Goal: Task Accomplishment & Management: Manage account settings

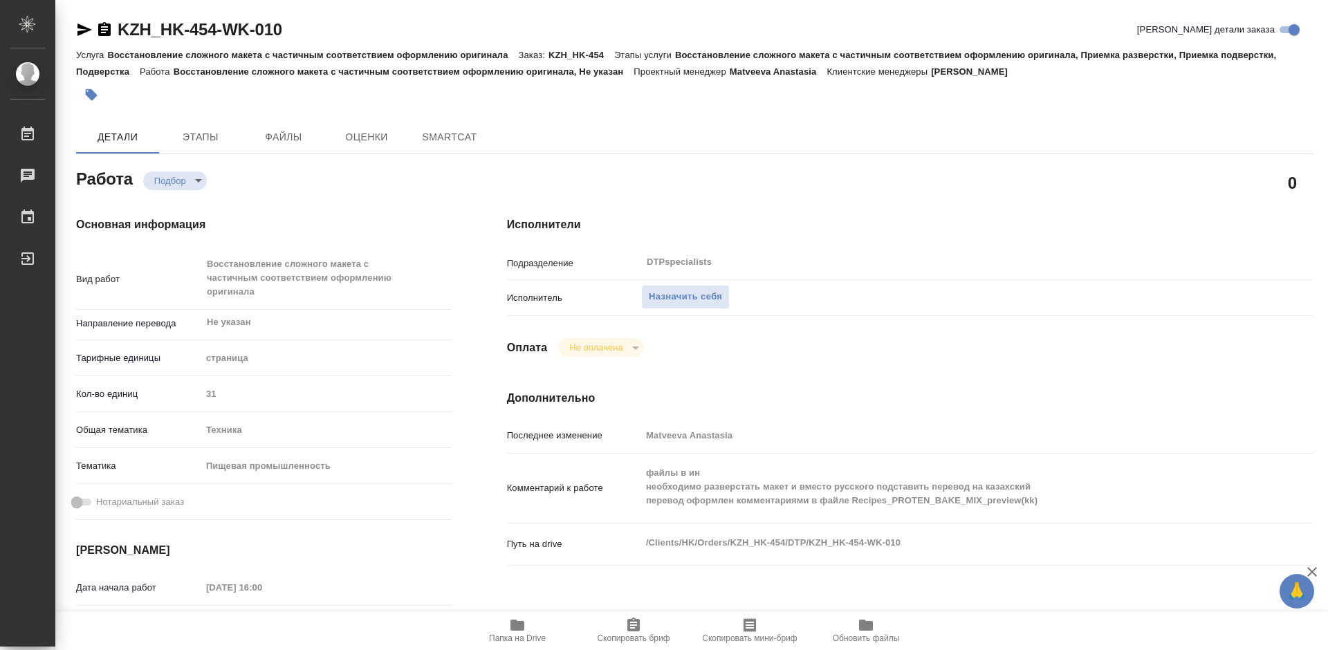
type textarea "x"
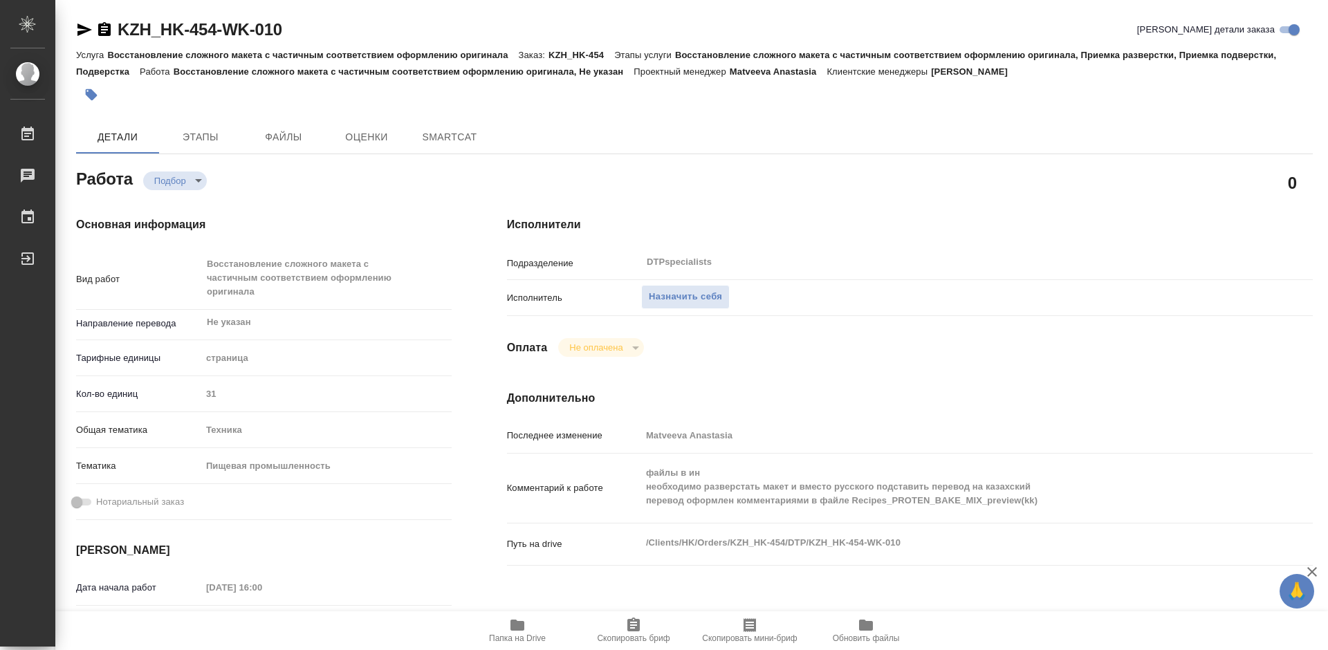
type textarea "x"
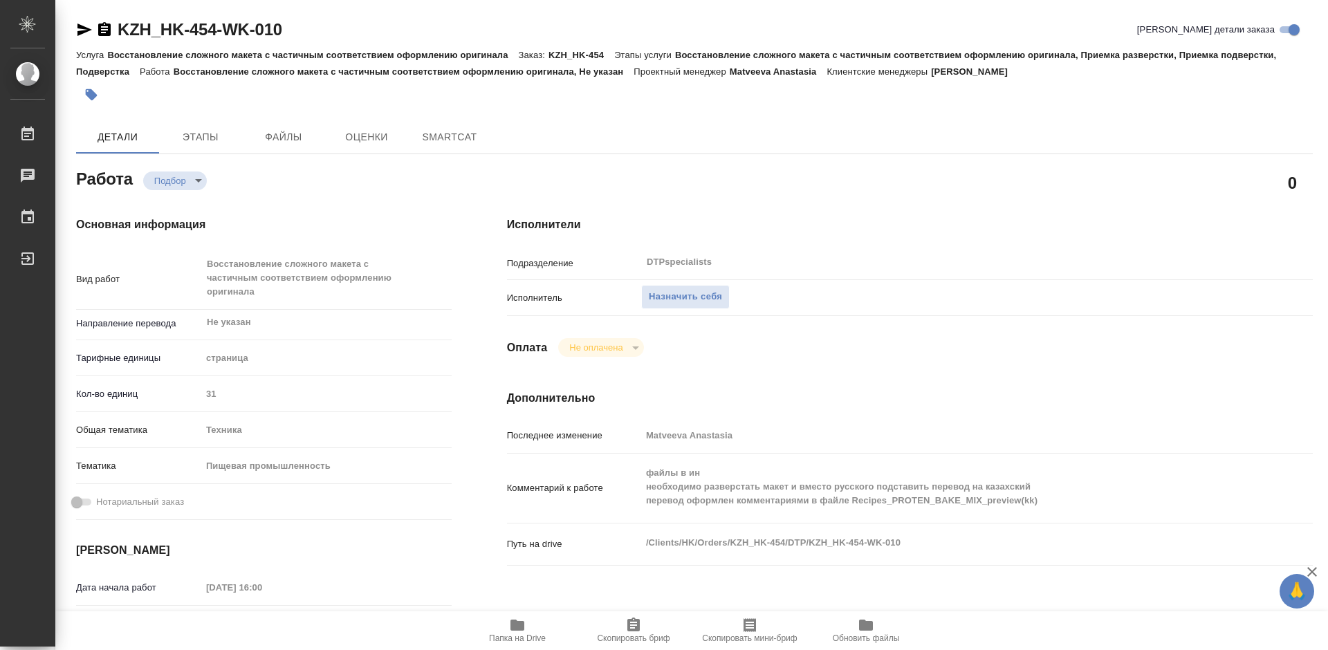
type textarea "x"
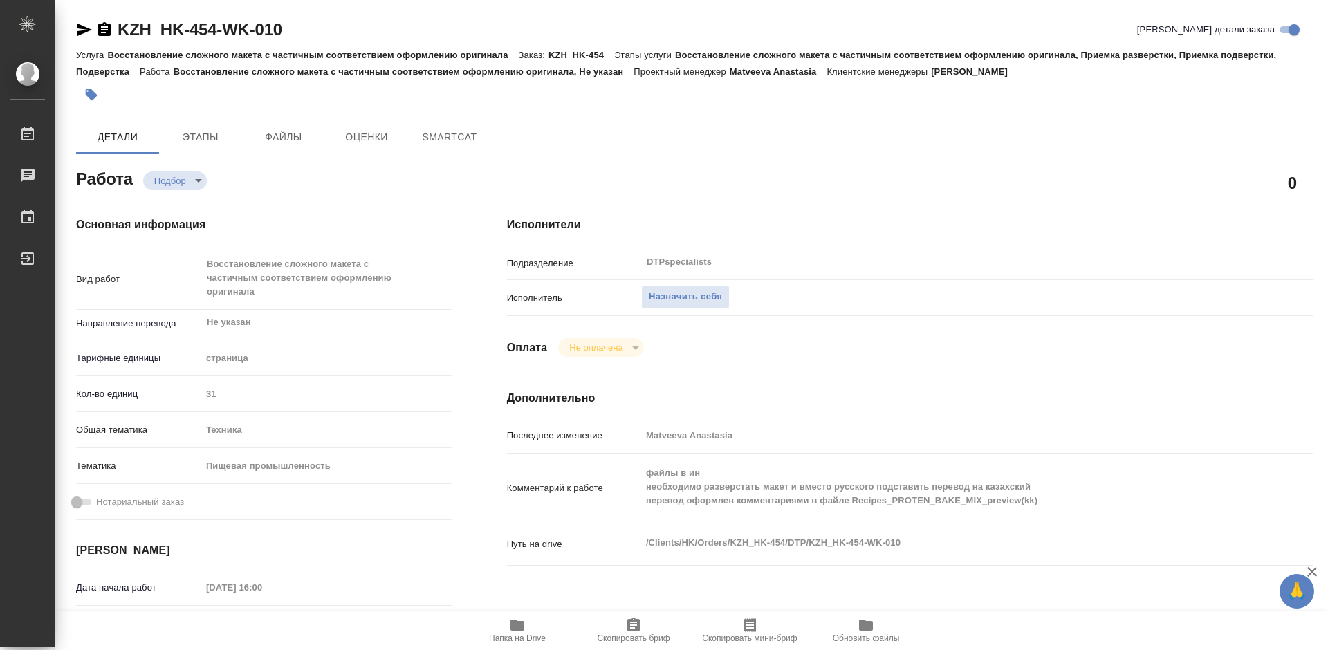
type textarea "x"
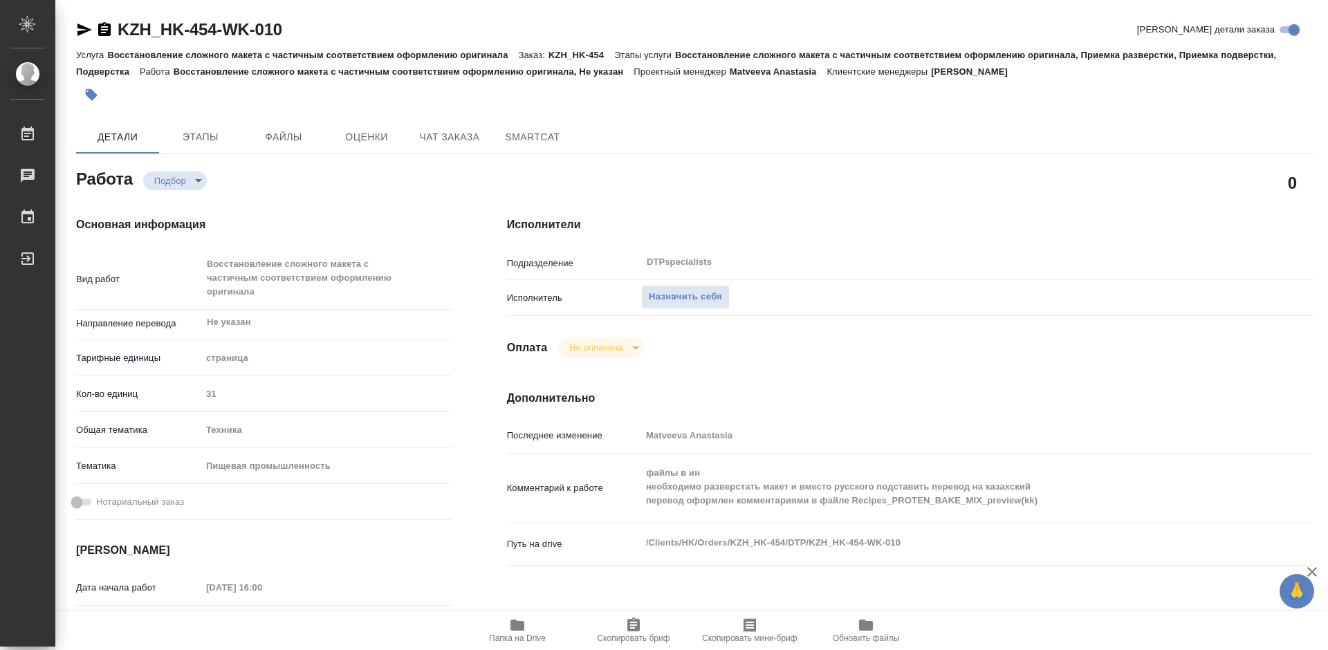
type textarea "x"
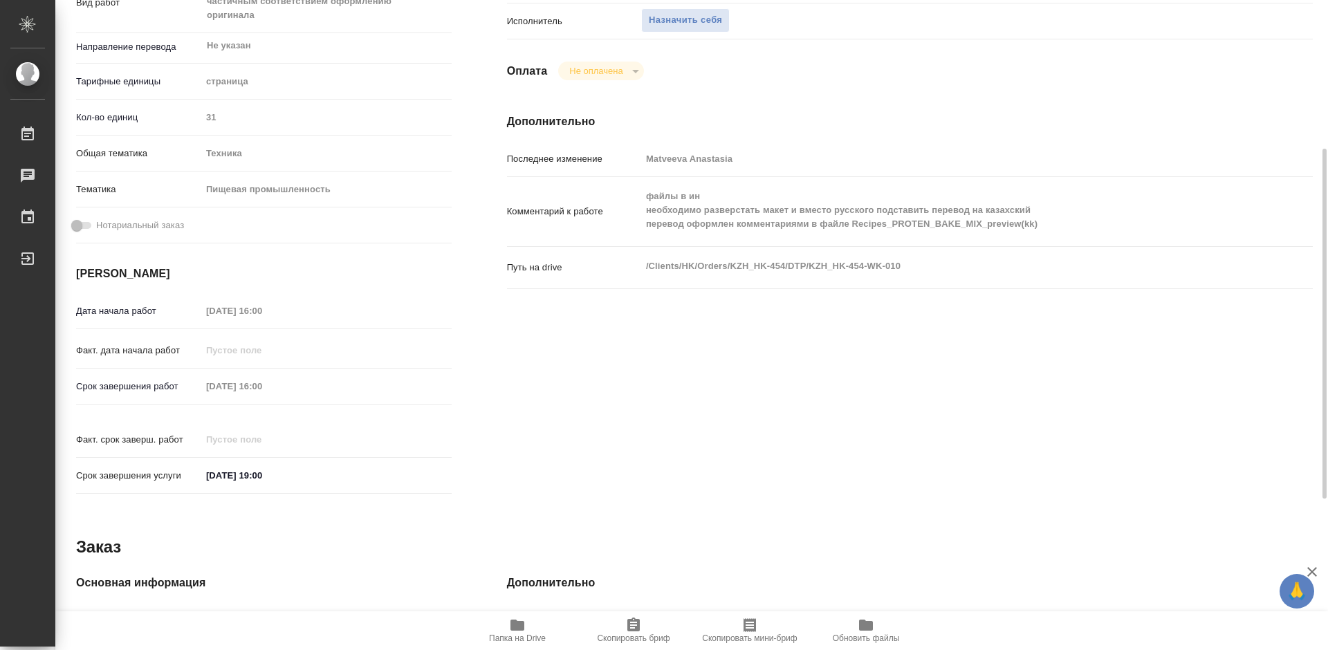
scroll to position [346, 0]
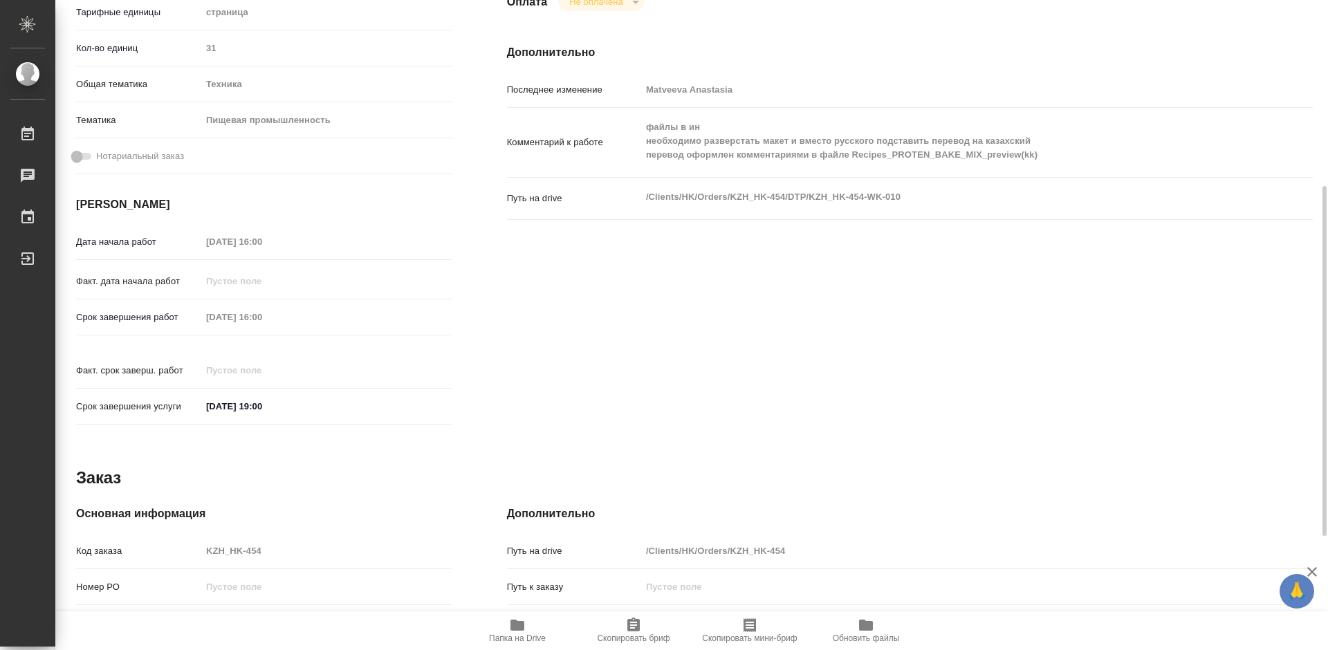
type textarea "x"
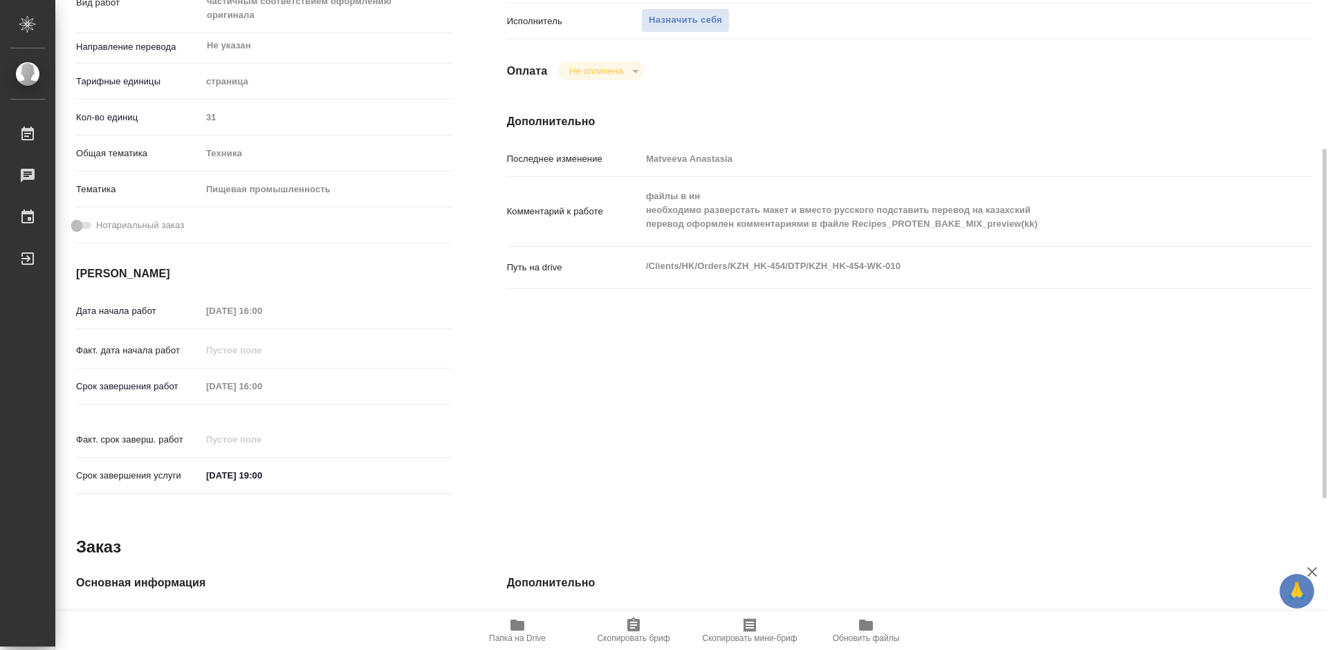
scroll to position [138, 0]
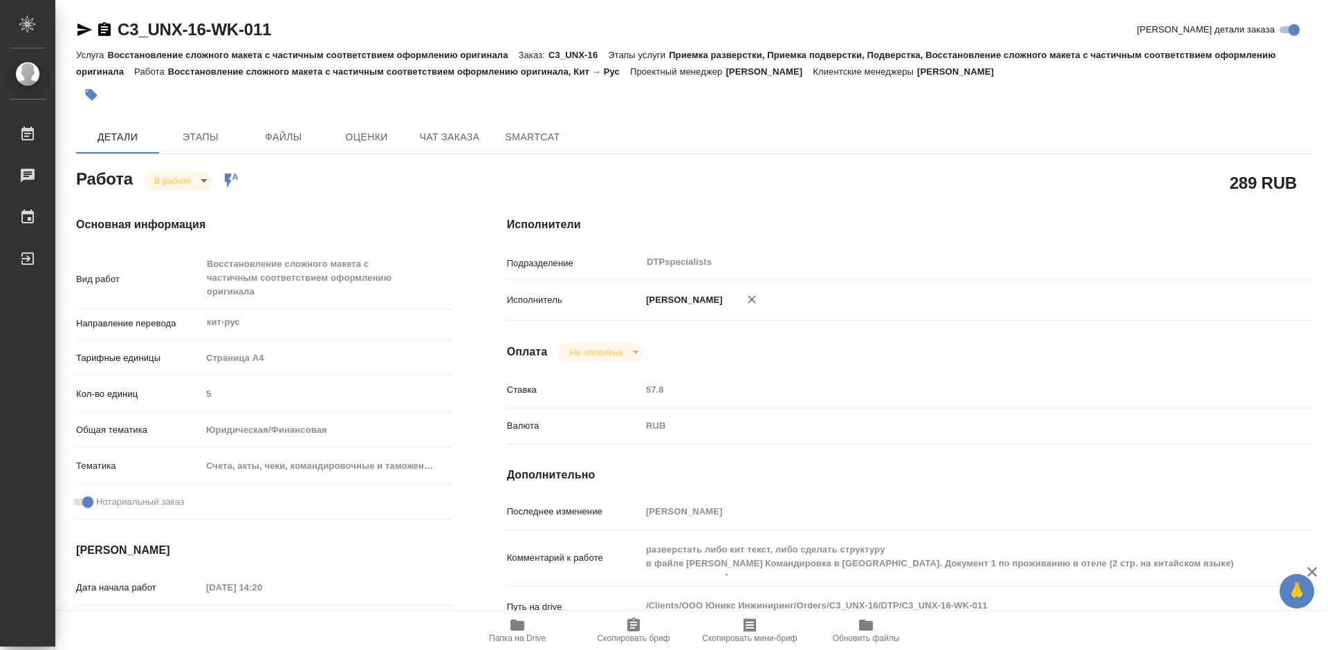
scroll to position [138, 0]
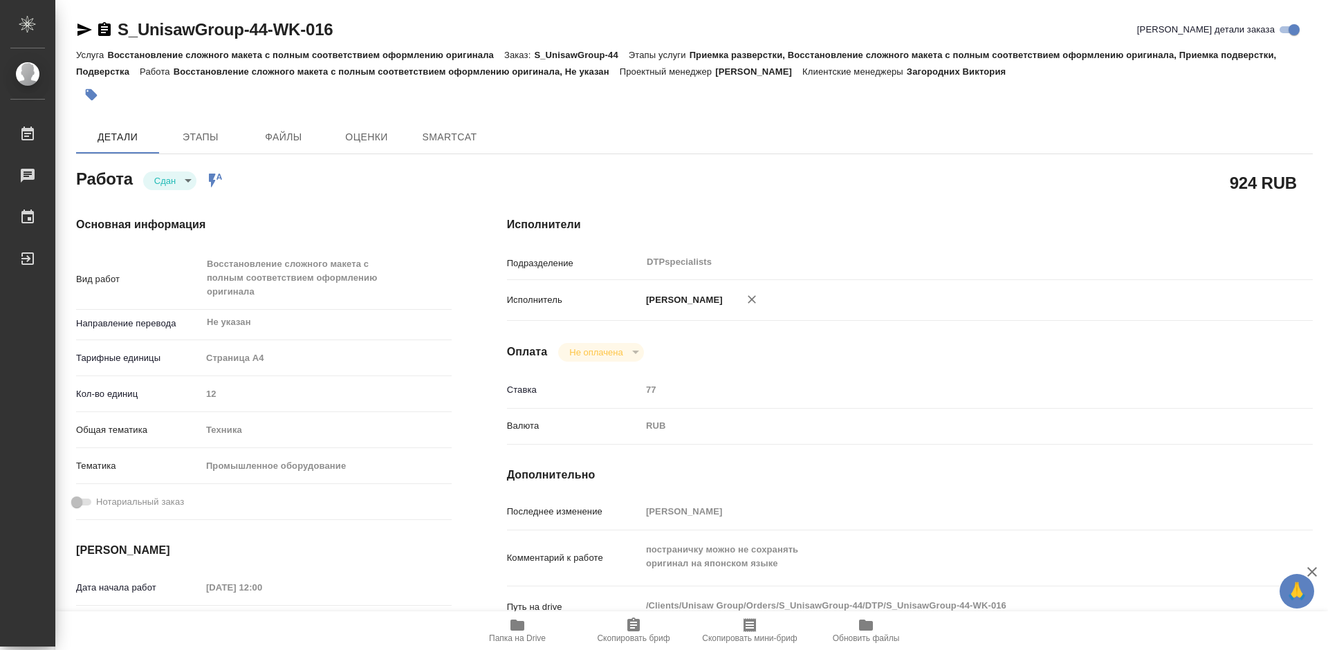
type textarea "x"
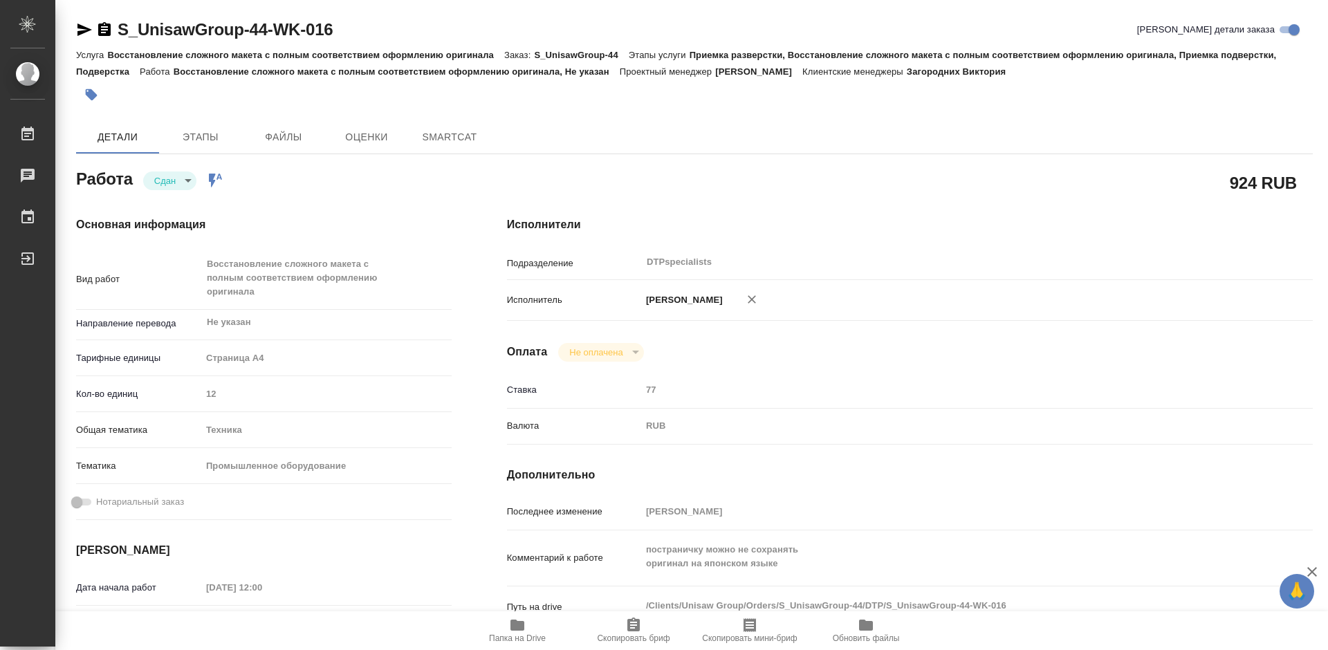
type textarea "x"
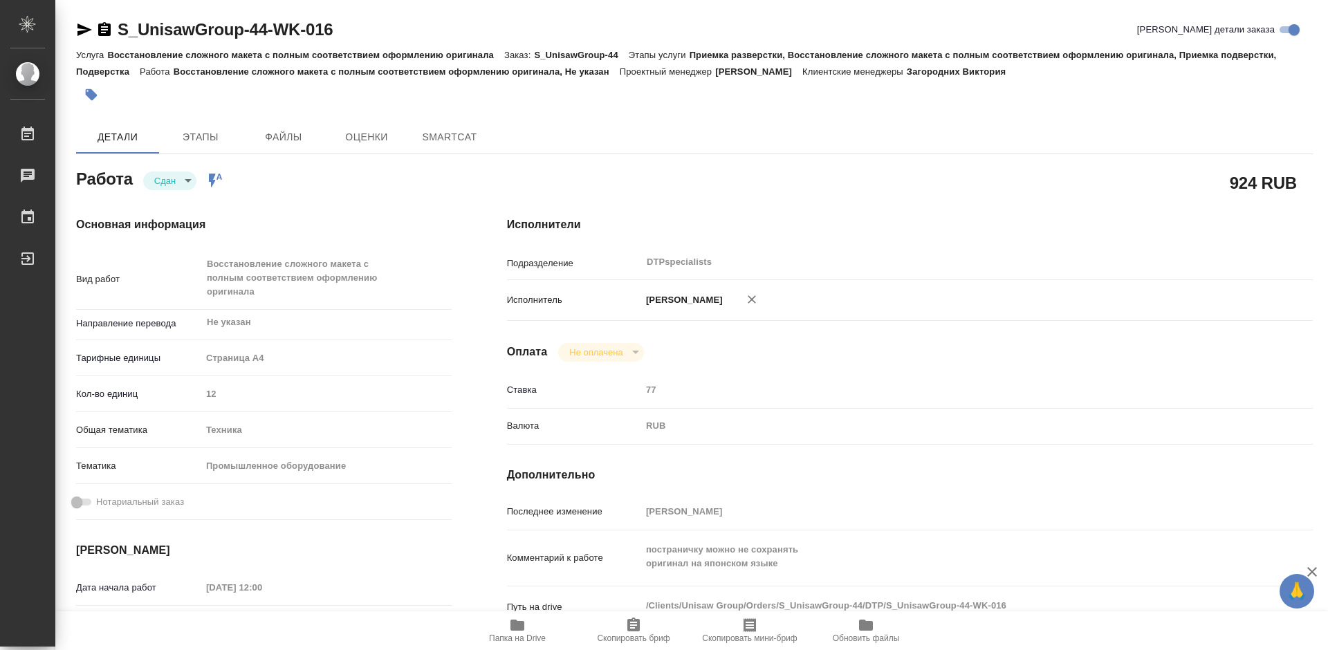
type textarea "x"
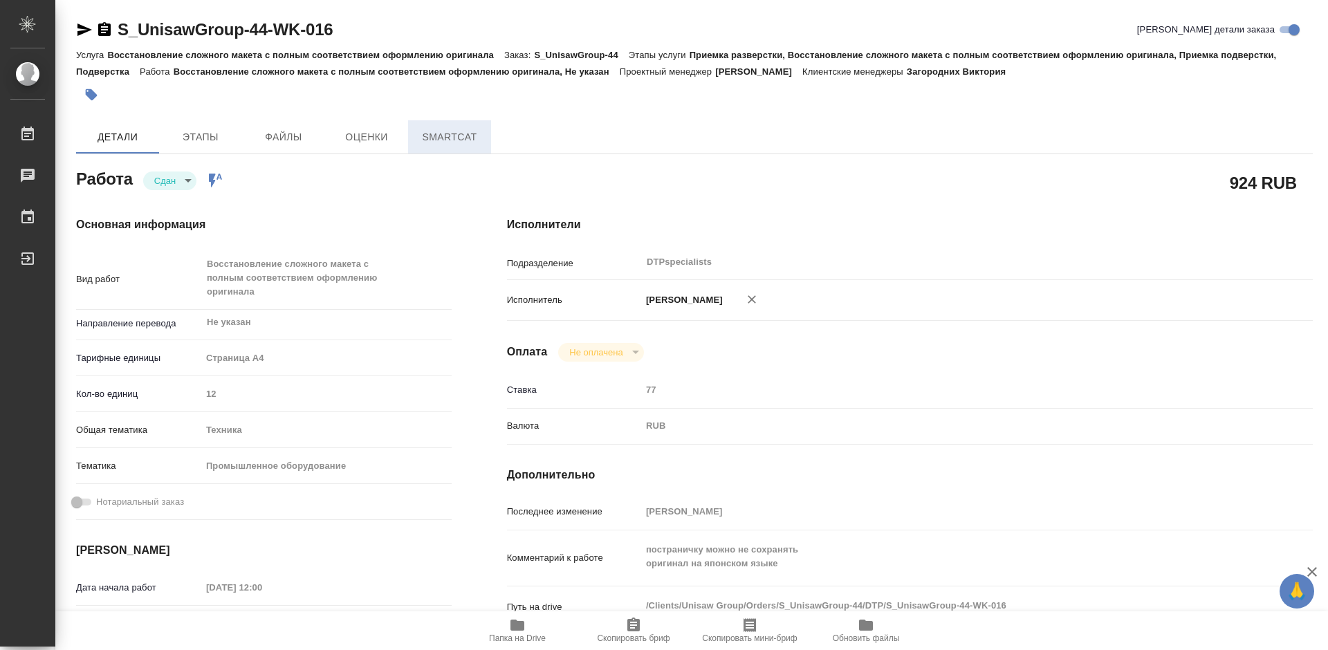
type textarea "x"
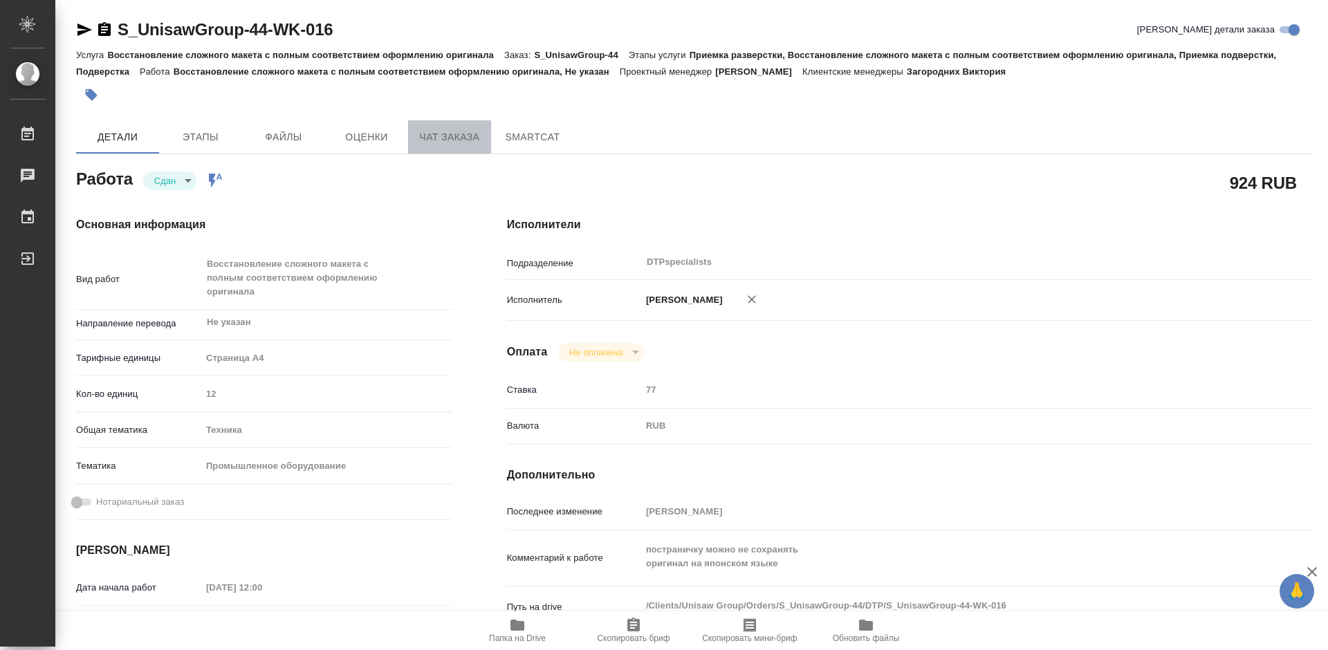
click at [471, 138] on span "Чат заказа" at bounding box center [449, 137] width 66 height 17
type textarea "x"
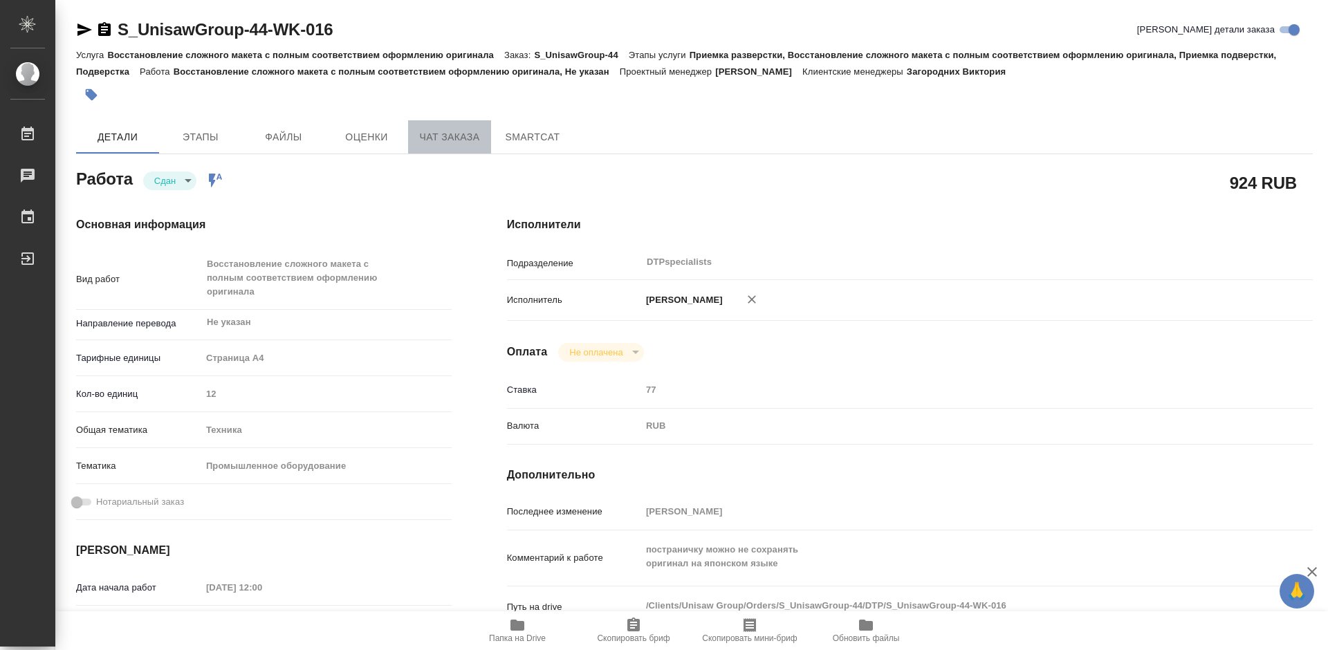
type textarea "x"
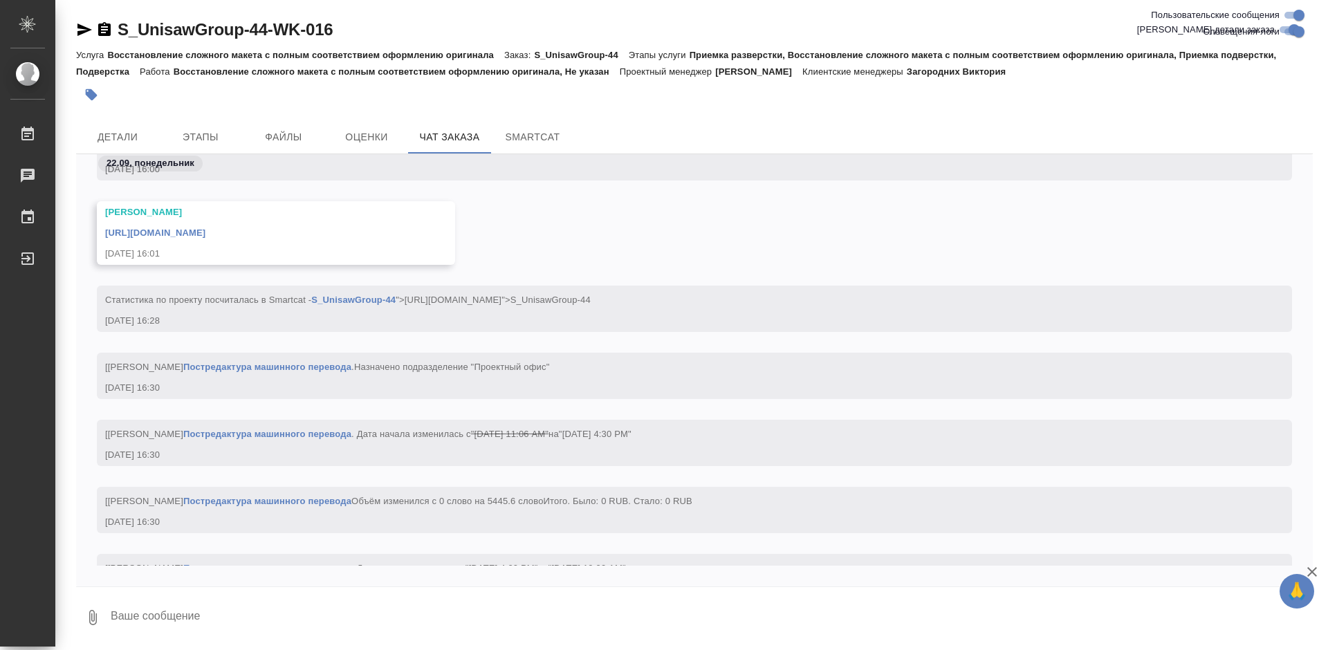
scroll to position [3819, 0]
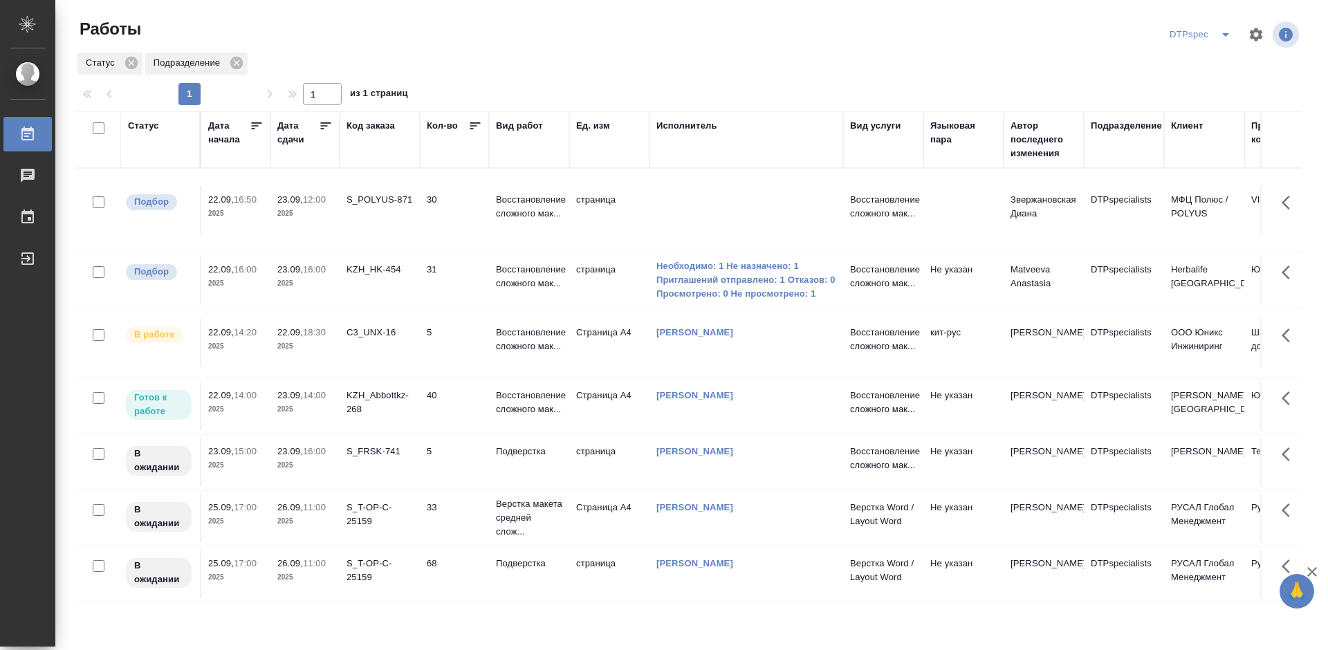
click at [333, 129] on th "Дата сдачи" at bounding box center [304, 139] width 69 height 57
click at [326, 127] on icon at bounding box center [326, 126] width 14 height 14
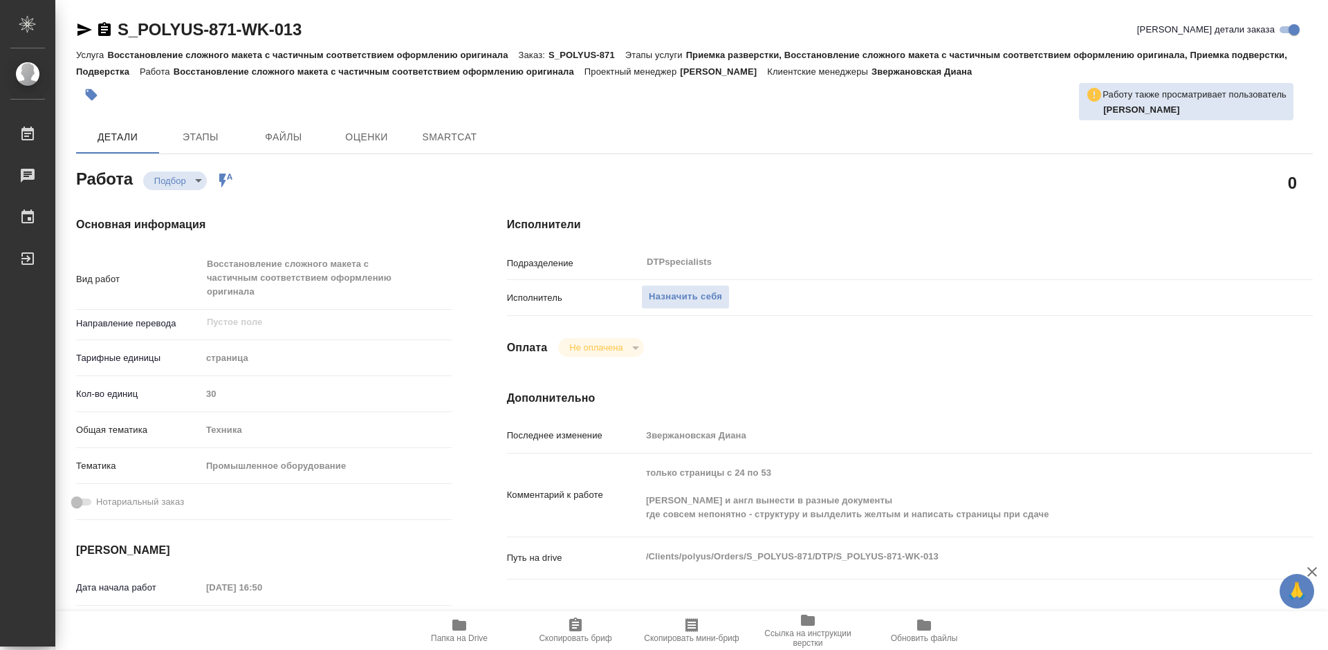
type textarea "x"
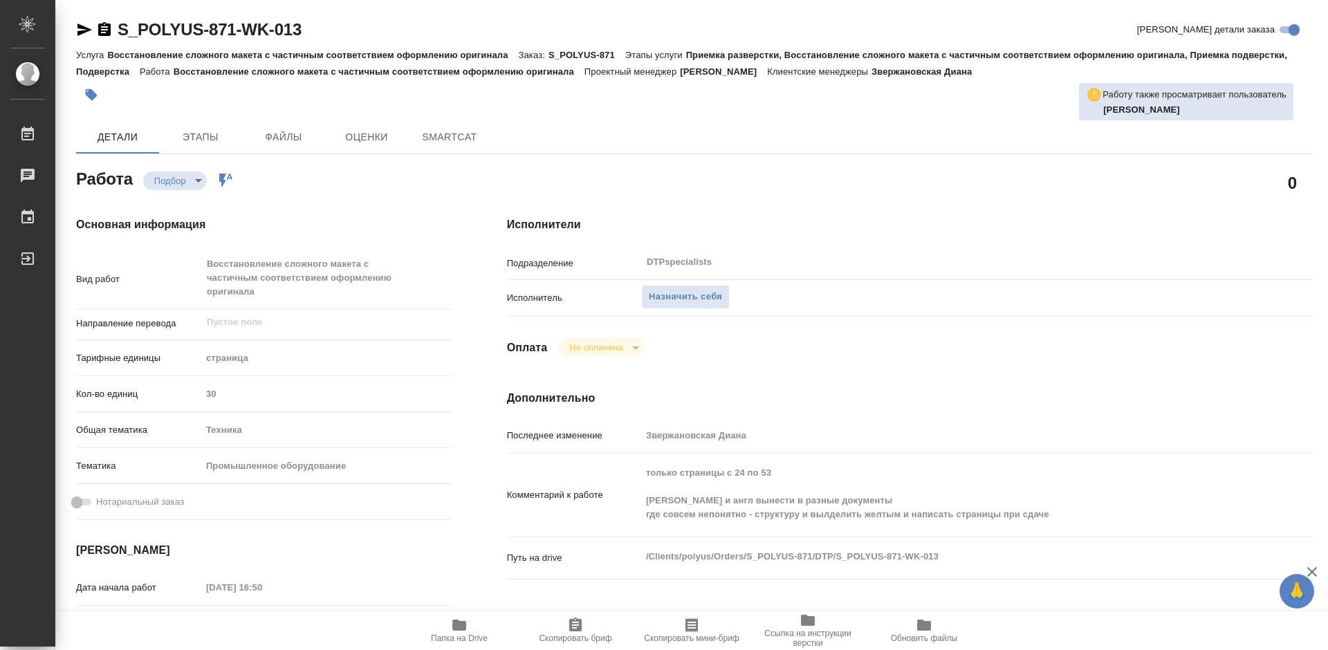
type textarea "x"
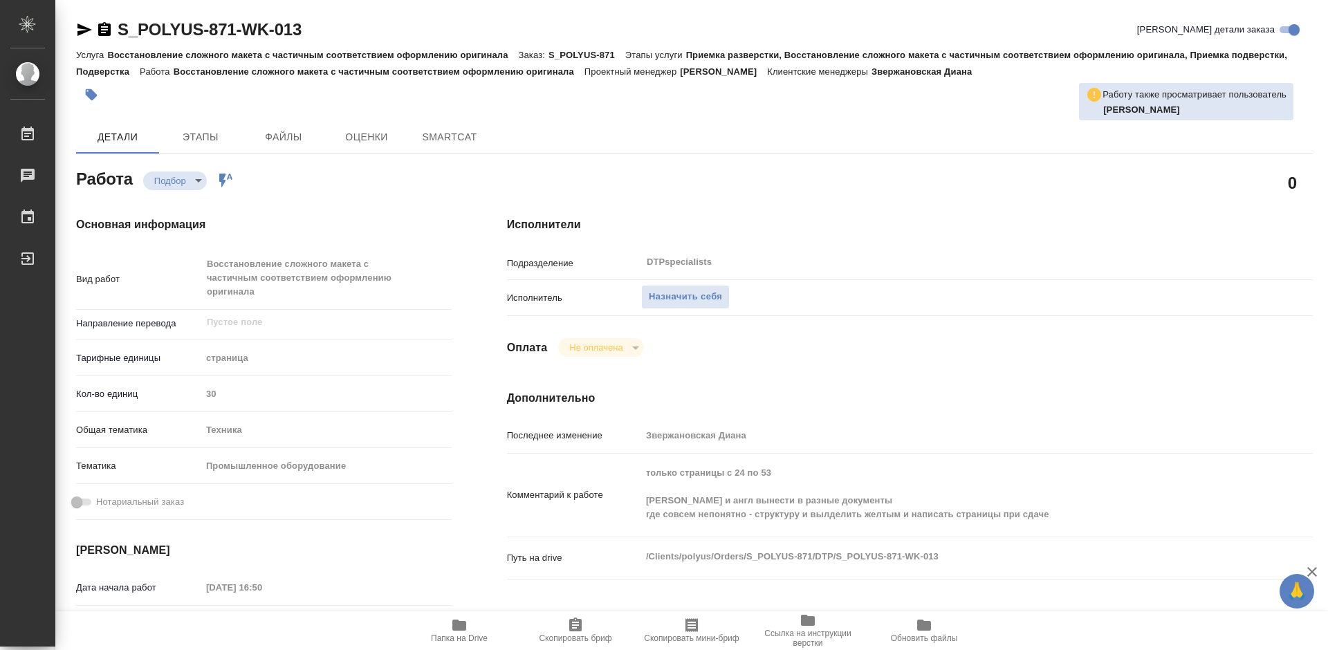
type textarea "x"
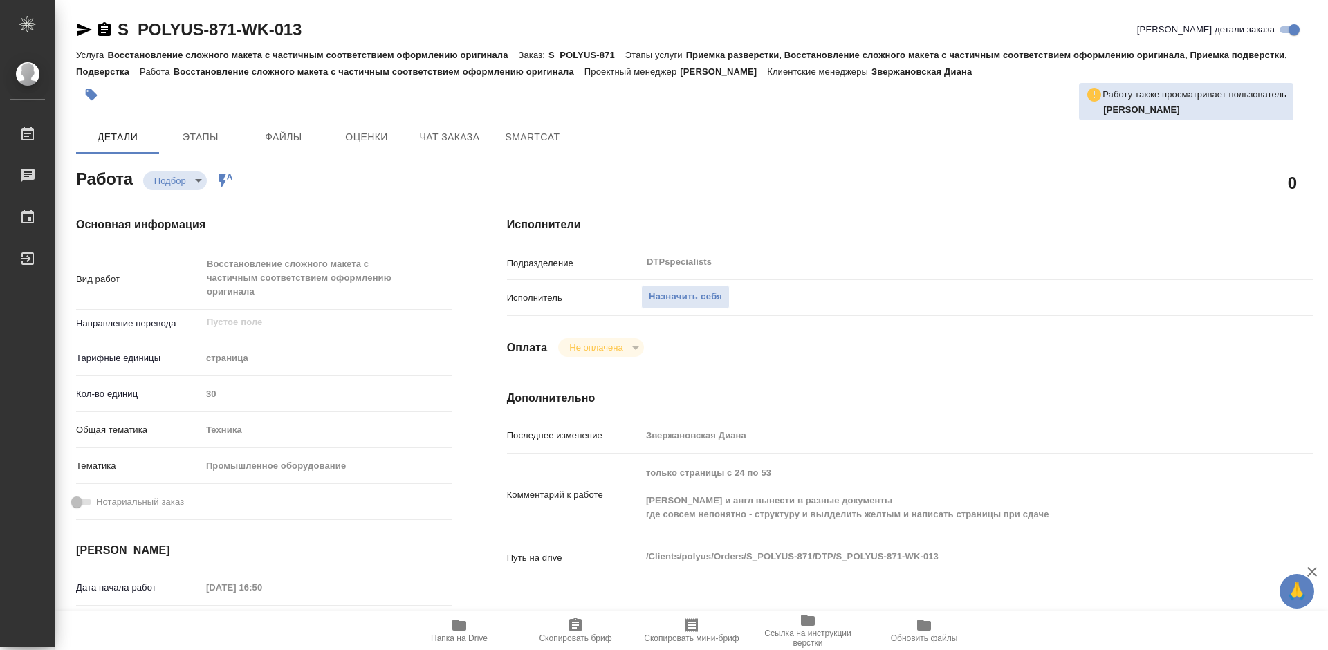
type textarea "x"
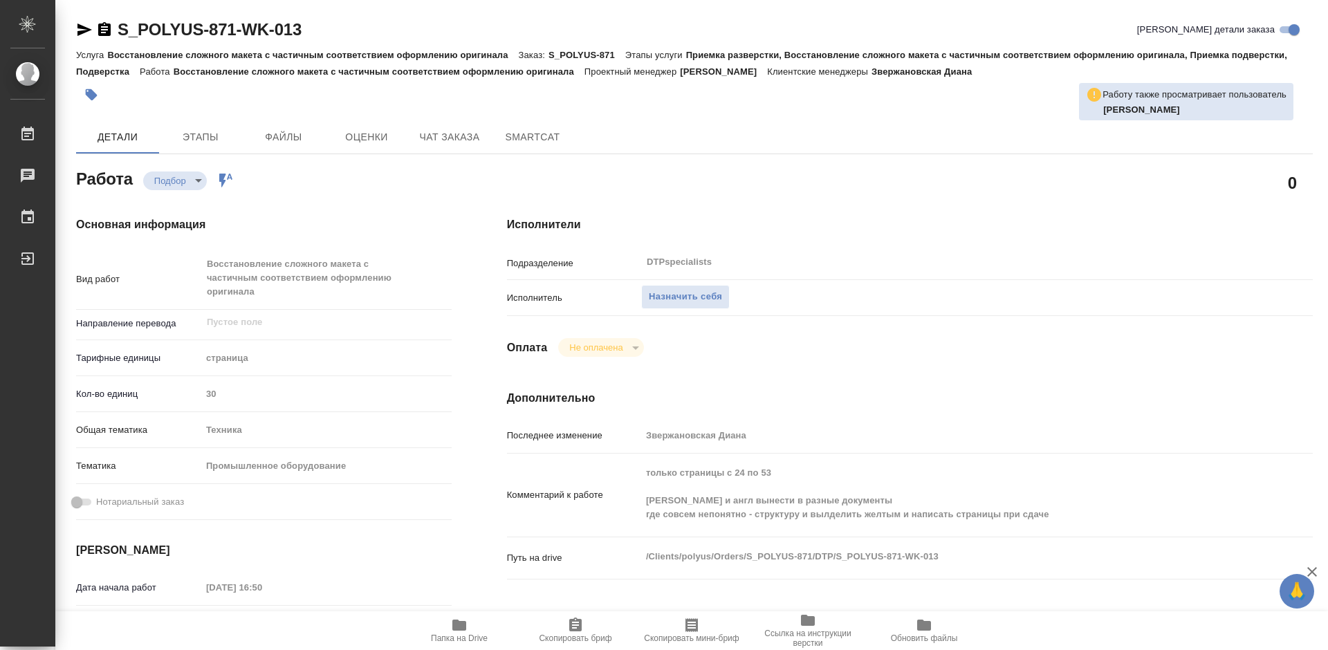
type textarea "x"
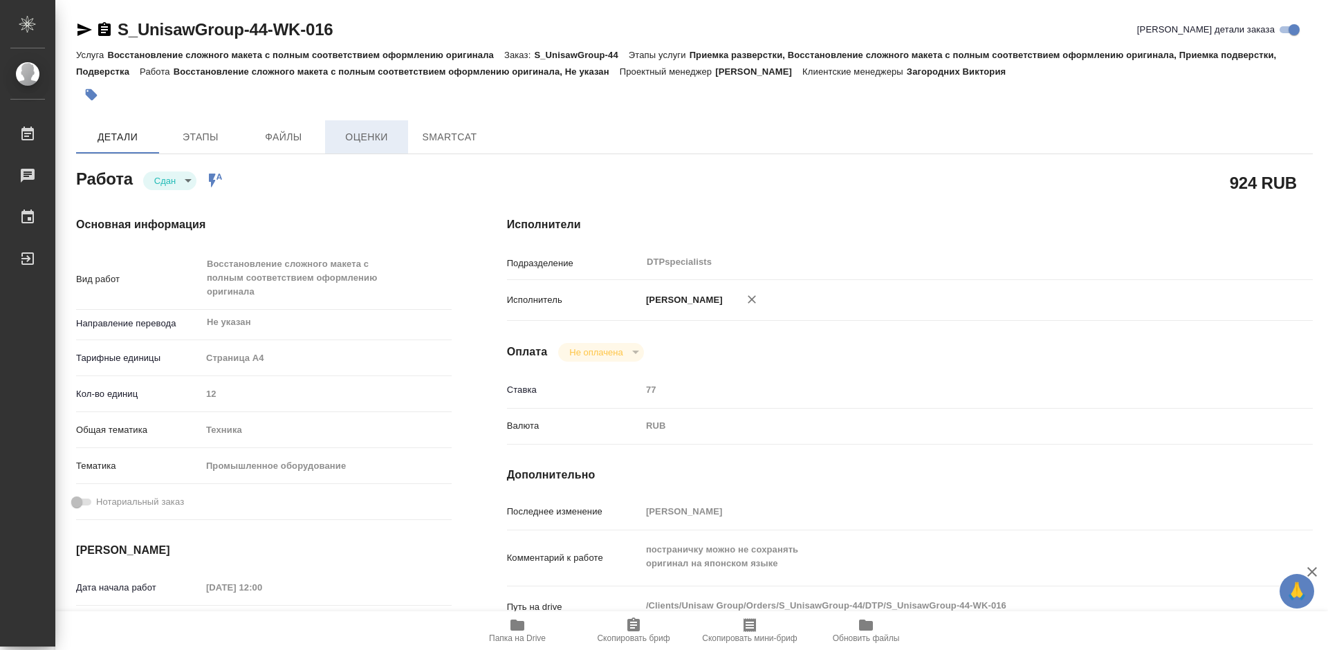
type textarea "x"
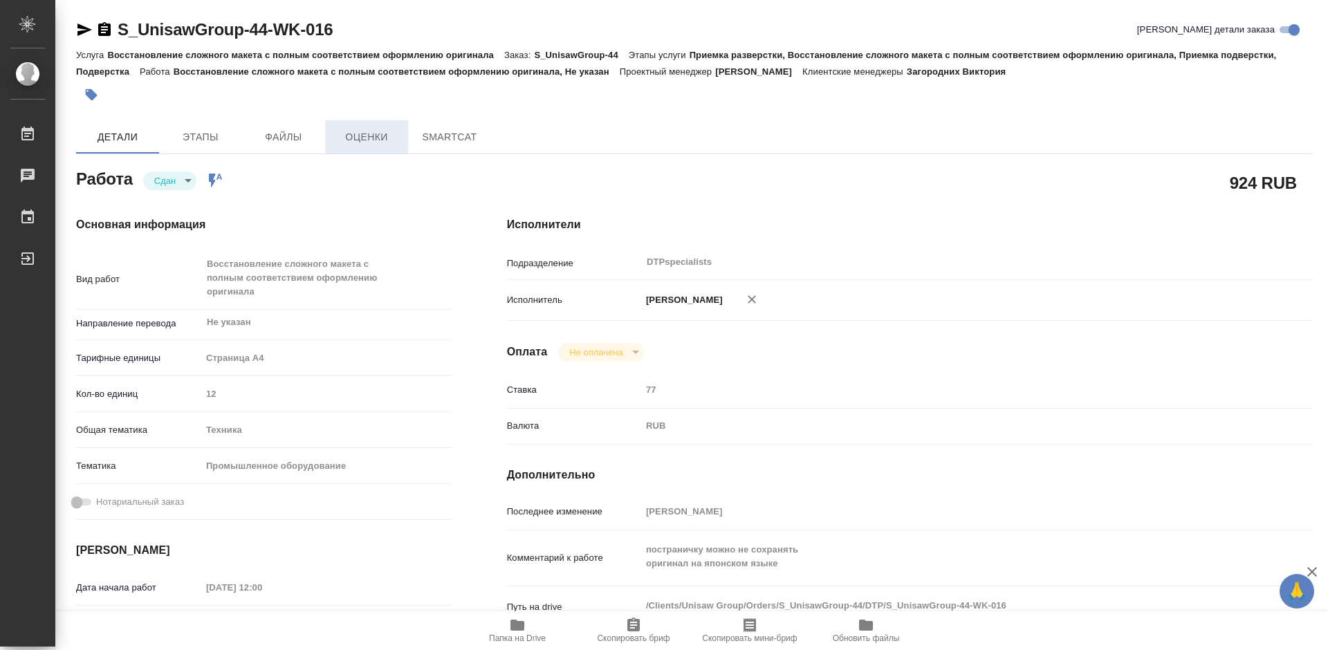
type textarea "x"
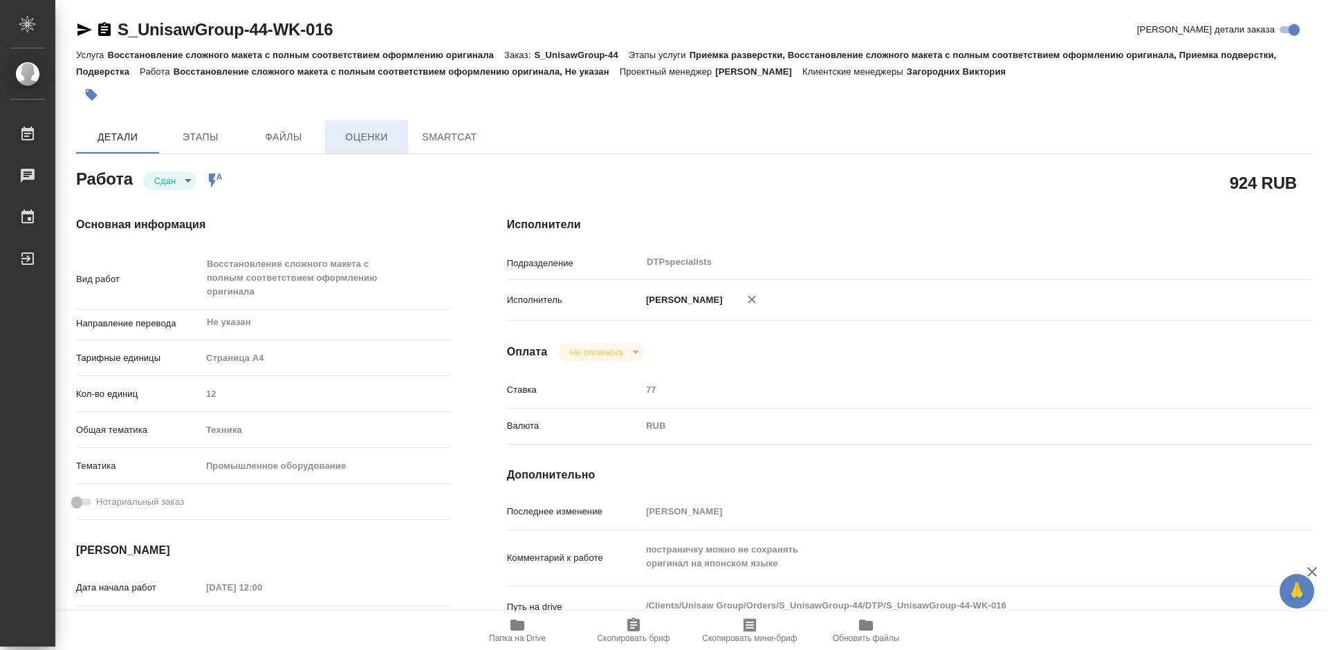
type textarea "x"
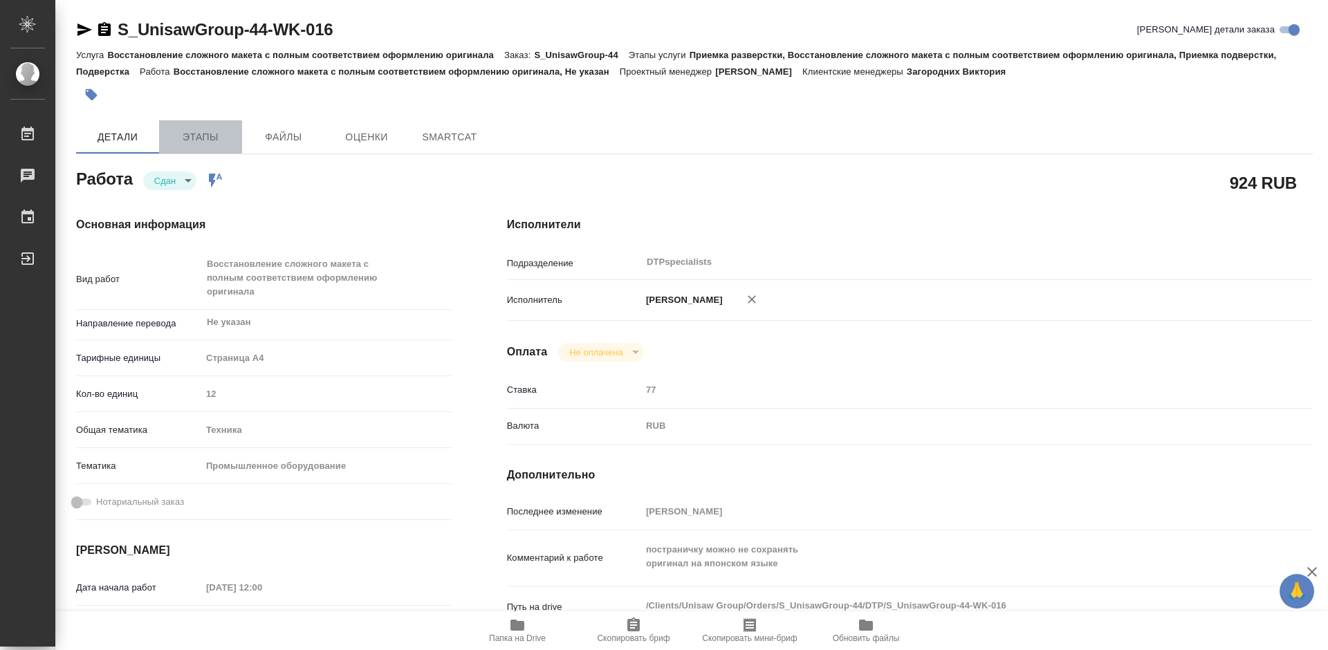
type textarea "x"
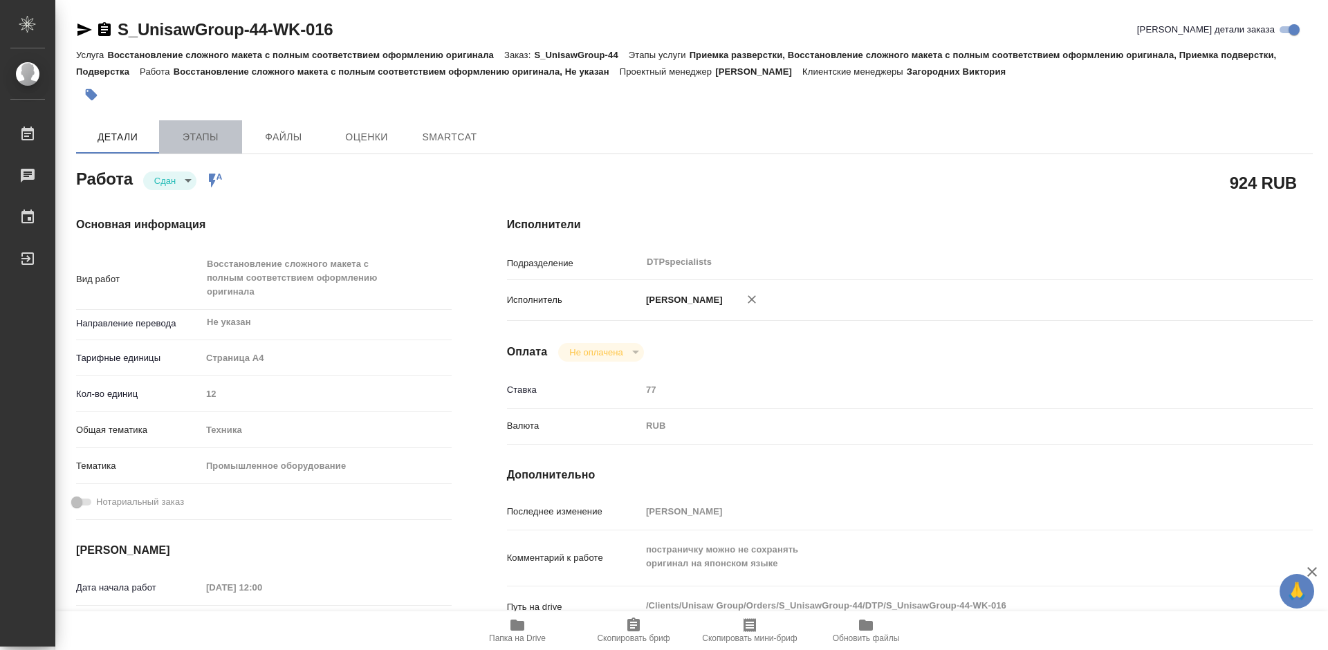
click at [213, 139] on span "Этапы" at bounding box center [200, 137] width 66 height 17
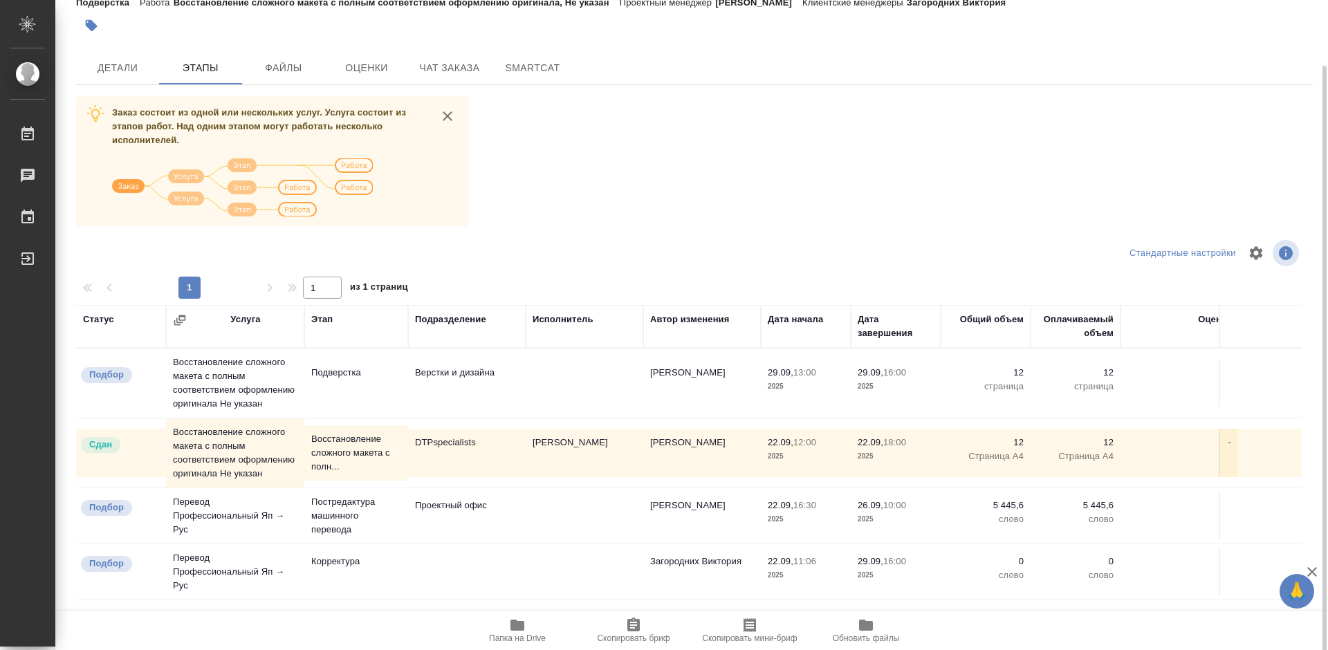
scroll to position [71, 0]
click at [452, 65] on span "Чат заказа" at bounding box center [449, 66] width 66 height 17
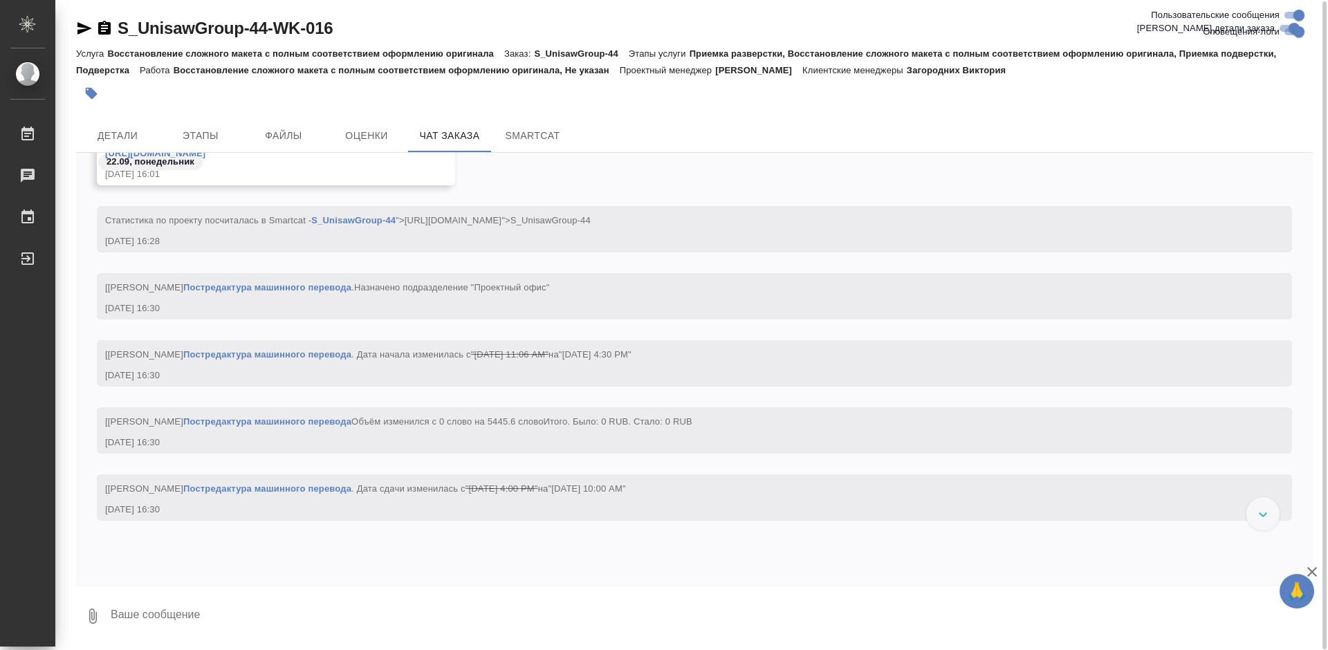
scroll to position [3734, 0]
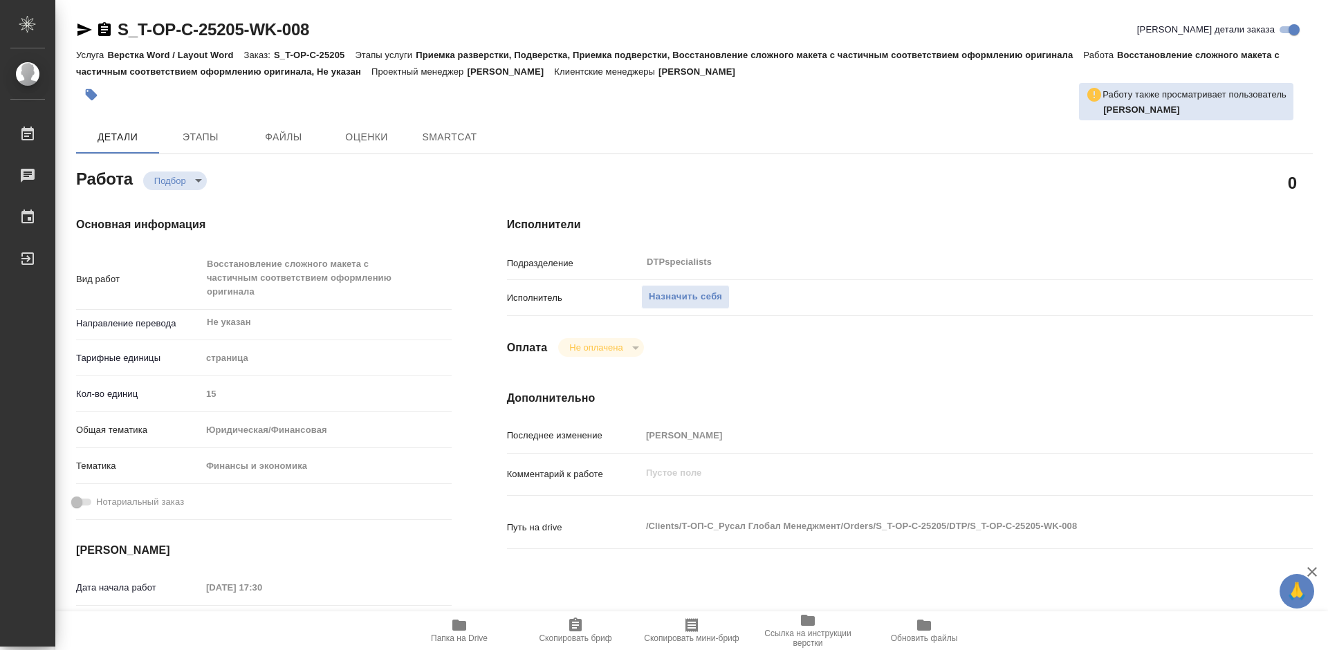
type textarea "x"
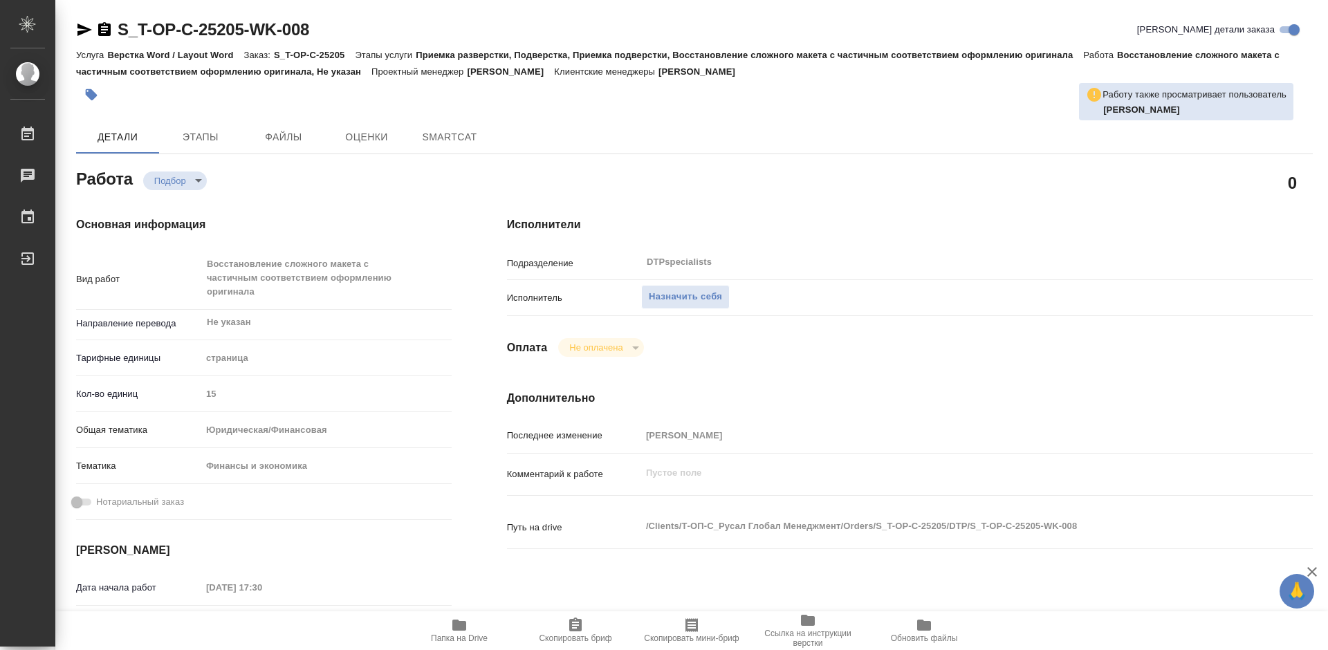
type textarea "x"
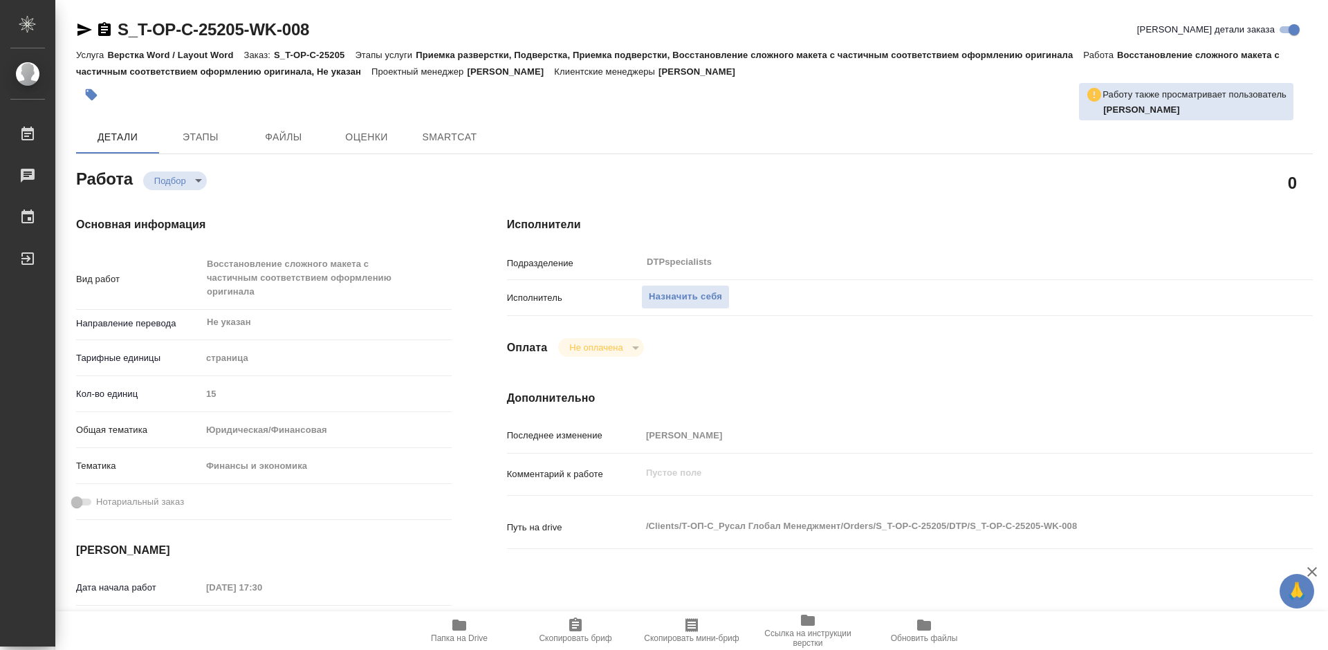
type textarea "x"
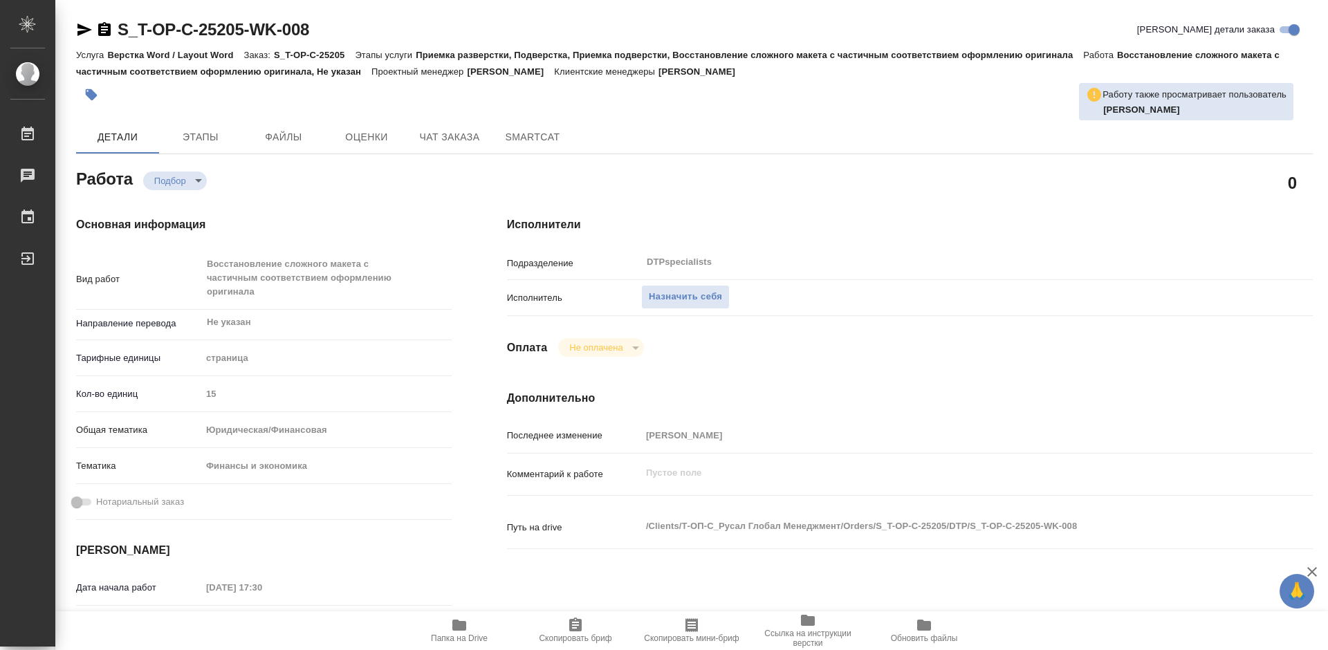
scroll to position [138, 0]
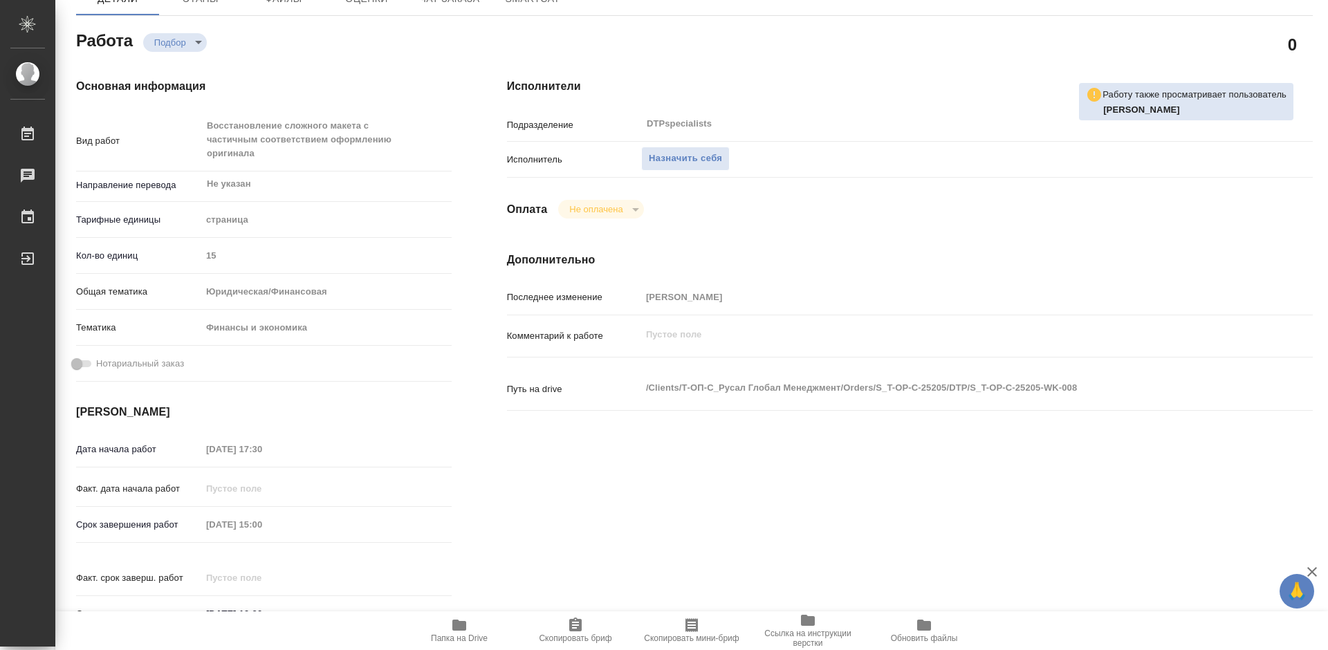
type textarea "x"
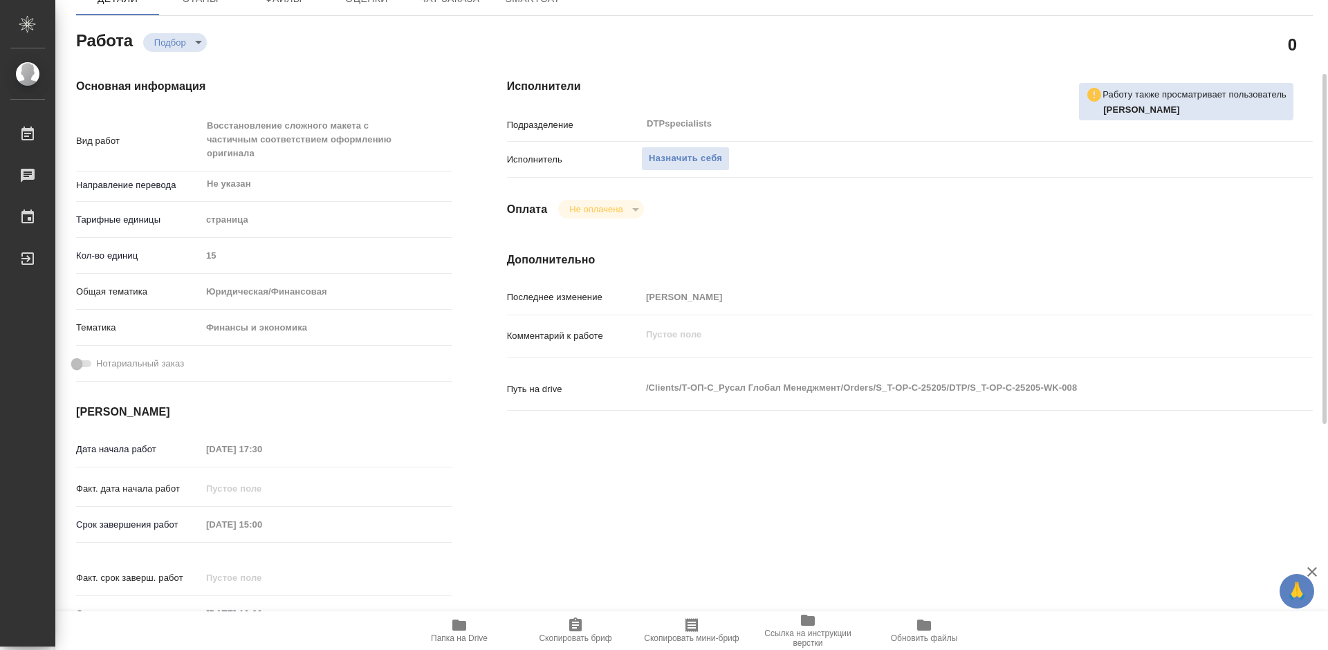
type textarea "x"
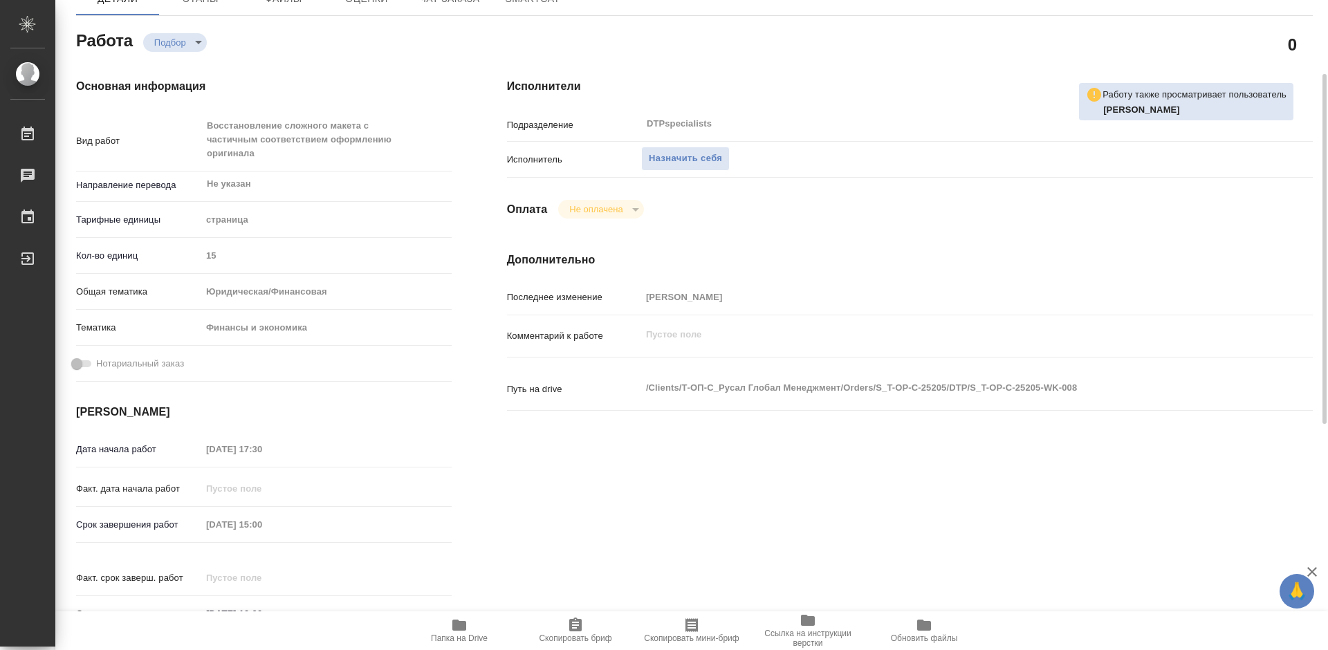
click at [459, 631] on icon "button" at bounding box center [459, 625] width 17 height 17
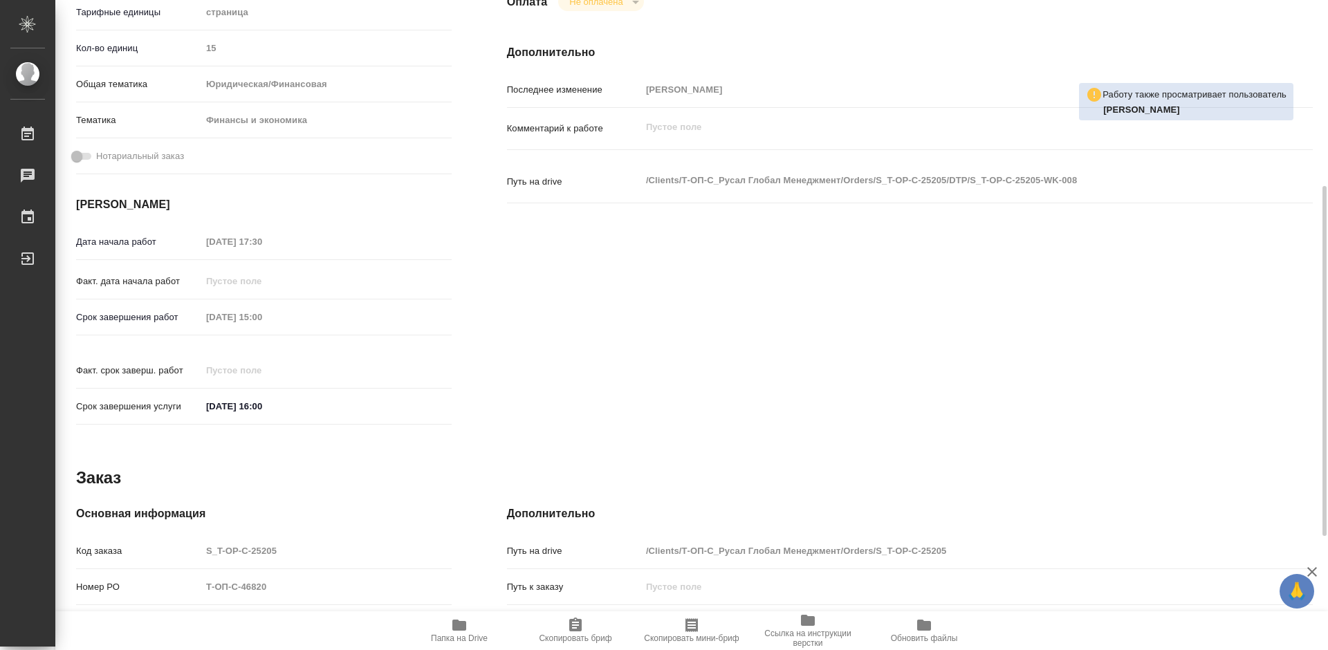
scroll to position [557, 0]
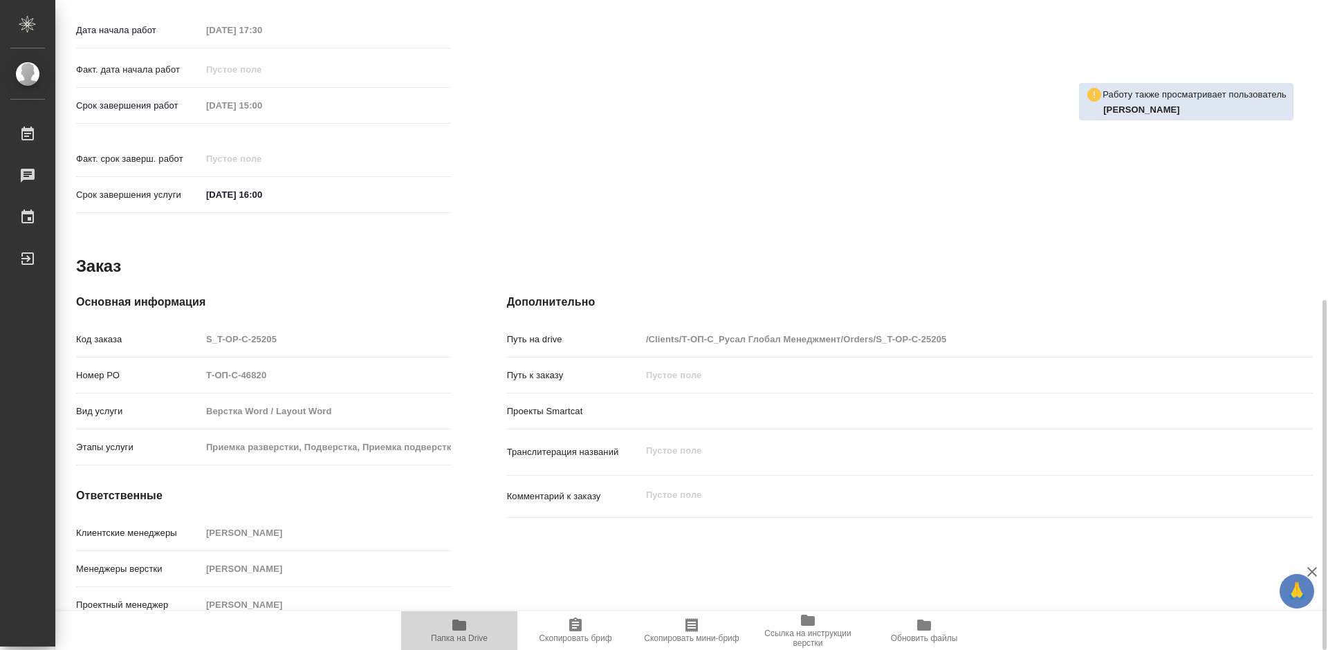
click at [456, 635] on span "Папка на Drive" at bounding box center [459, 639] width 57 height 10
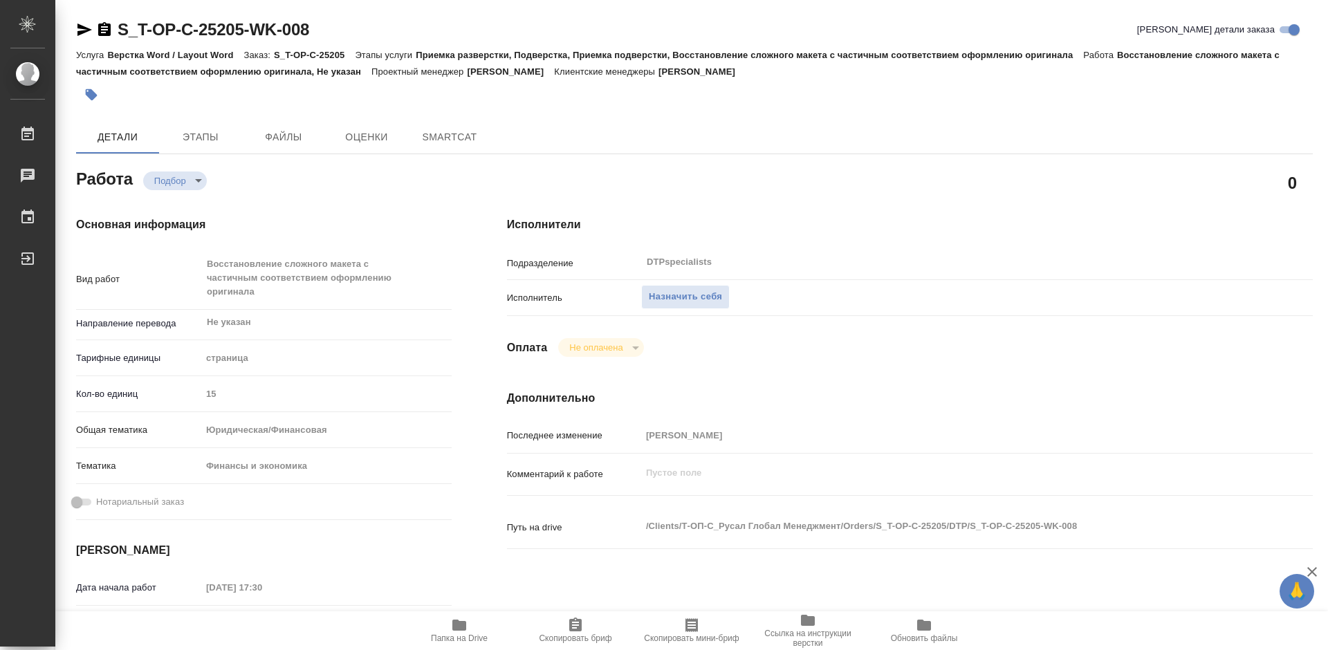
type textarea "x"
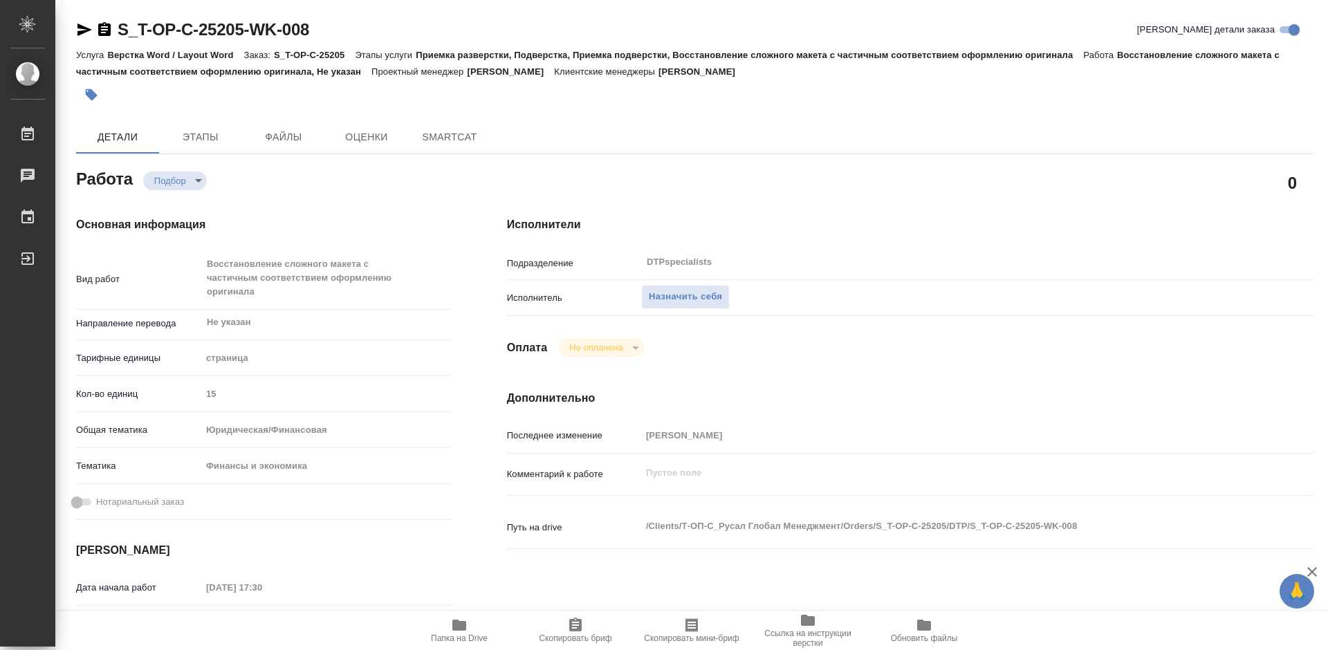
type textarea "x"
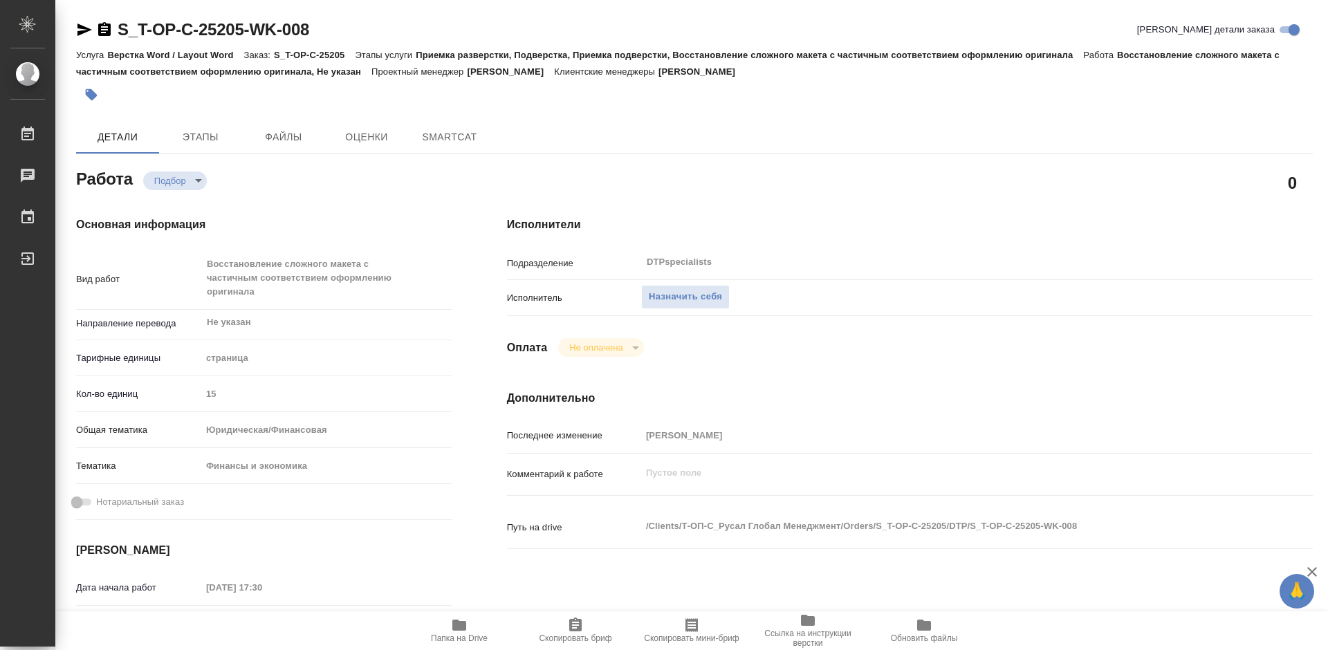
type textarea "x"
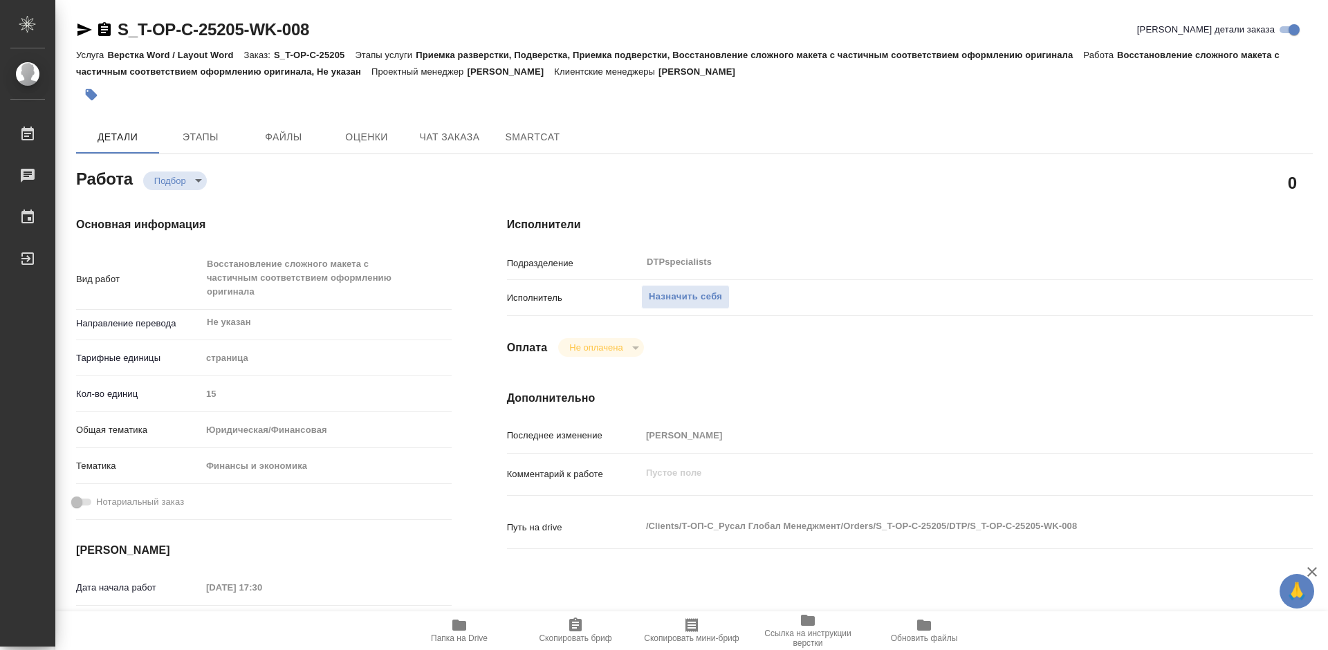
type textarea "x"
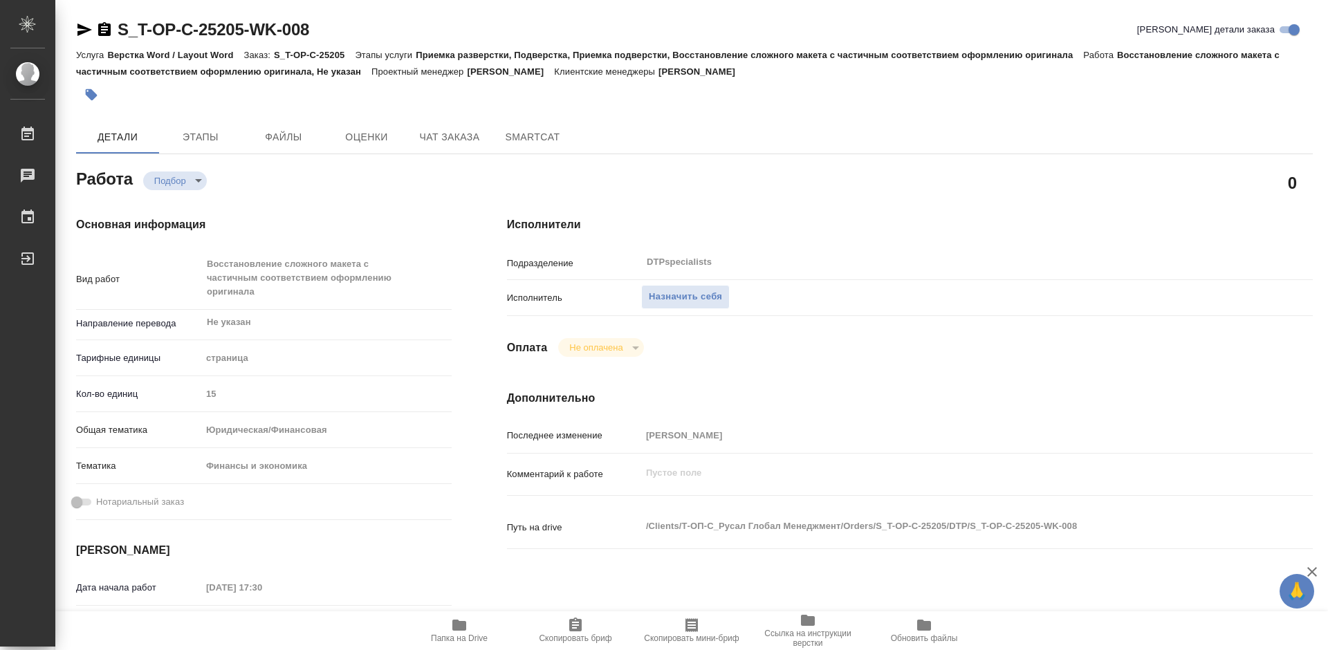
click at [460, 632] on icon "button" at bounding box center [459, 625] width 17 height 17
type textarea "x"
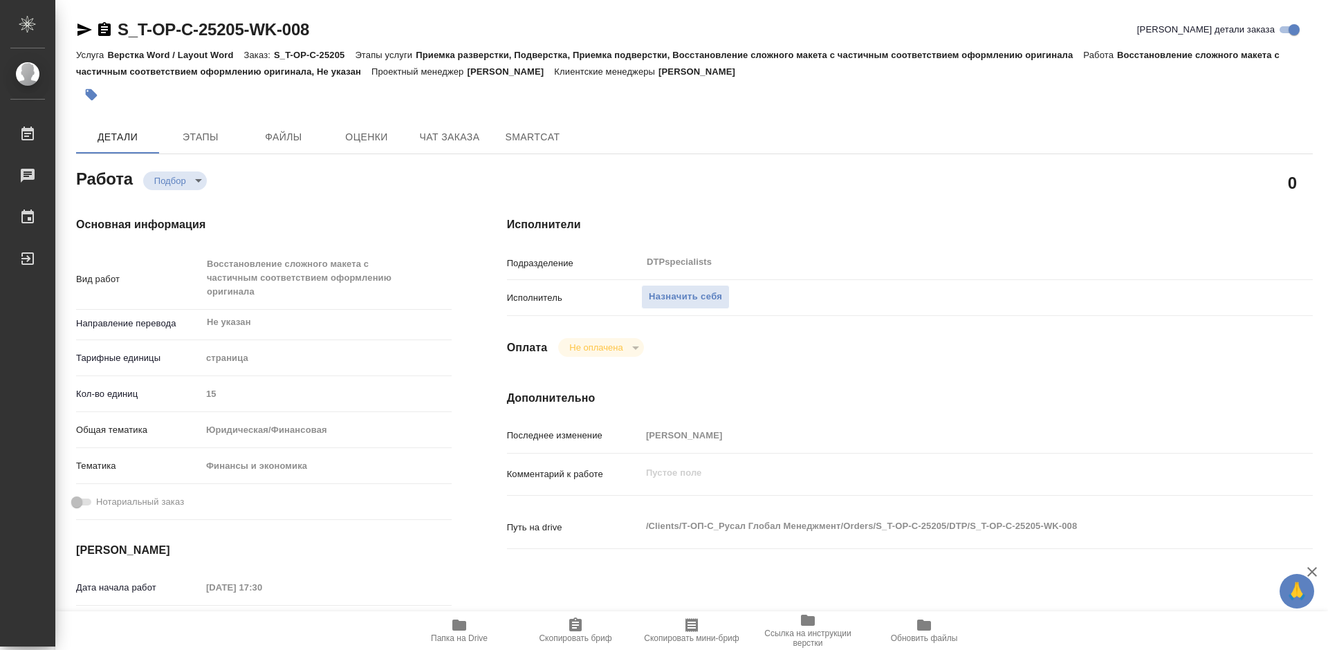
type textarea "x"
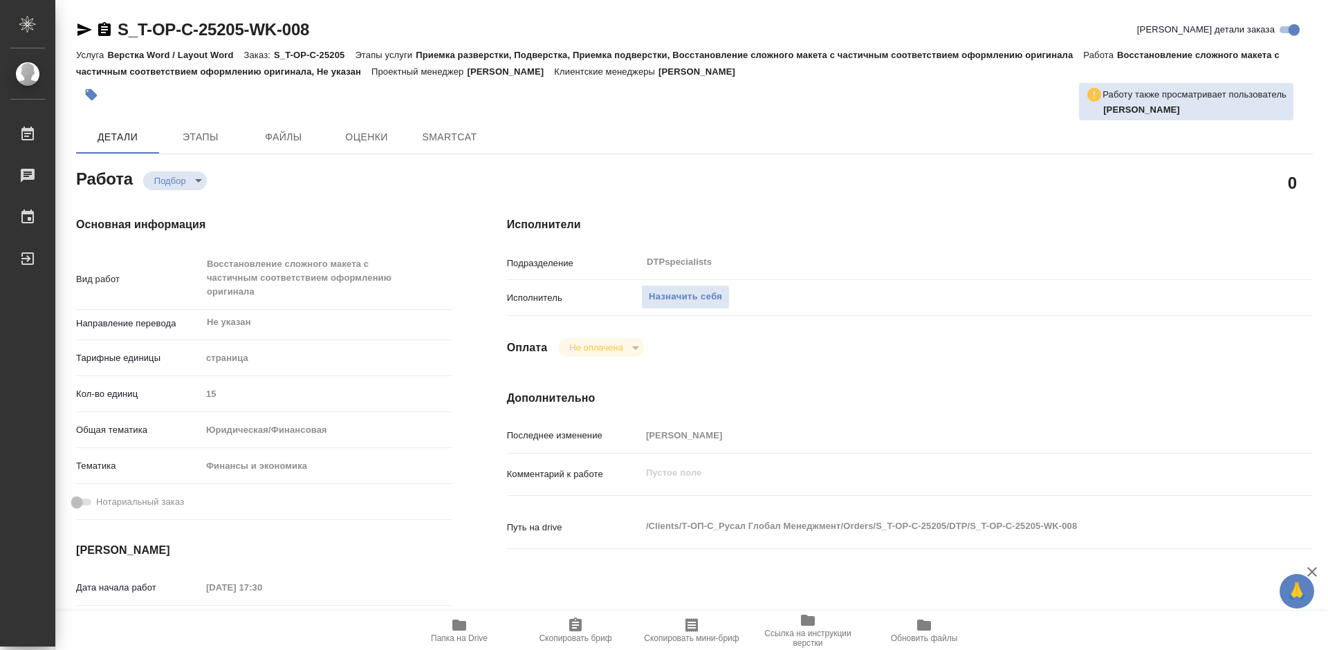
type textarea "x"
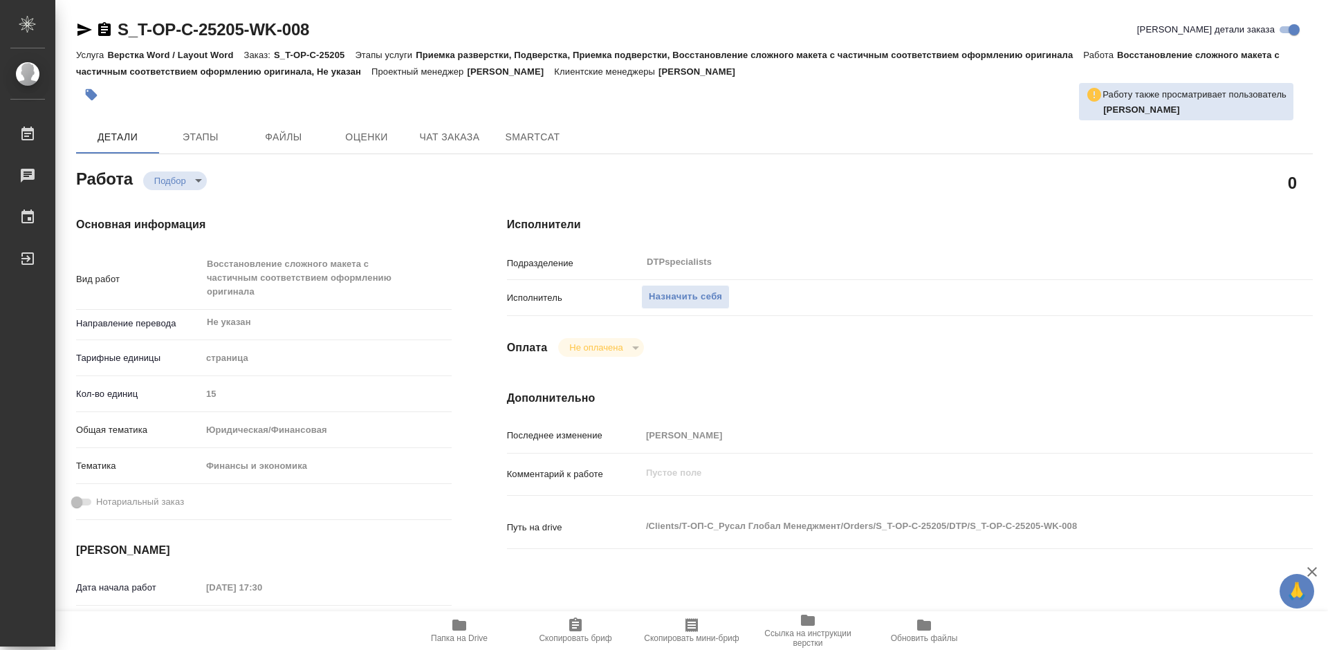
type textarea "x"
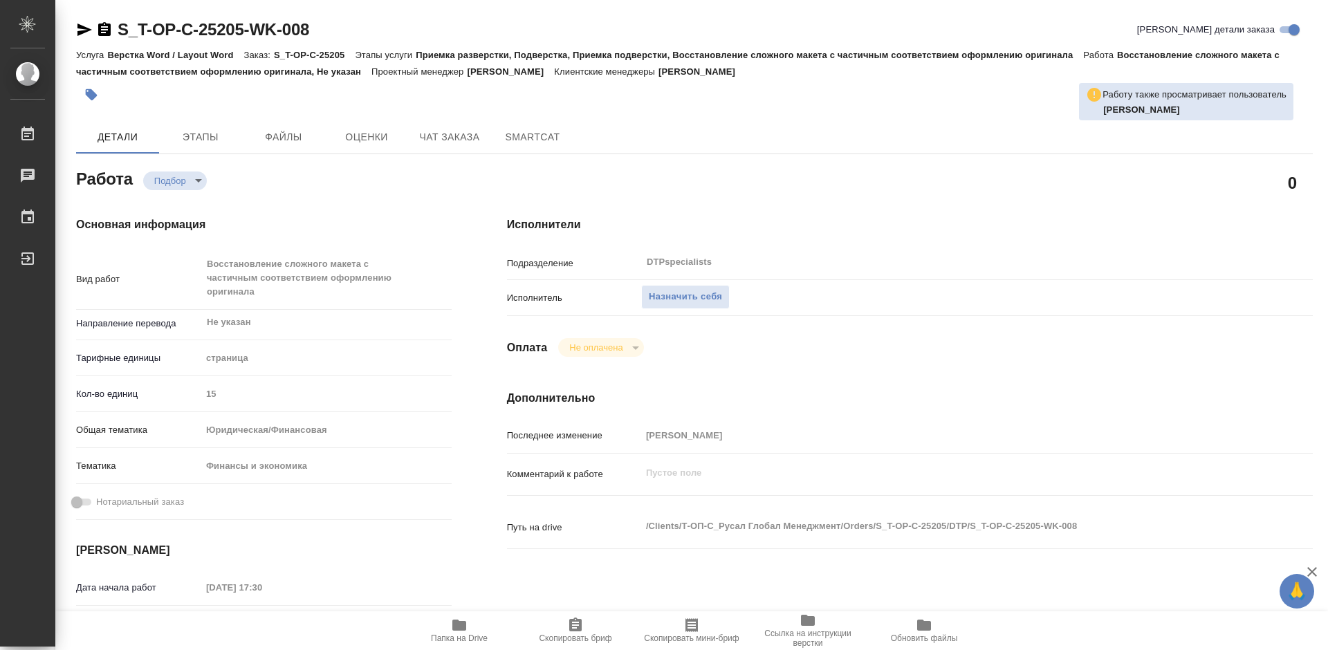
type textarea "x"
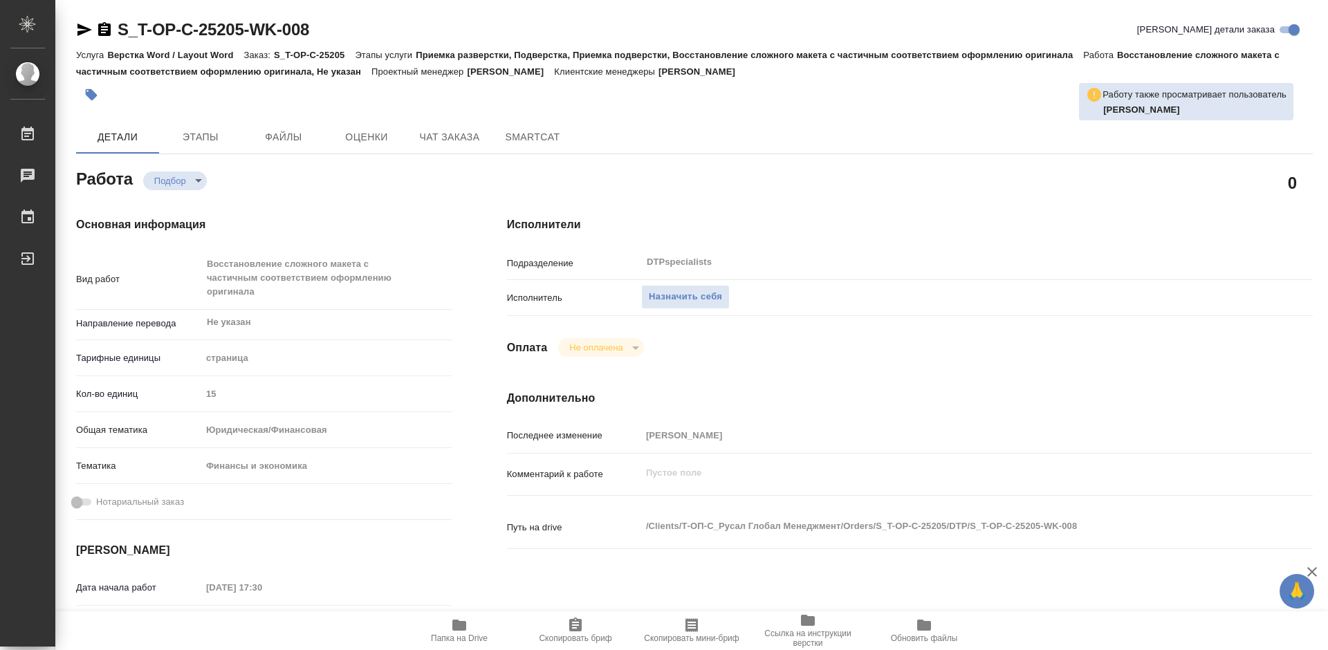
type textarea "x"
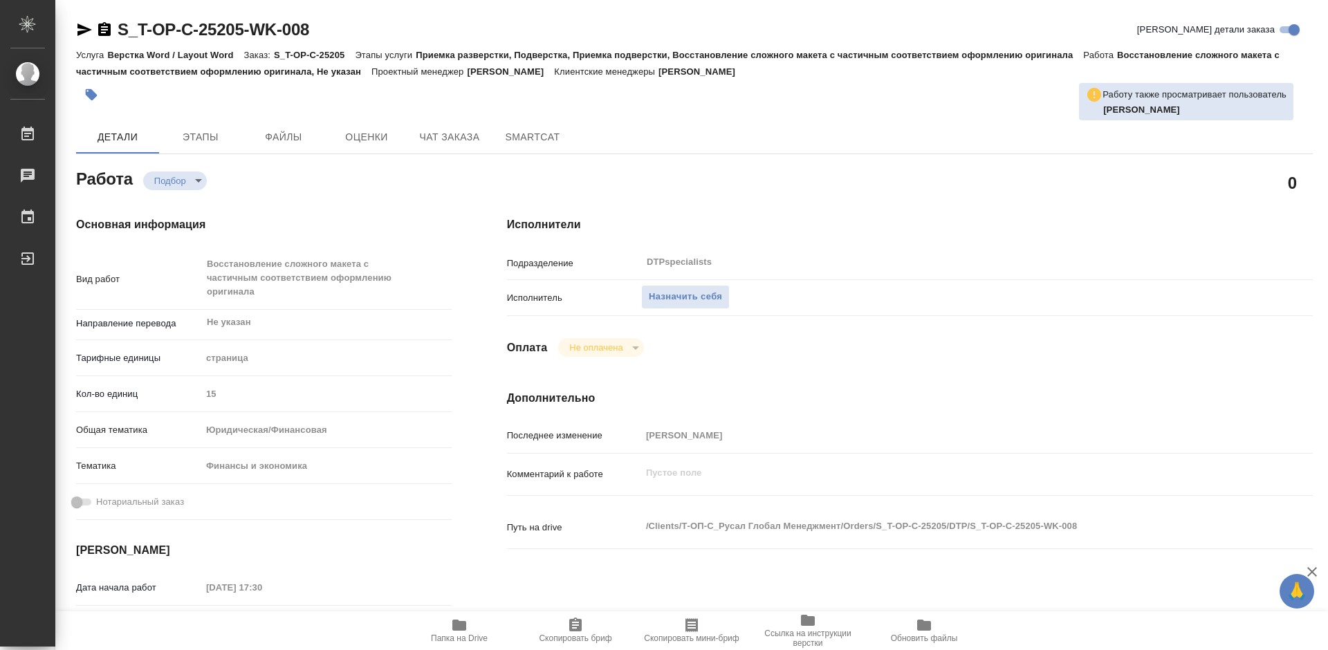
type textarea "x"
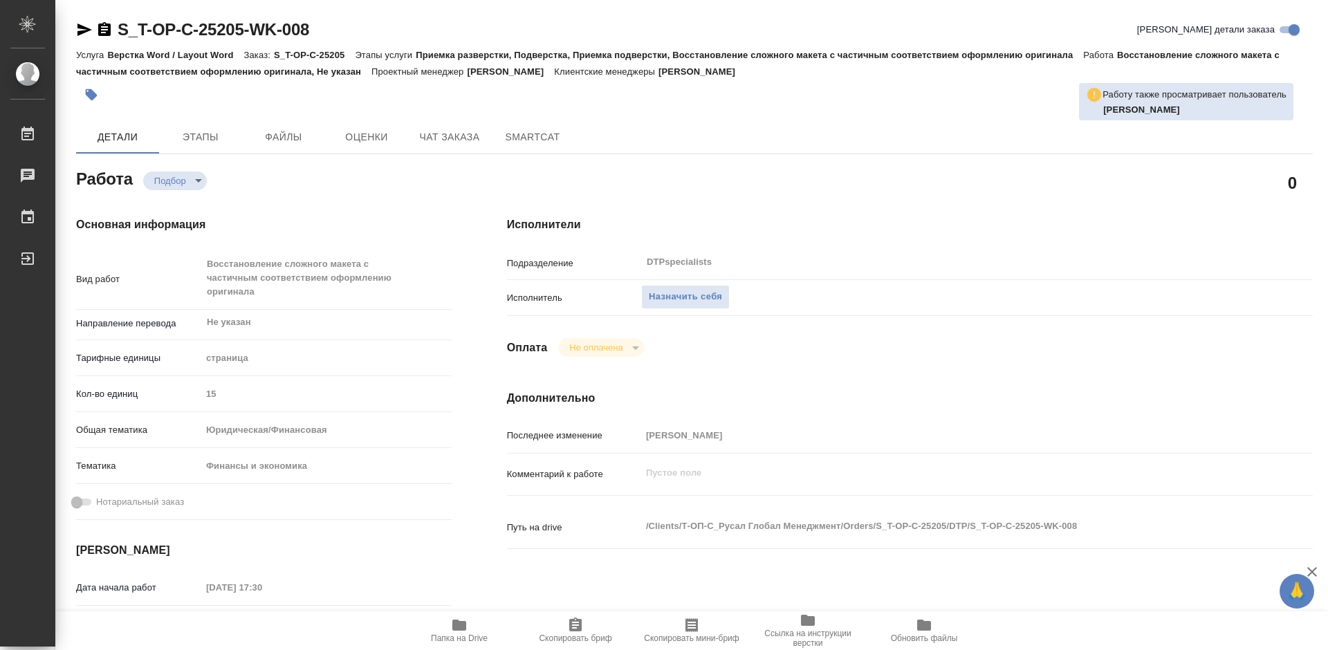
type textarea "x"
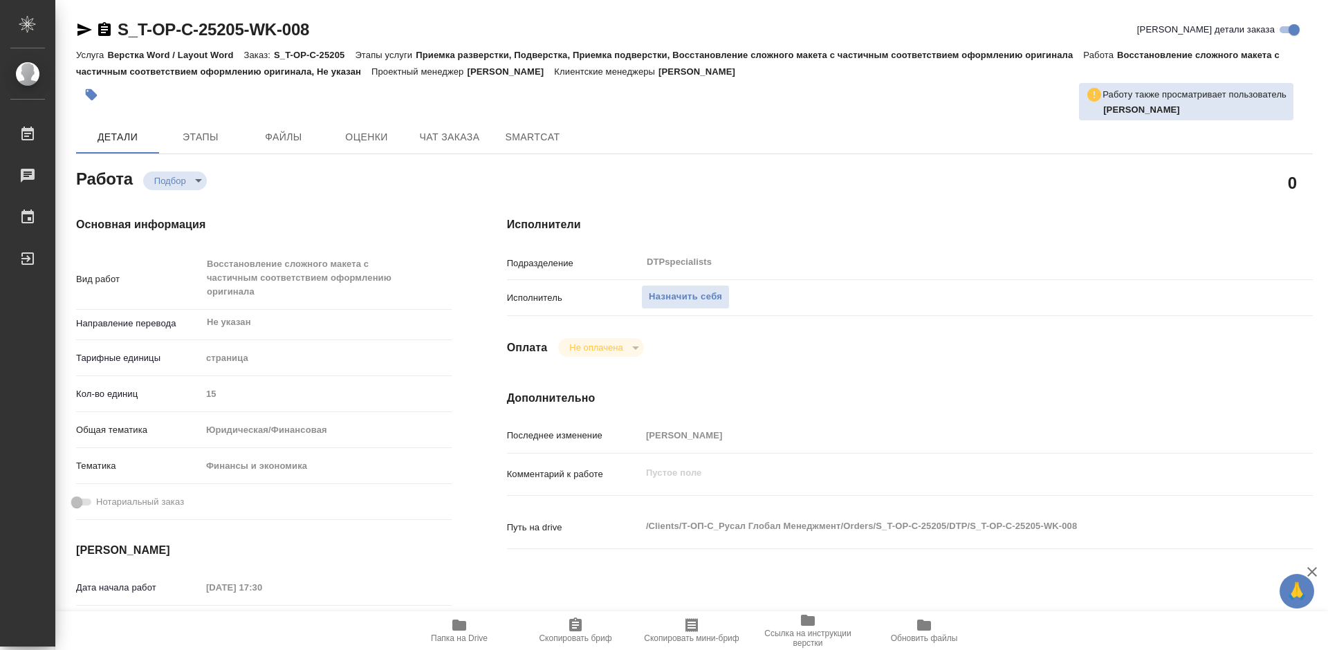
type textarea "x"
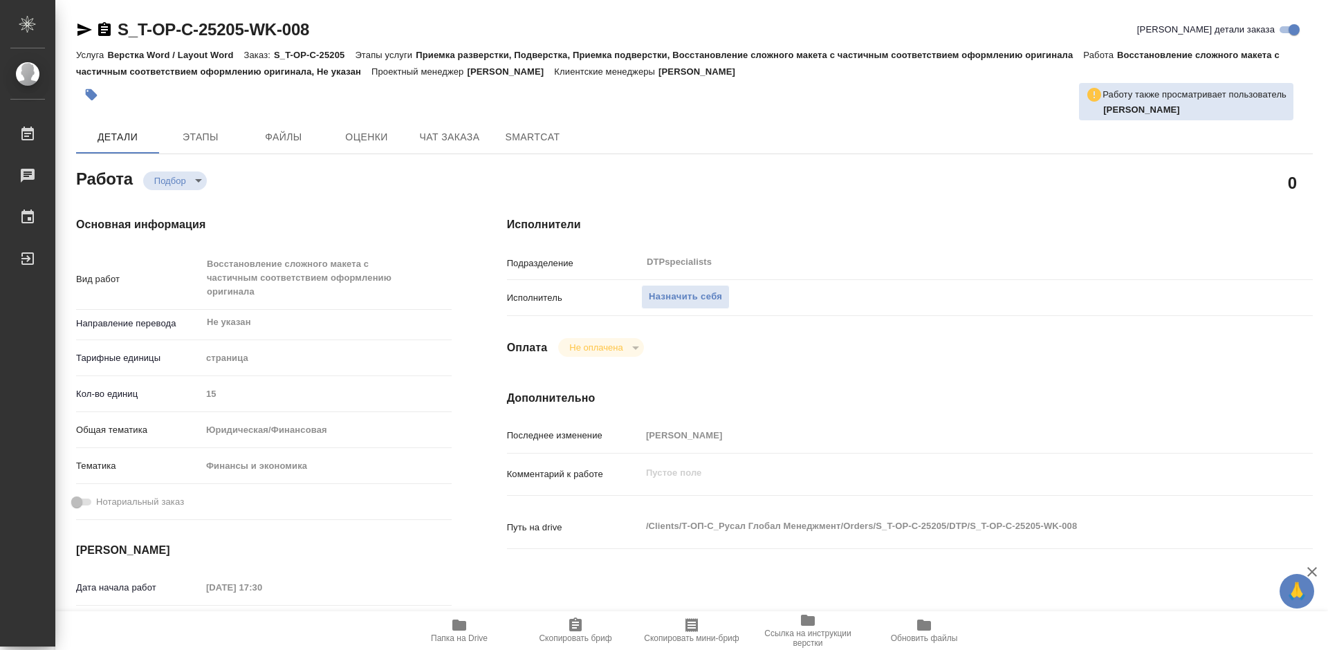
type textarea "x"
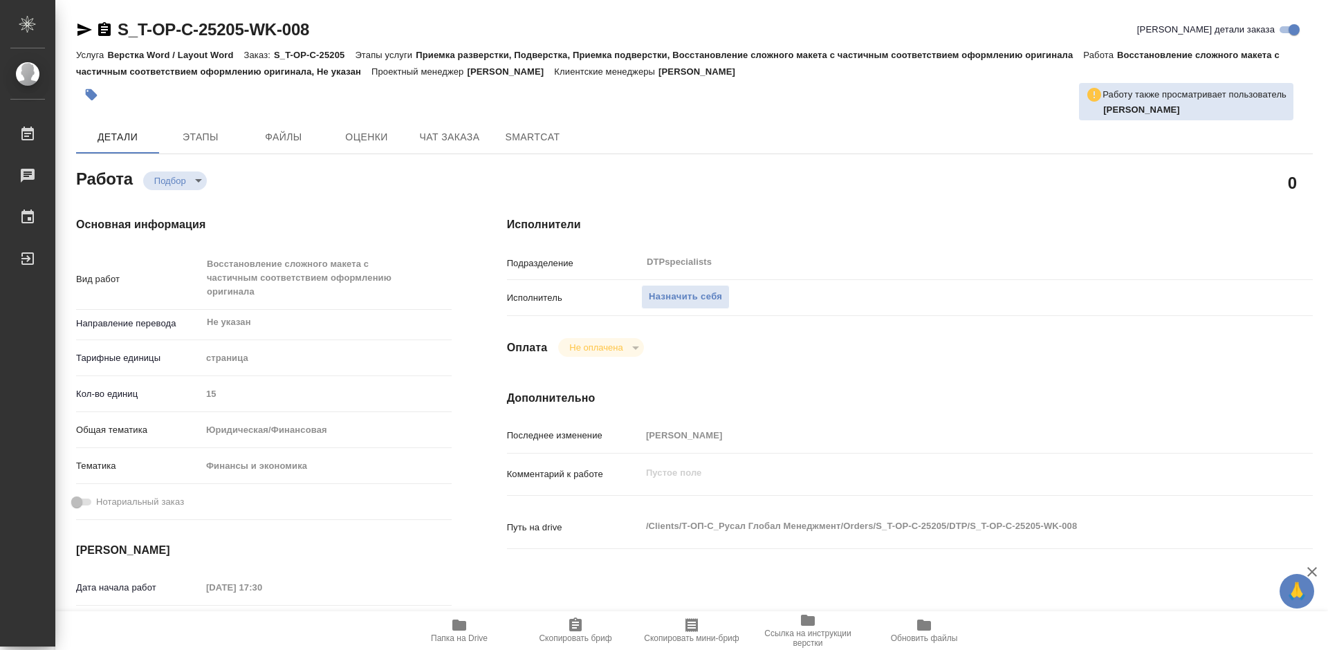
type textarea "x"
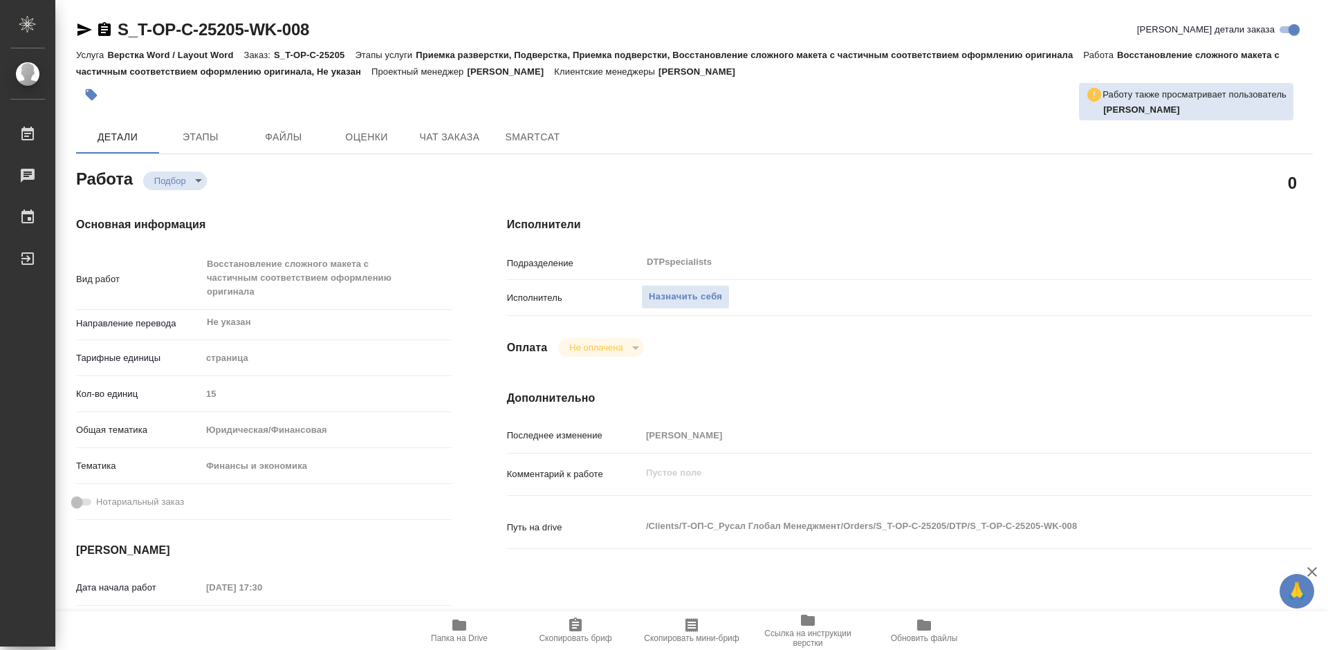
type textarea "x"
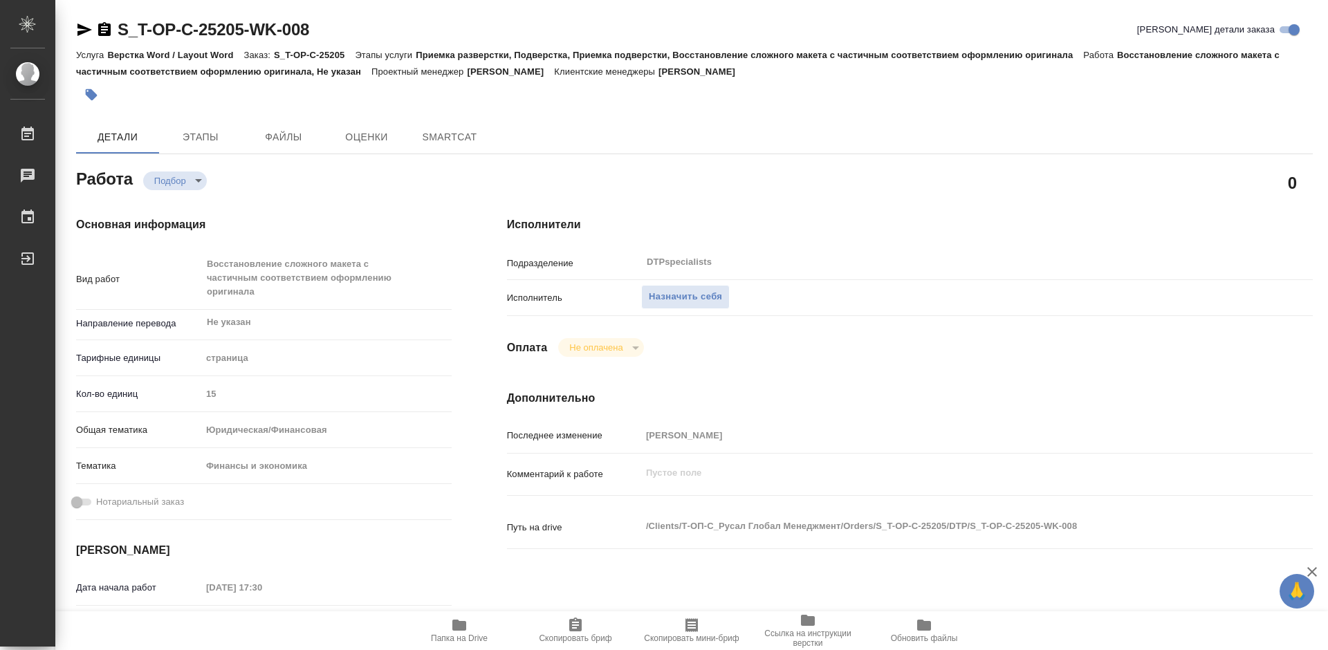
type textarea "x"
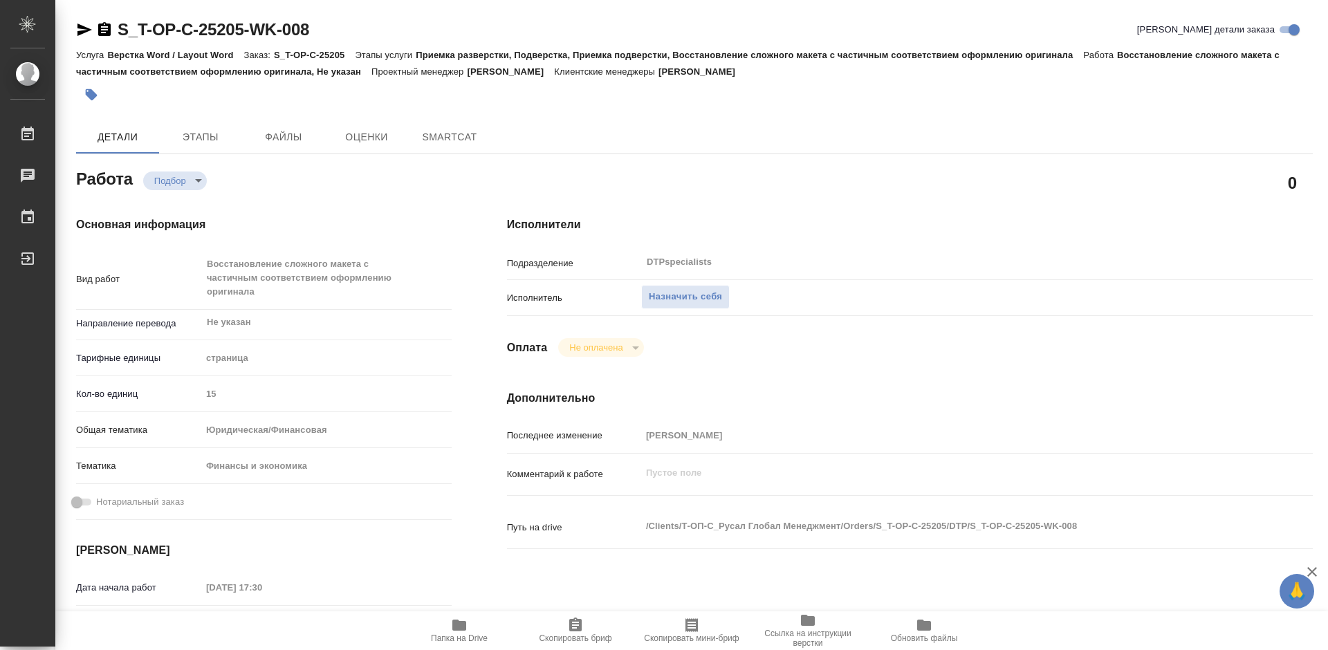
type textarea "x"
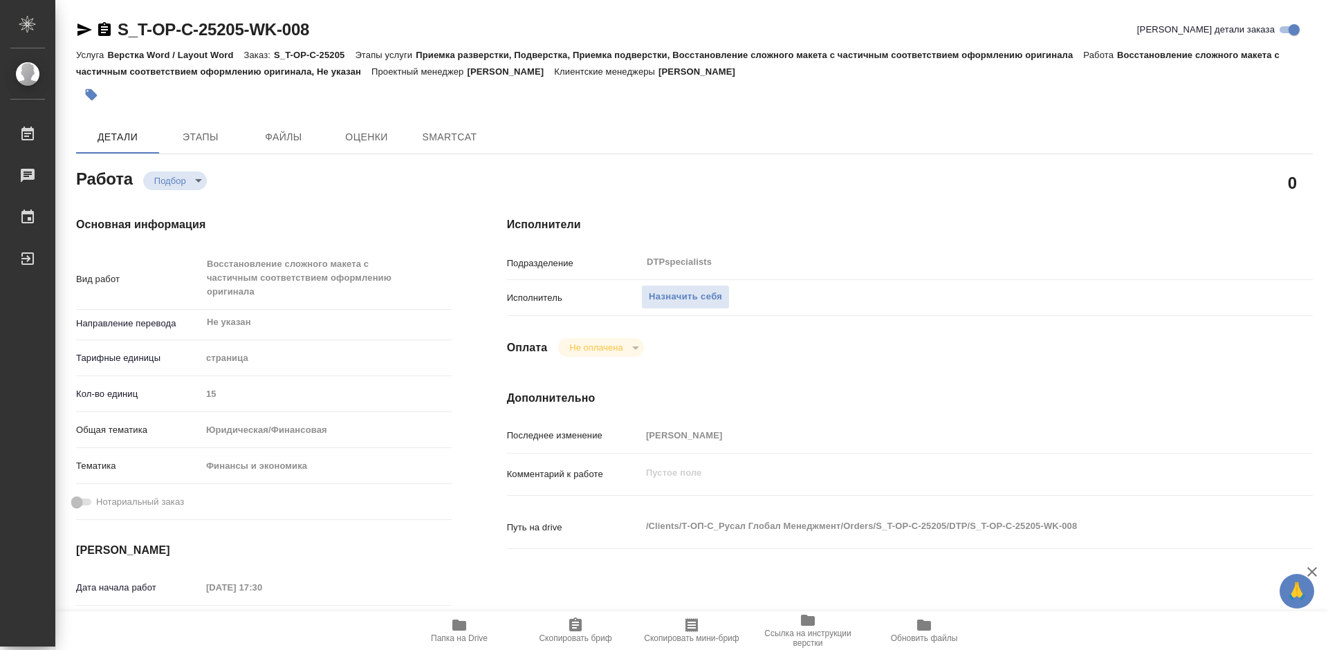
type textarea "x"
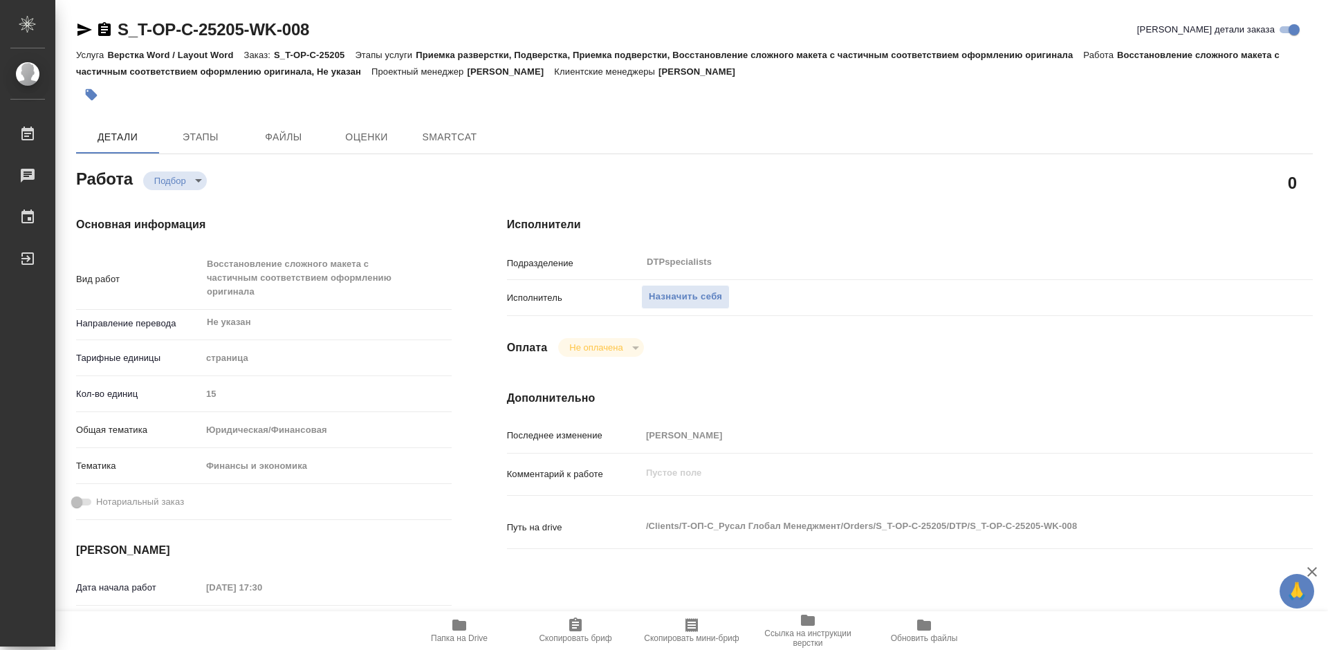
type textarea "x"
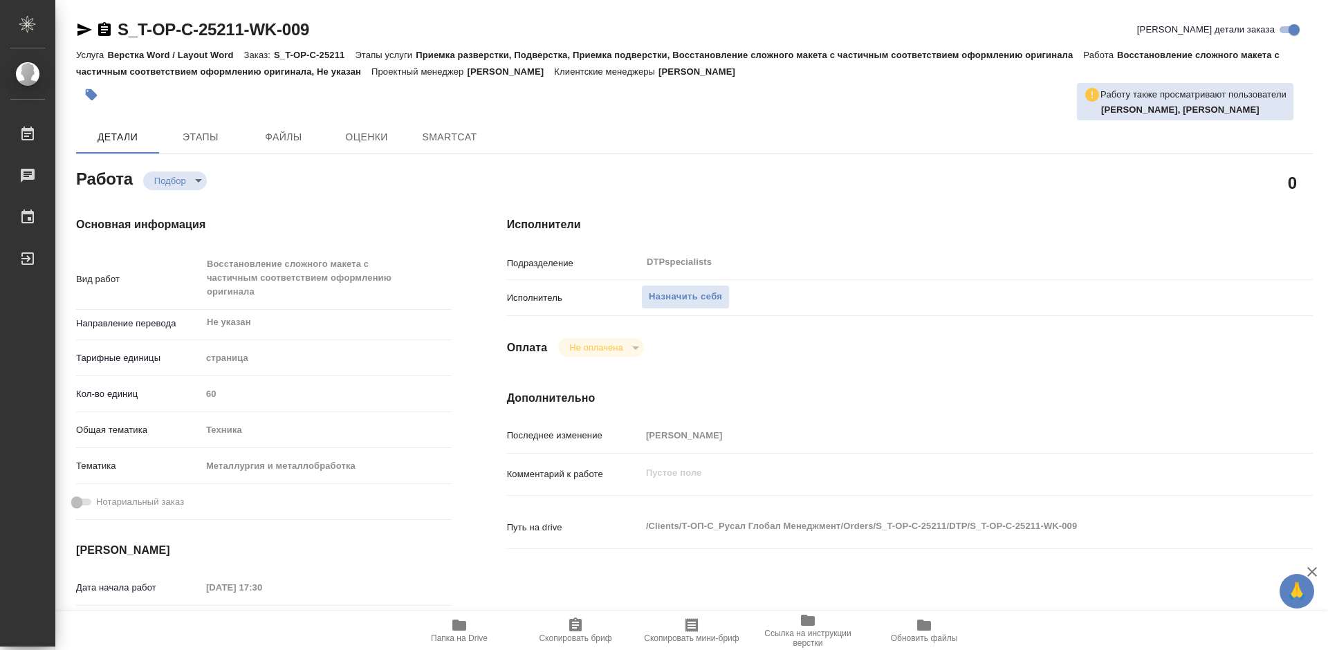
type textarea "x"
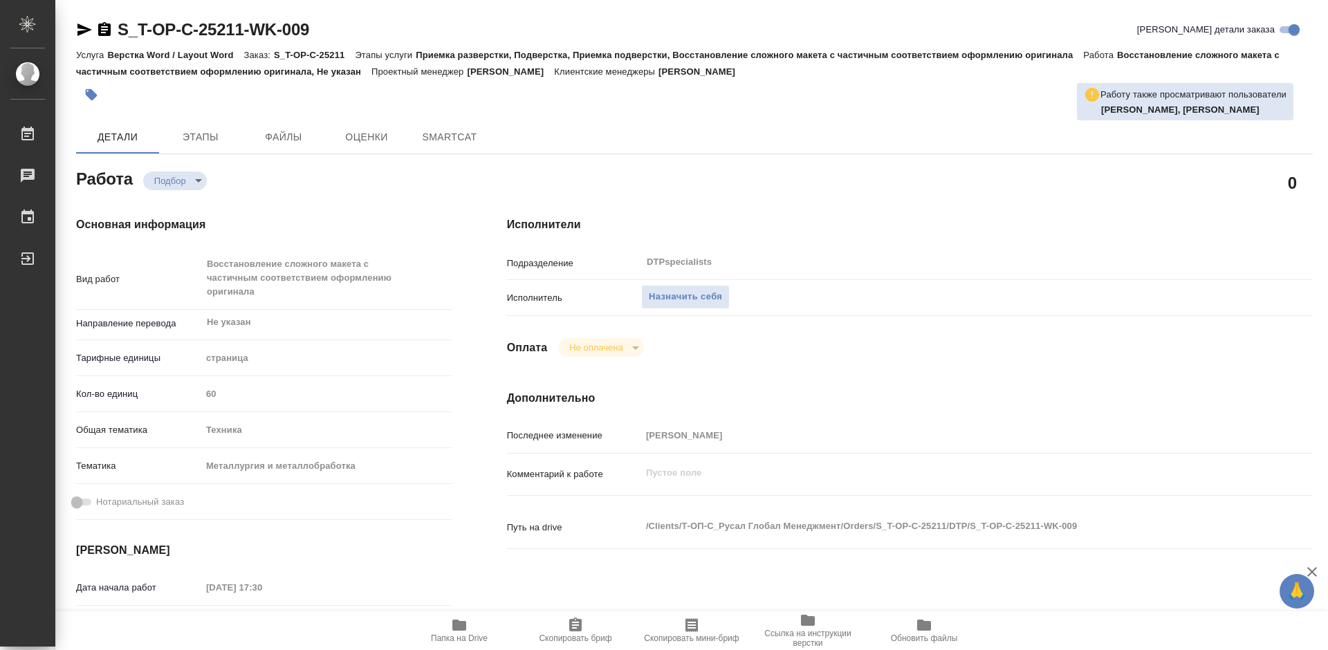
type textarea "x"
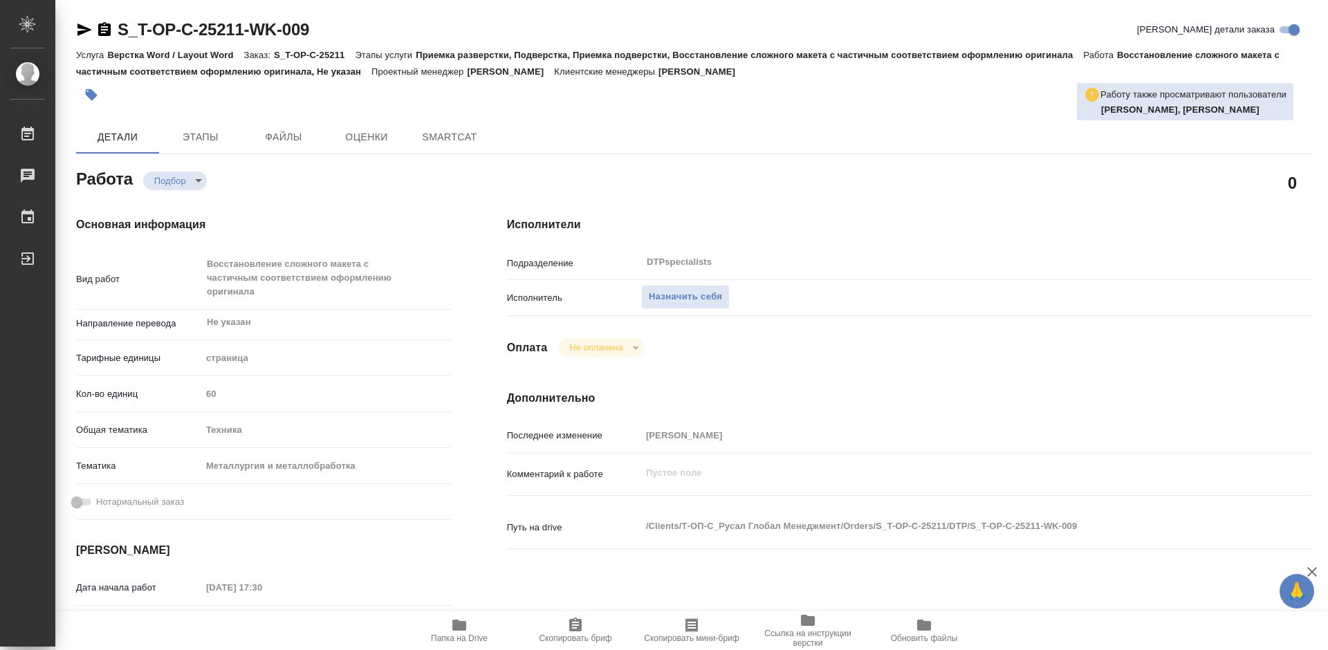
type textarea "x"
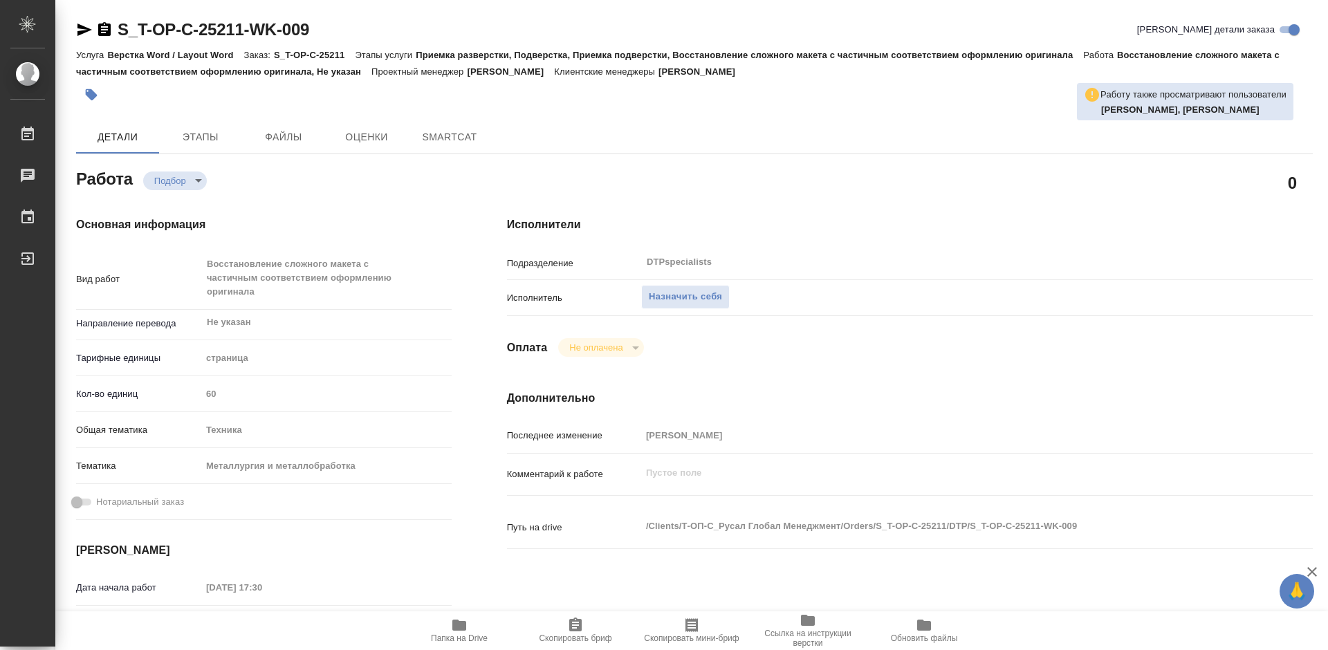
type textarea "x"
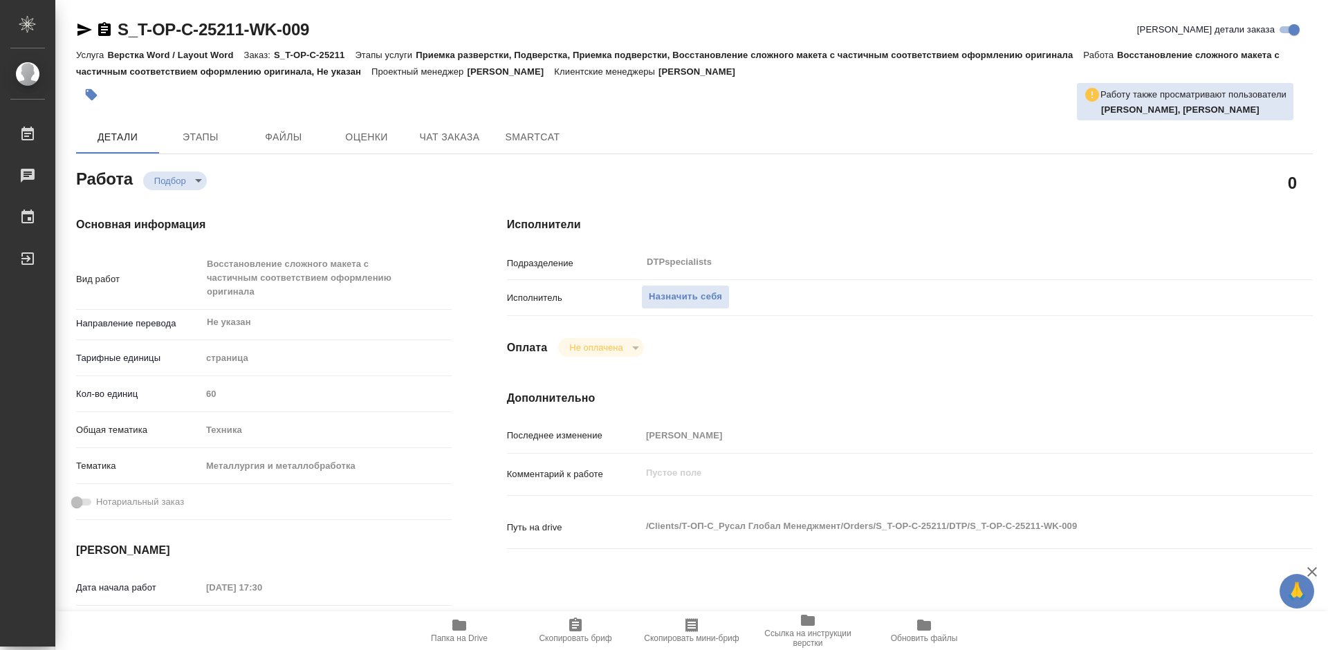
type textarea "x"
click at [468, 634] on span "Папка на Drive" at bounding box center [459, 639] width 57 height 10
type textarea "x"
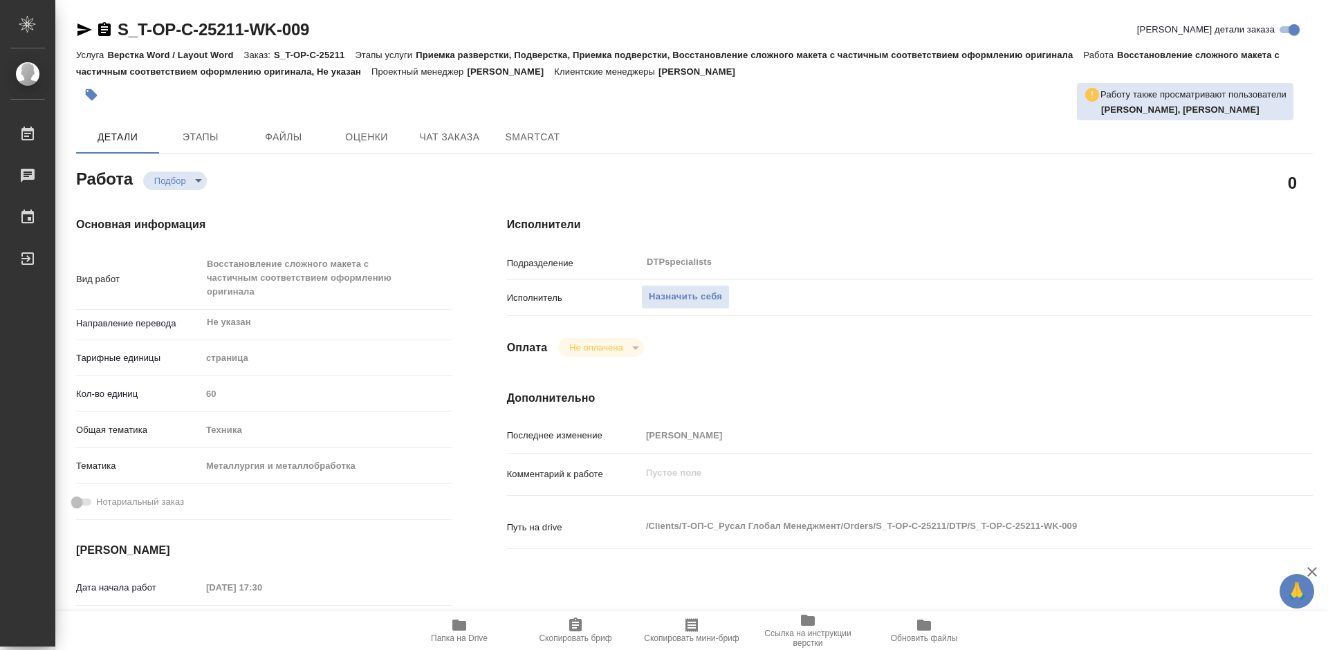
type textarea "x"
click at [705, 302] on span "Назначить себя" at bounding box center [685, 297] width 73 height 16
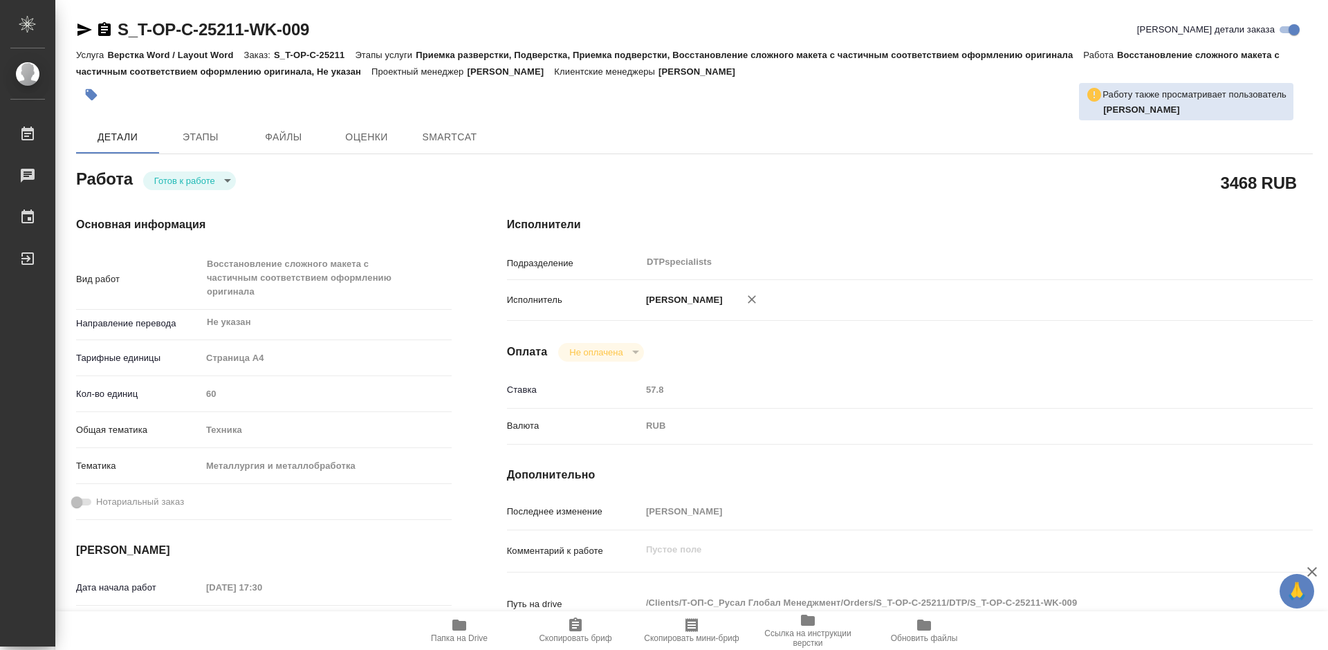
type textarea "x"
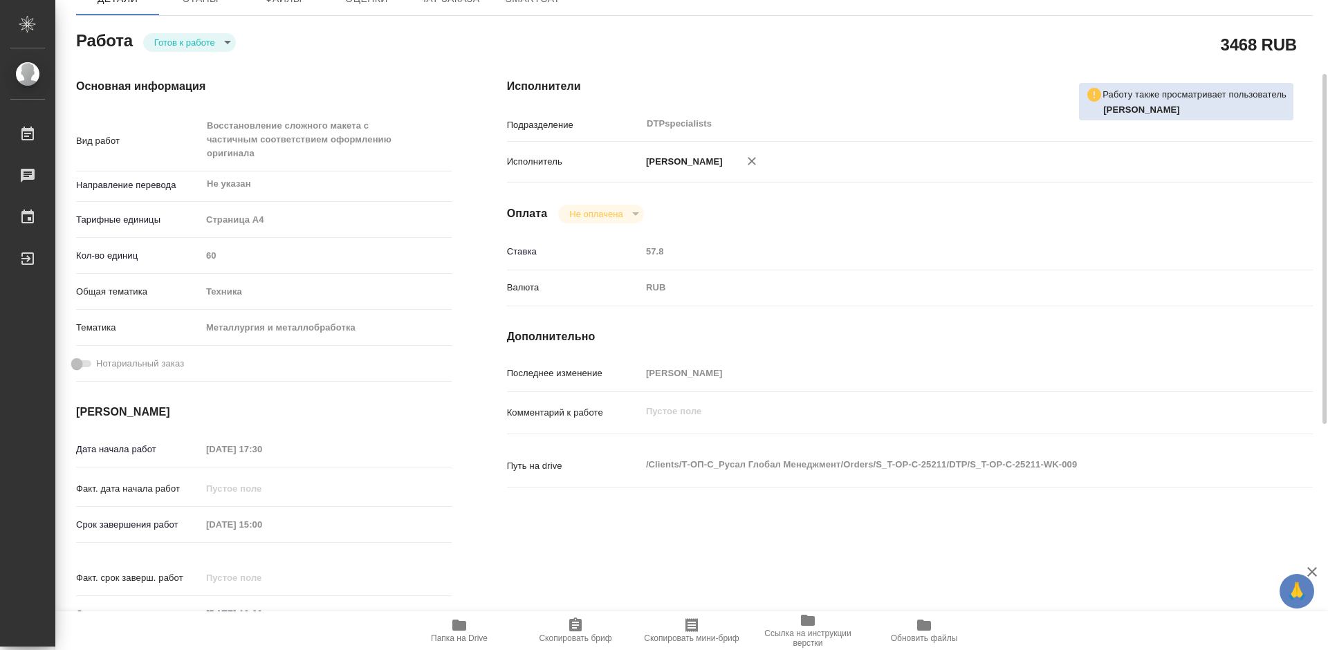
scroll to position [207, 0]
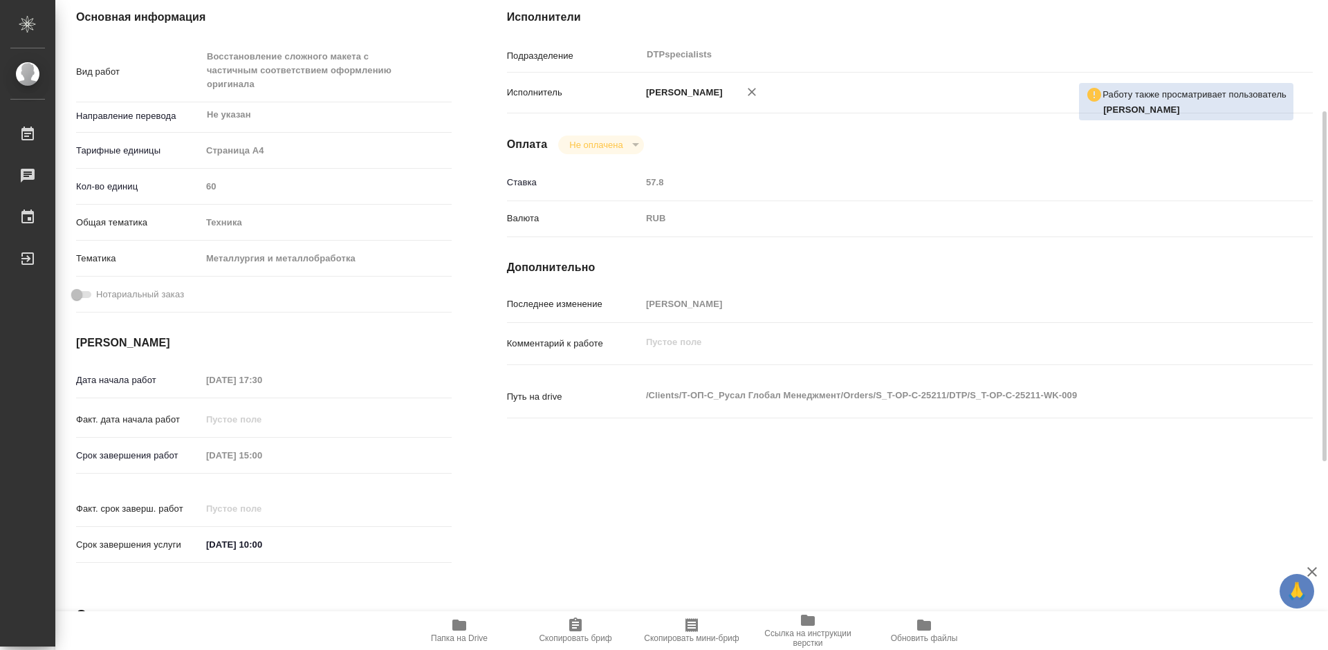
type textarea "x"
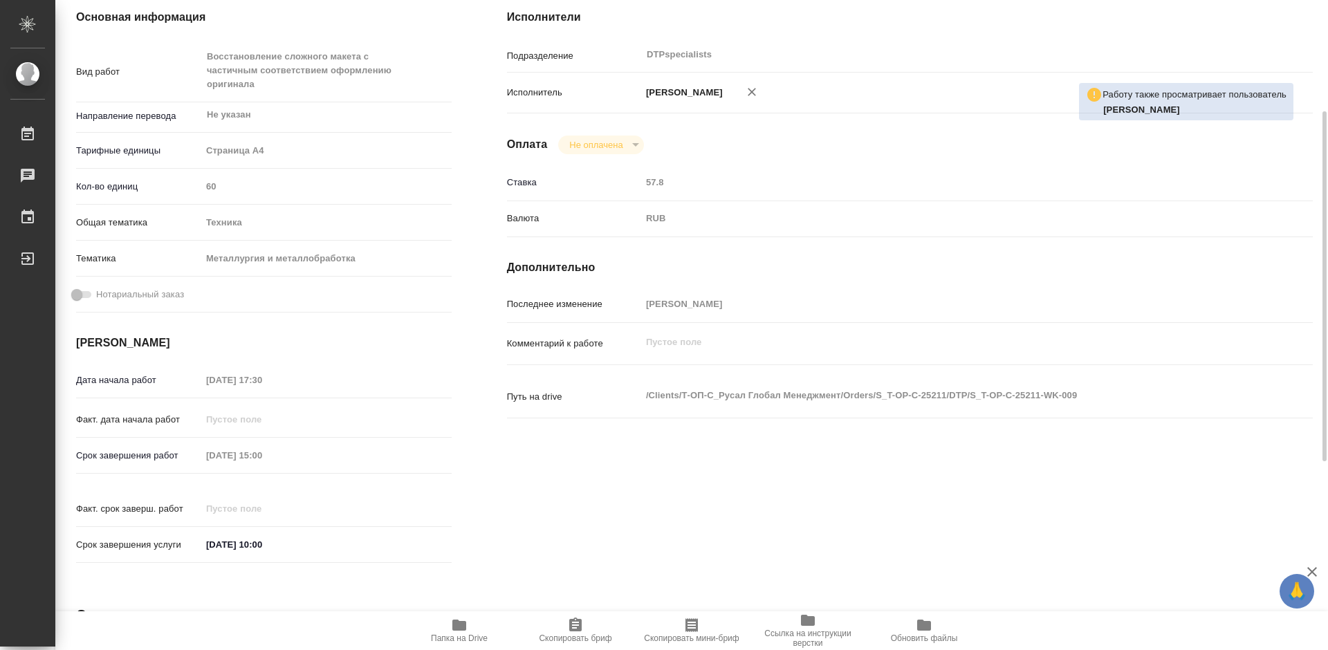
type textarea "x"
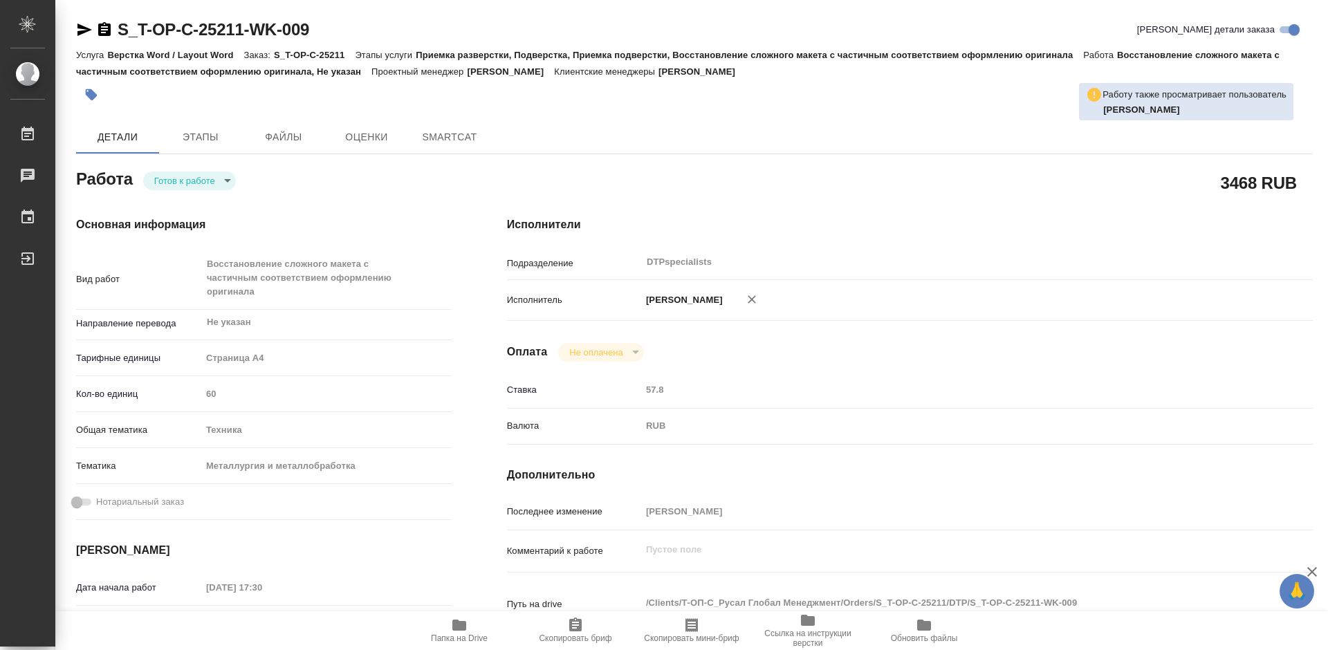
type textarea "x"
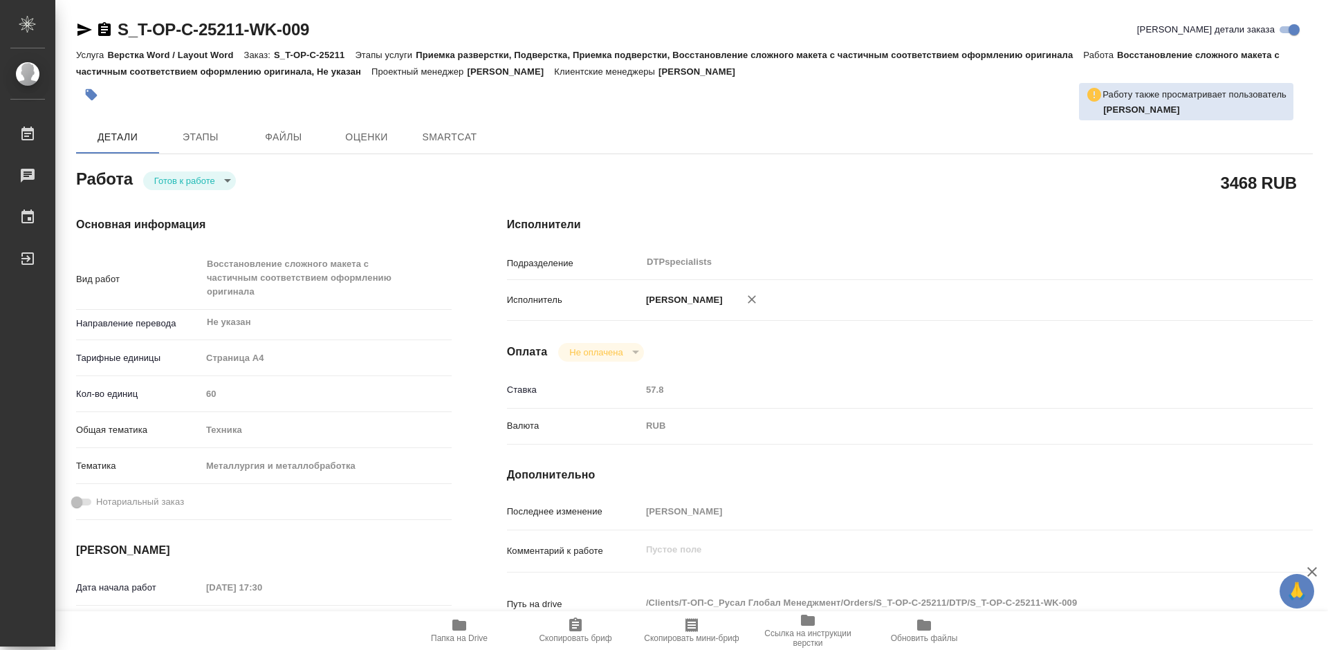
type textarea "x"
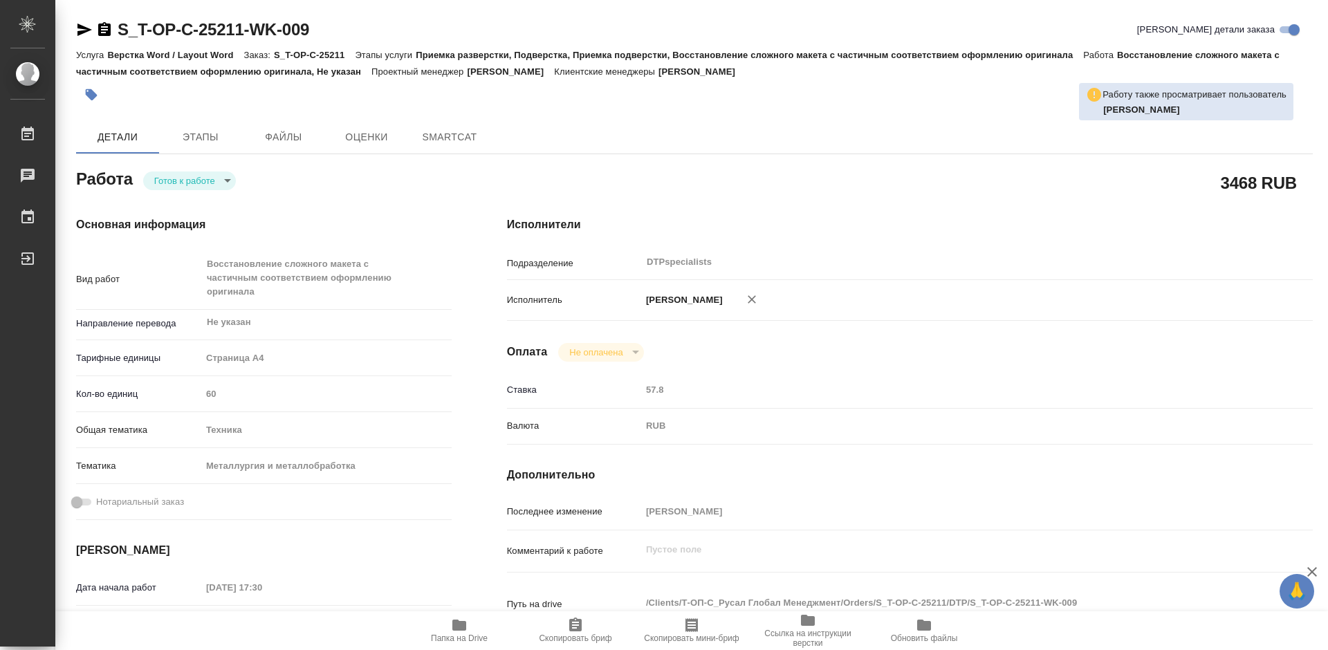
type textarea "x"
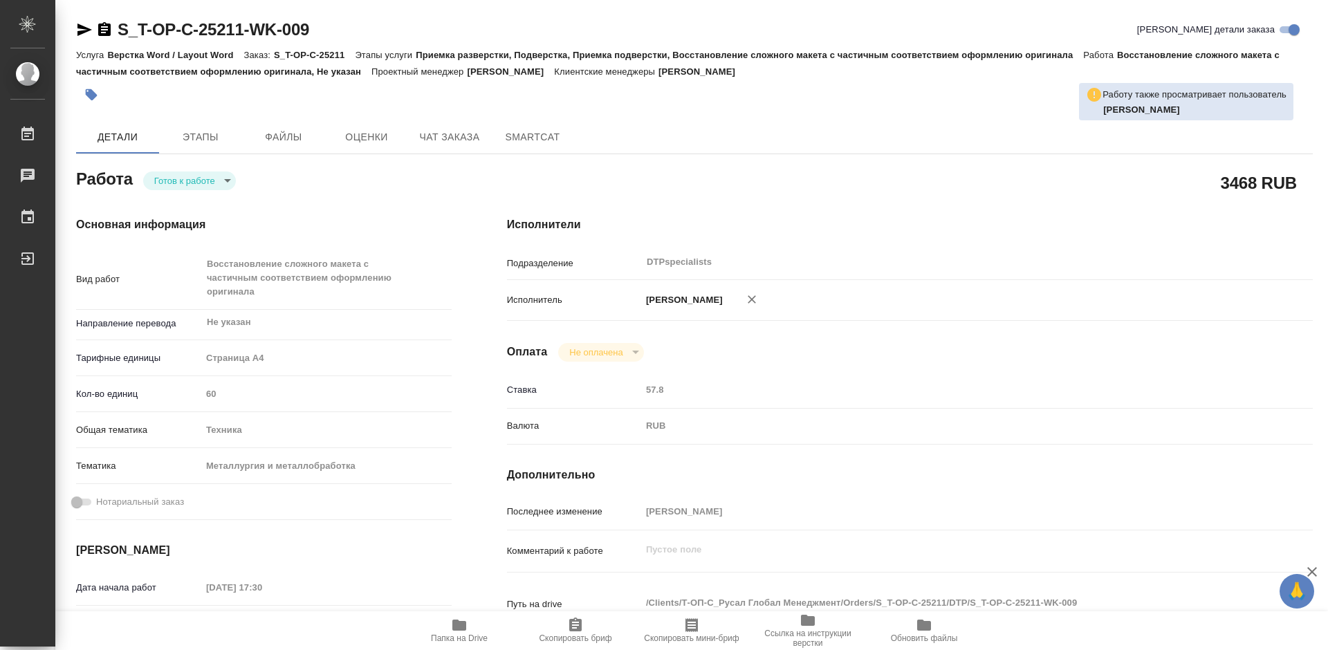
type textarea "x"
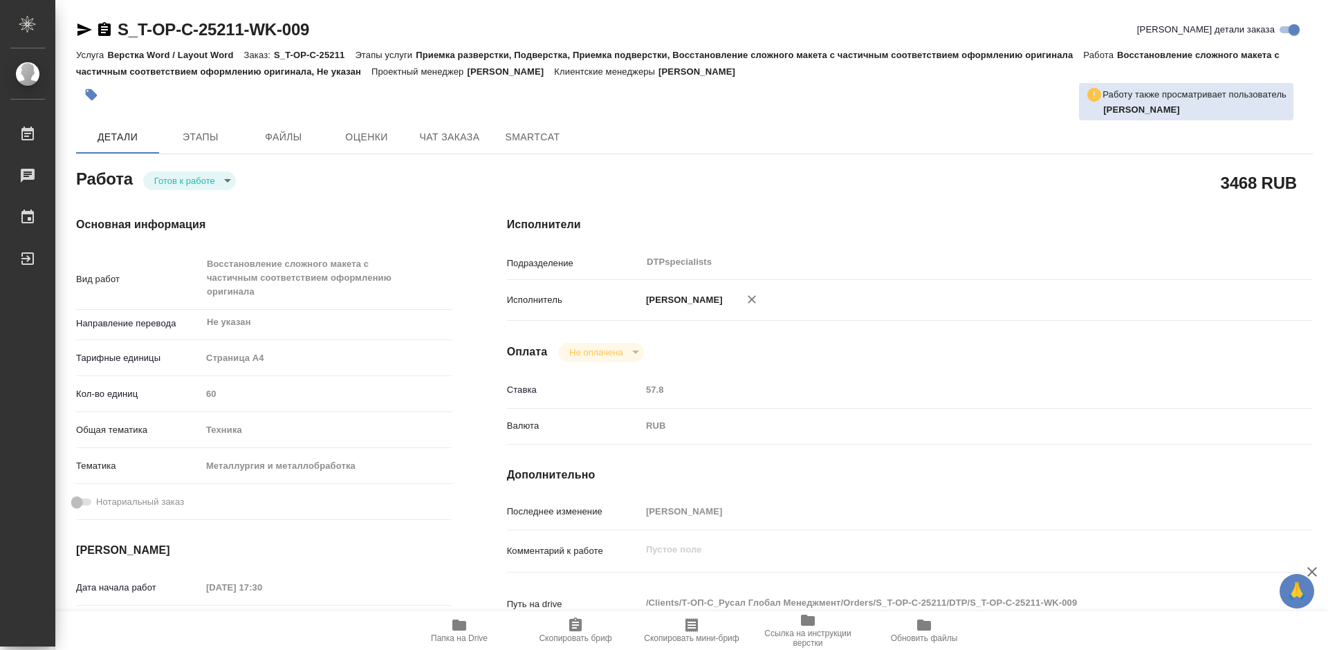
type textarea "x"
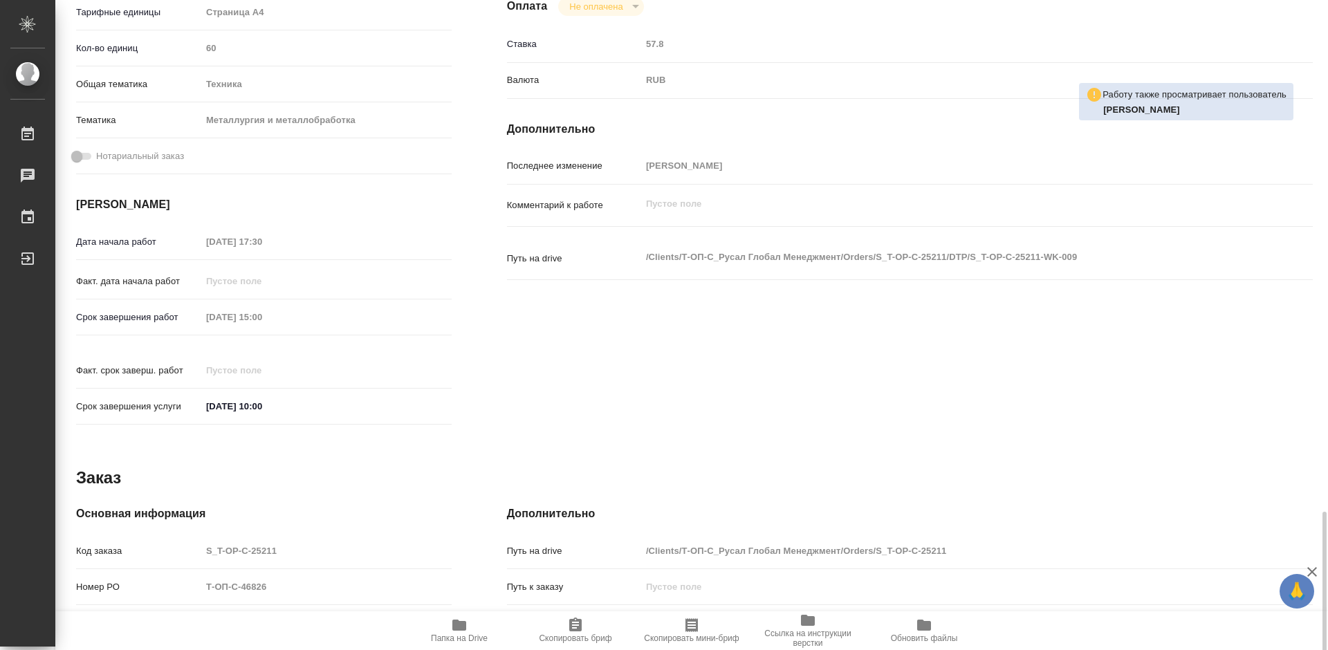
scroll to position [557, 0]
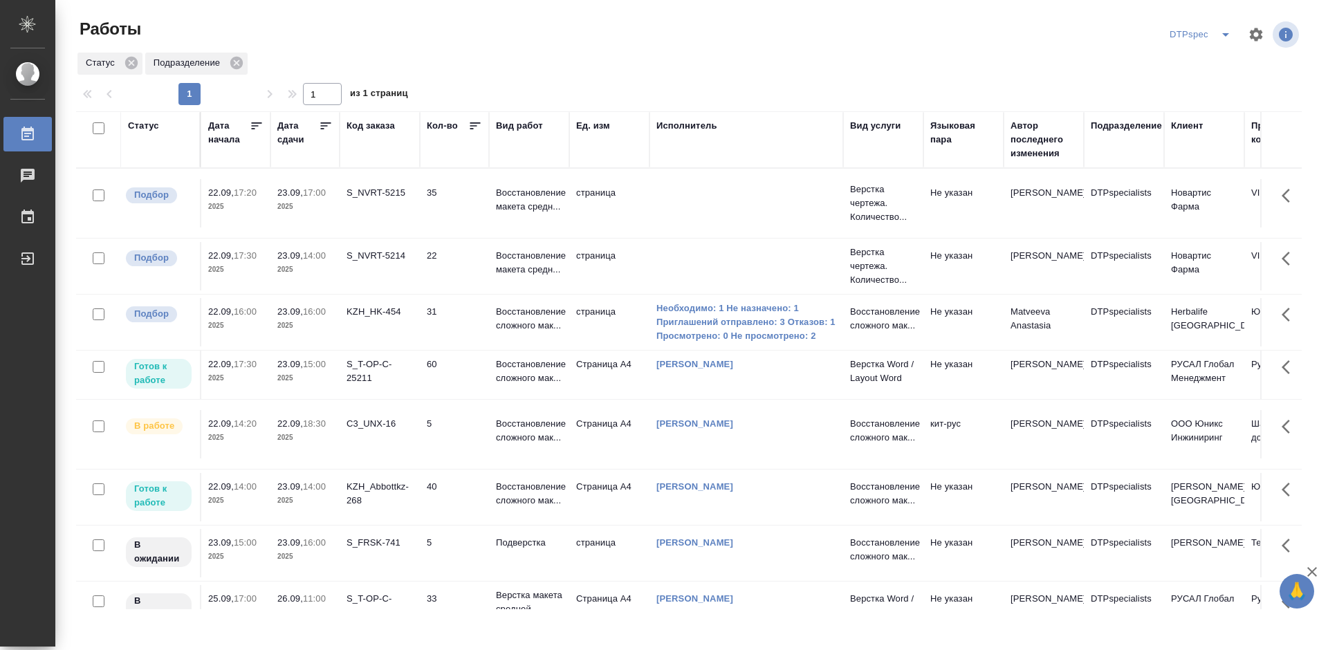
click at [317, 124] on div "Дата сдачи" at bounding box center [297, 133] width 41 height 28
click at [326, 125] on icon at bounding box center [326, 126] width 14 height 14
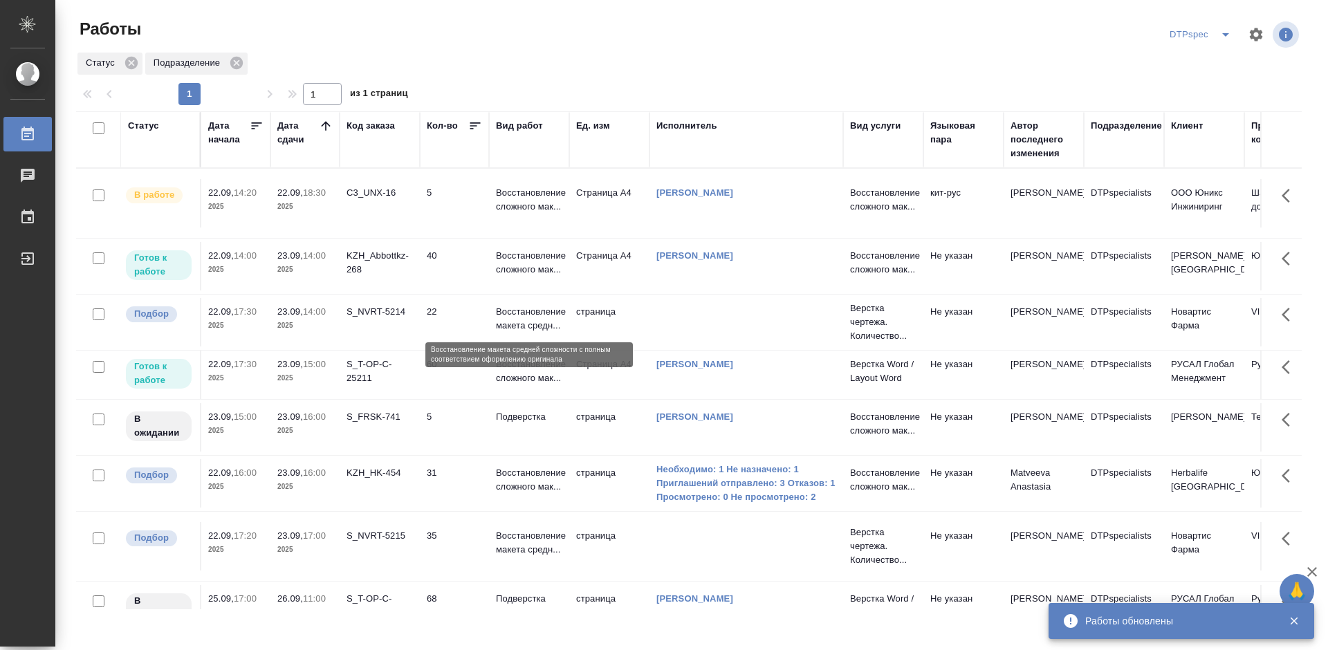
click at [524, 322] on p "Восстановление макета средн..." at bounding box center [529, 319] width 66 height 28
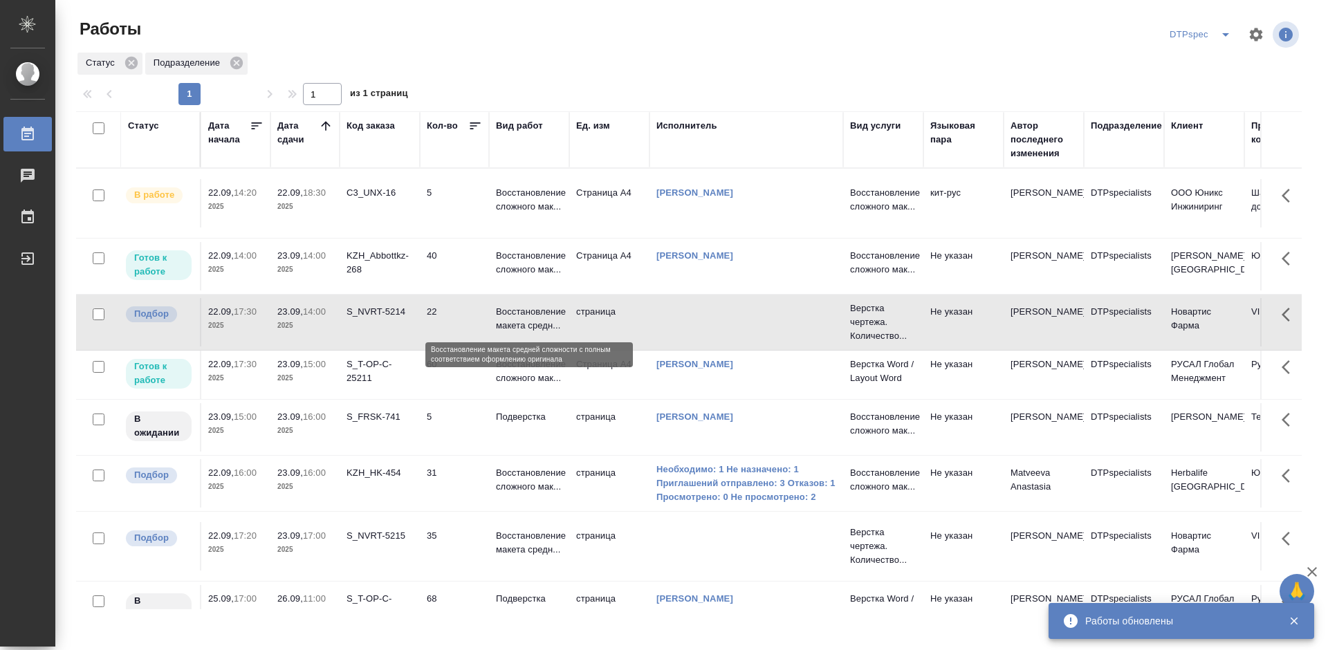
click at [524, 322] on p "Восстановление макета средн..." at bounding box center [529, 319] width 66 height 28
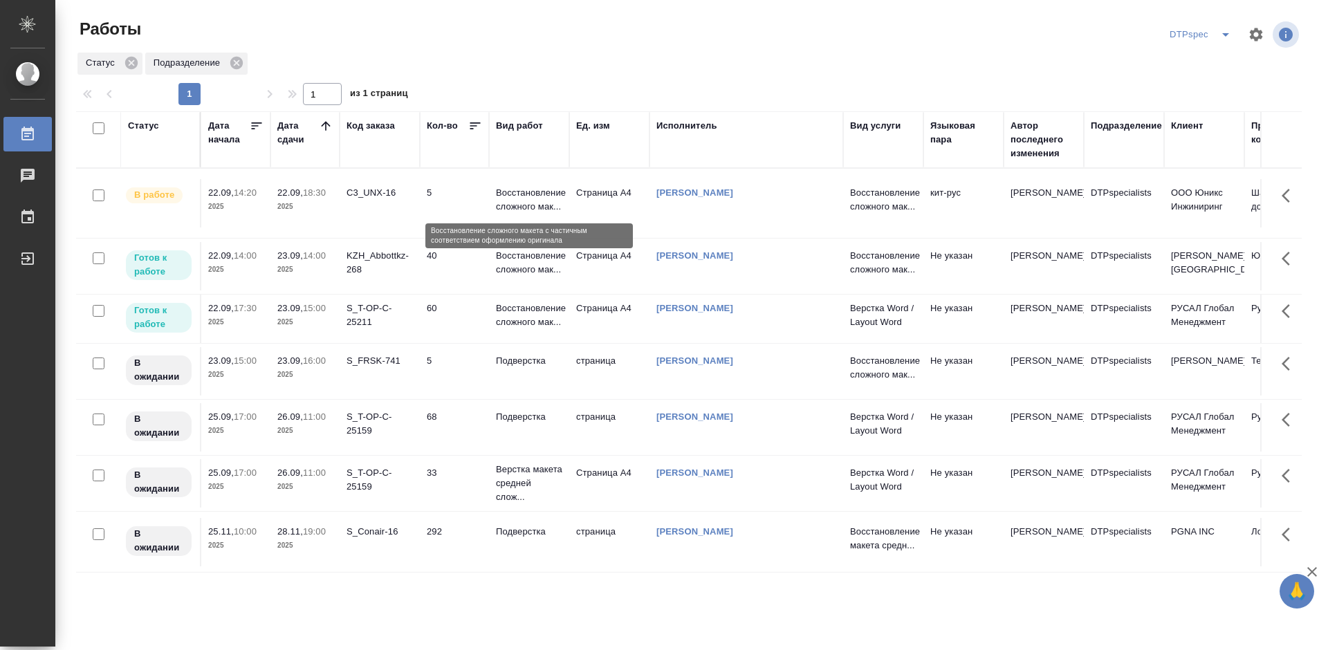
click at [515, 196] on p "Восстановление сложного мак..." at bounding box center [529, 200] width 66 height 28
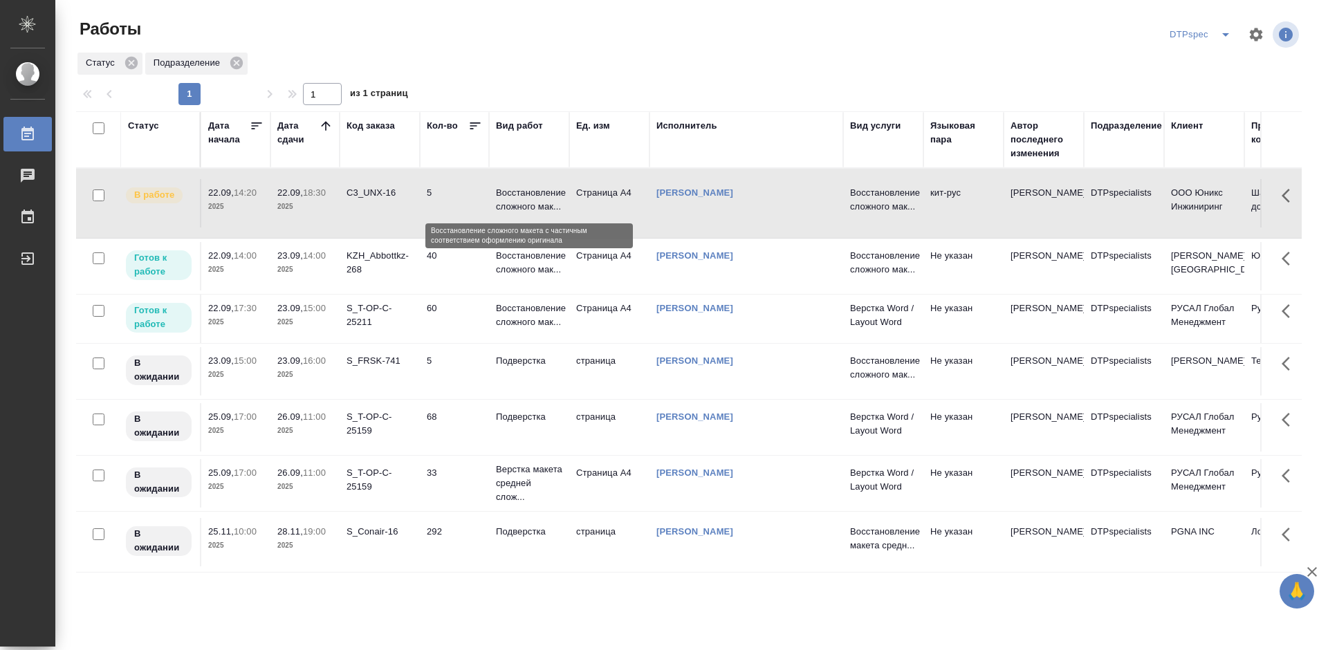
click at [515, 196] on p "Восстановление сложного мак..." at bounding box center [529, 200] width 66 height 28
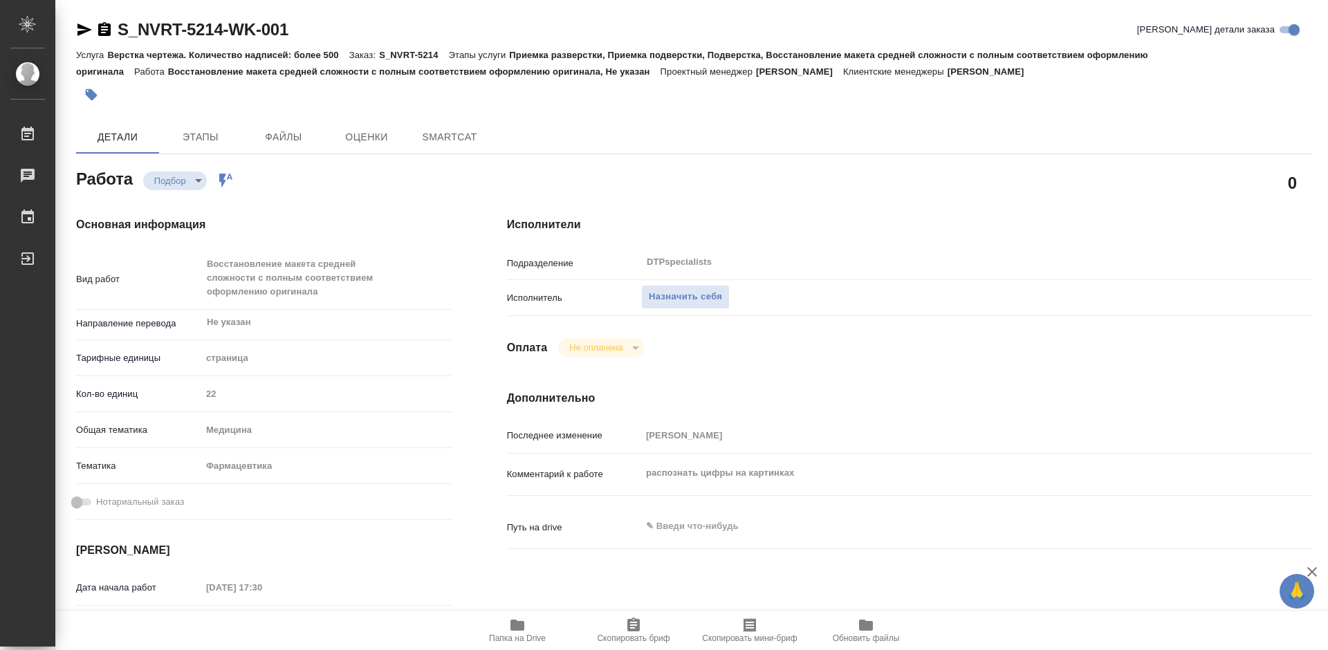
type textarea "x"
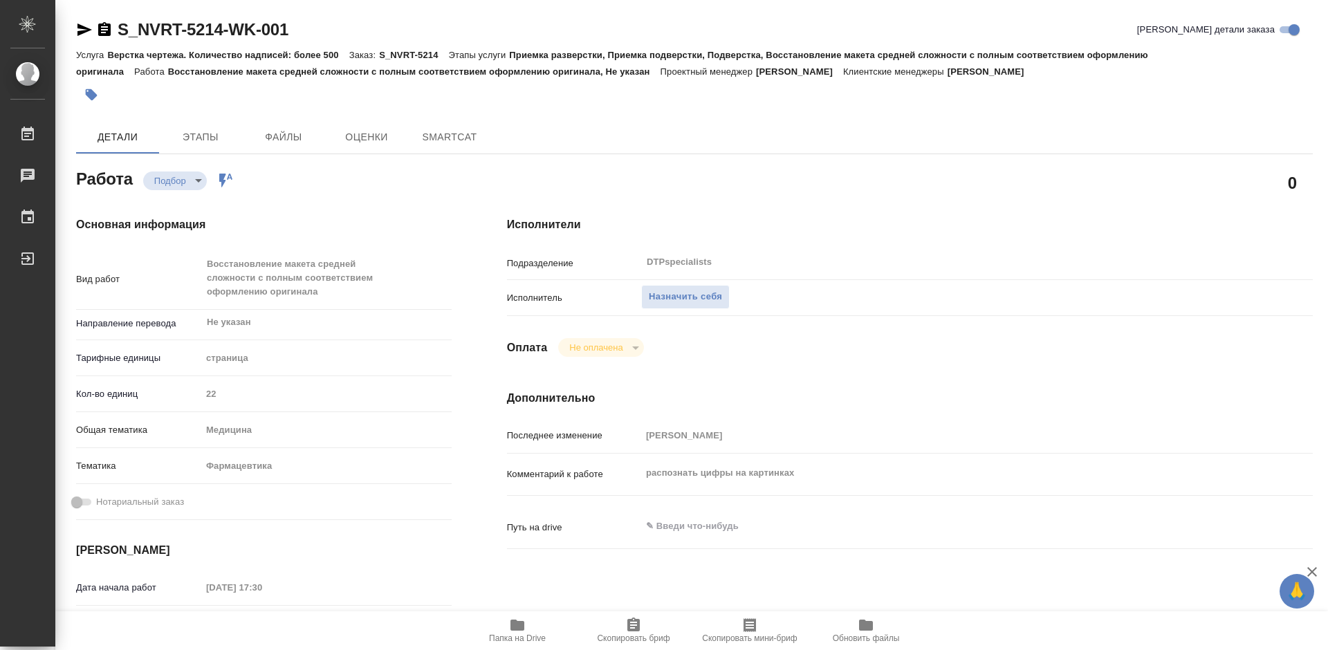
type textarea "x"
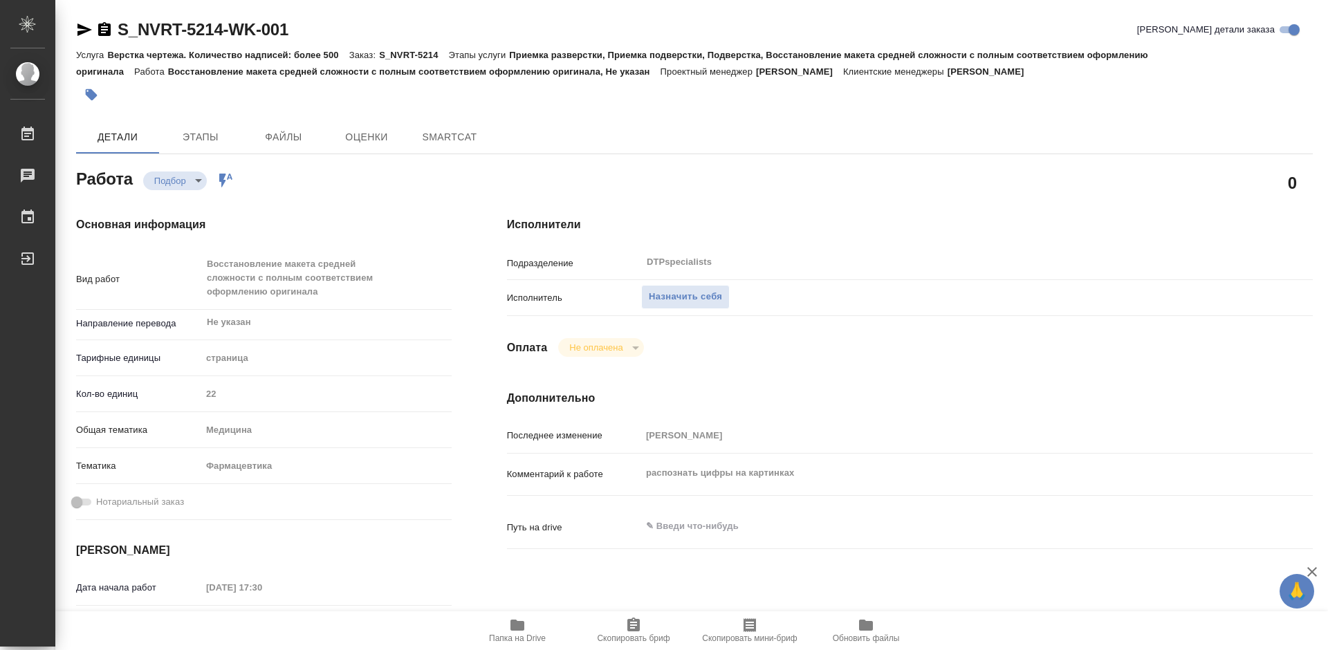
type textarea "x"
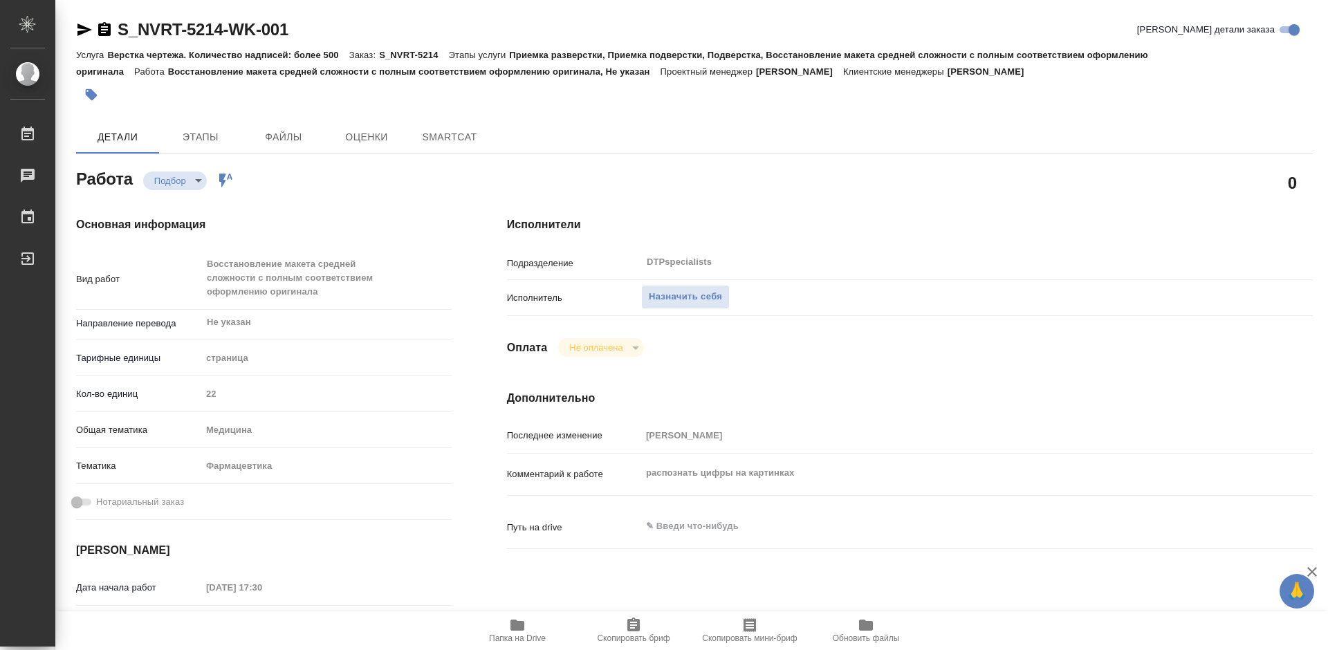
type textarea "x"
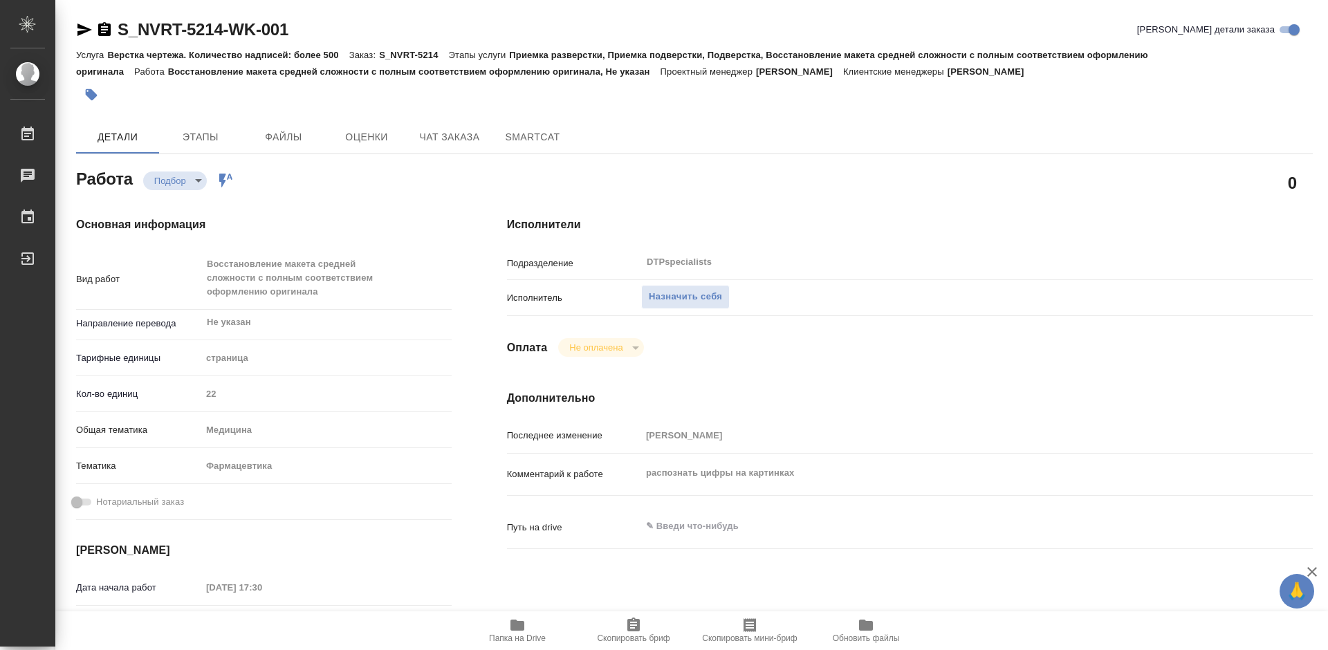
type textarea "x"
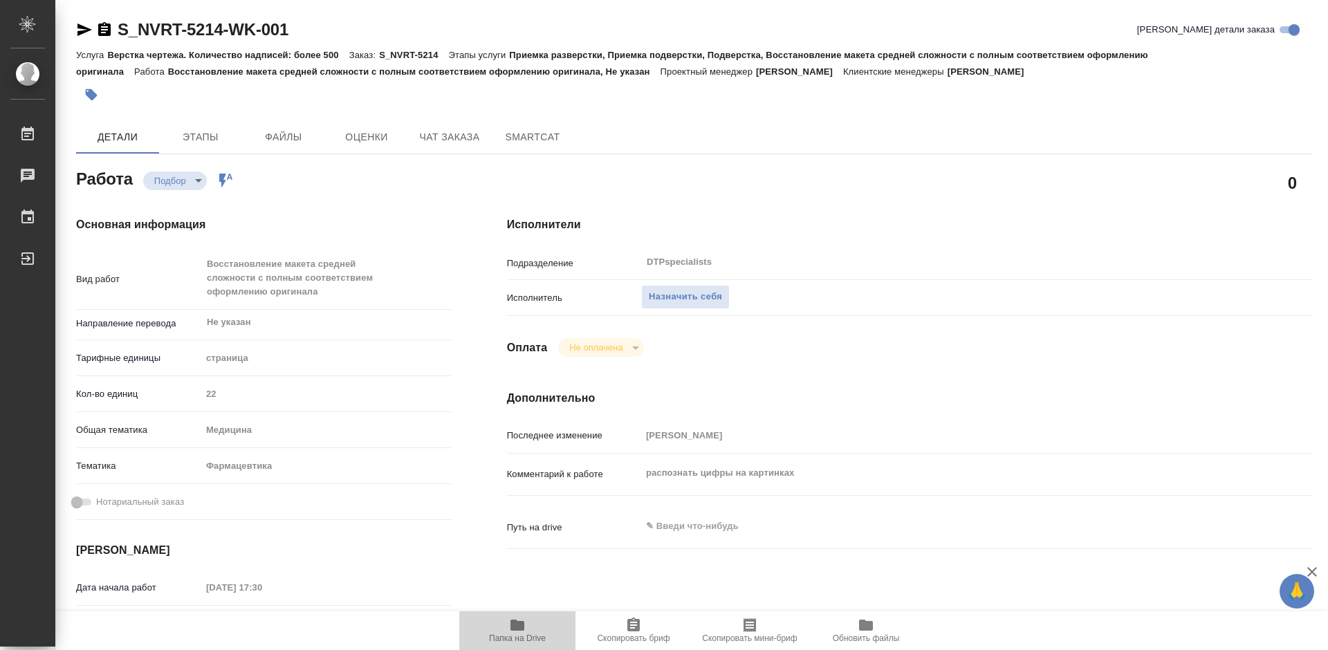
click at [511, 629] on icon "button" at bounding box center [517, 625] width 14 height 11
type textarea "x"
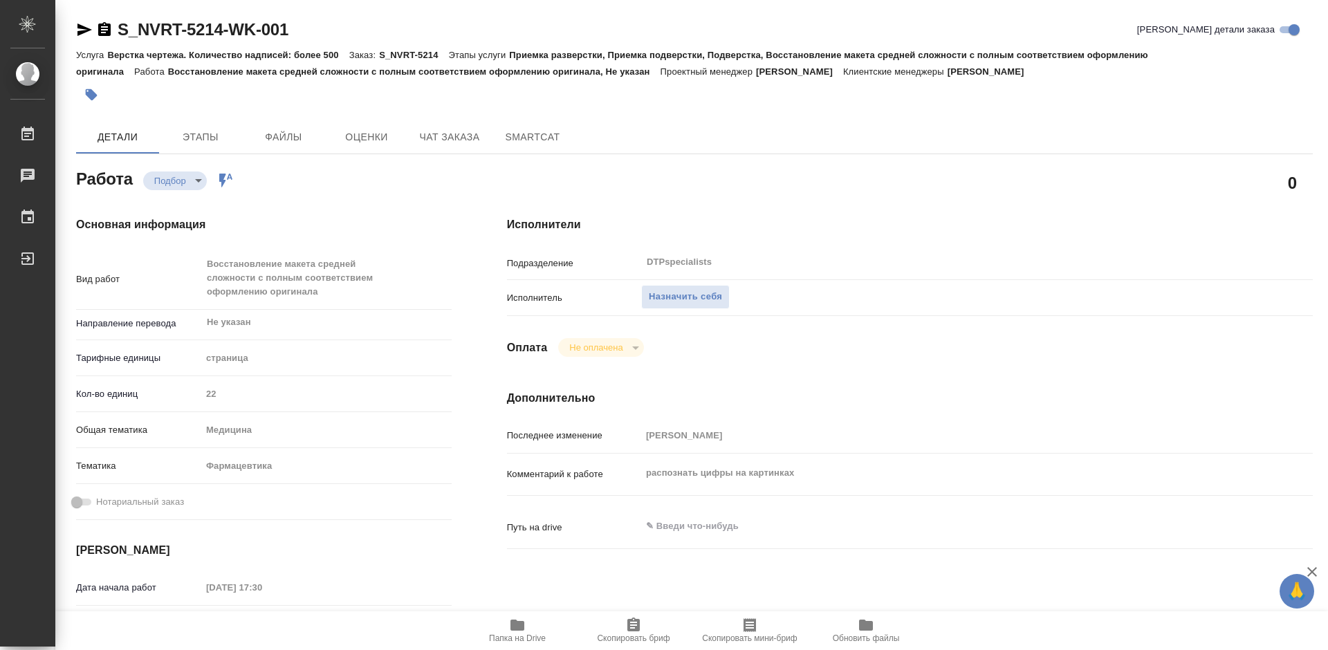
type textarea "x"
click at [78, 27] on icon "button" at bounding box center [84, 30] width 15 height 12
type textarea "x"
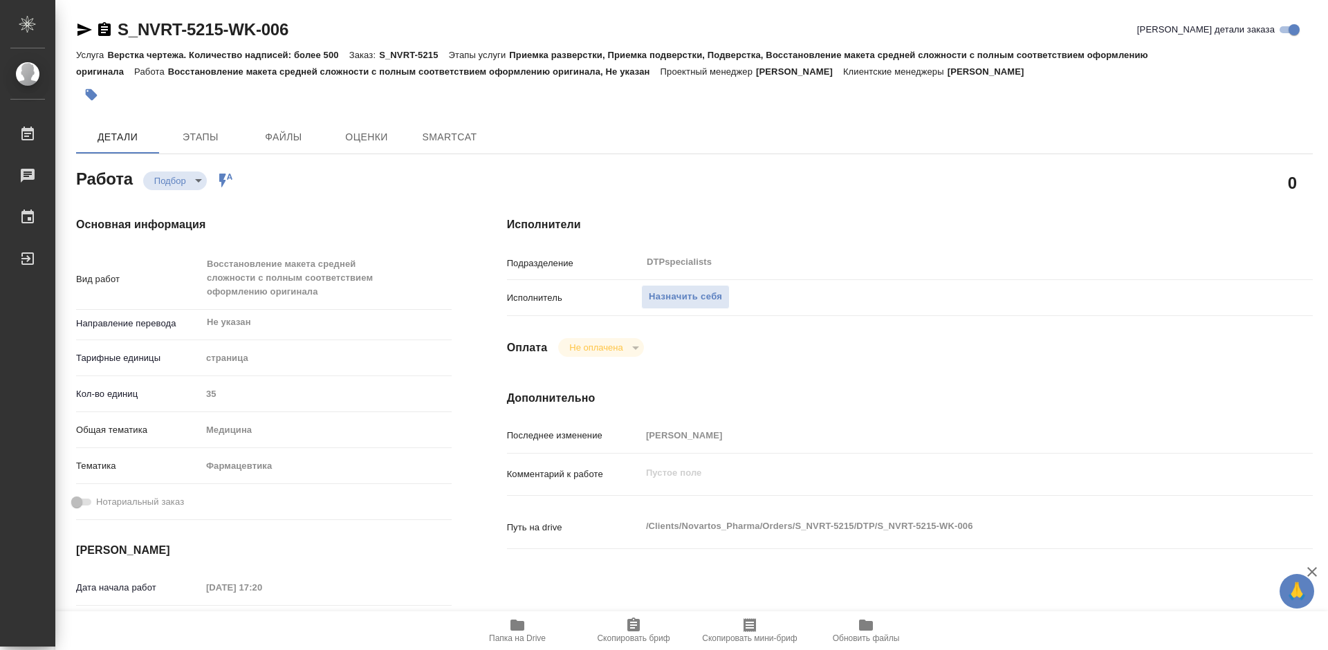
type textarea "x"
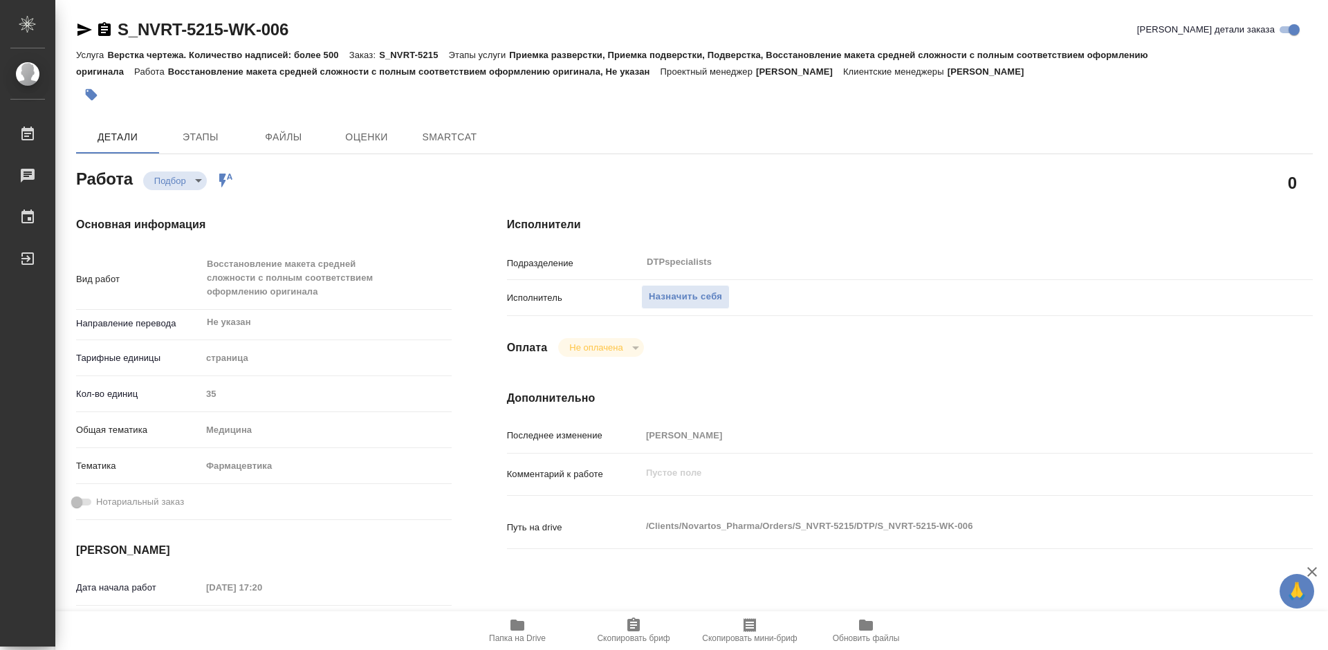
type textarea "x"
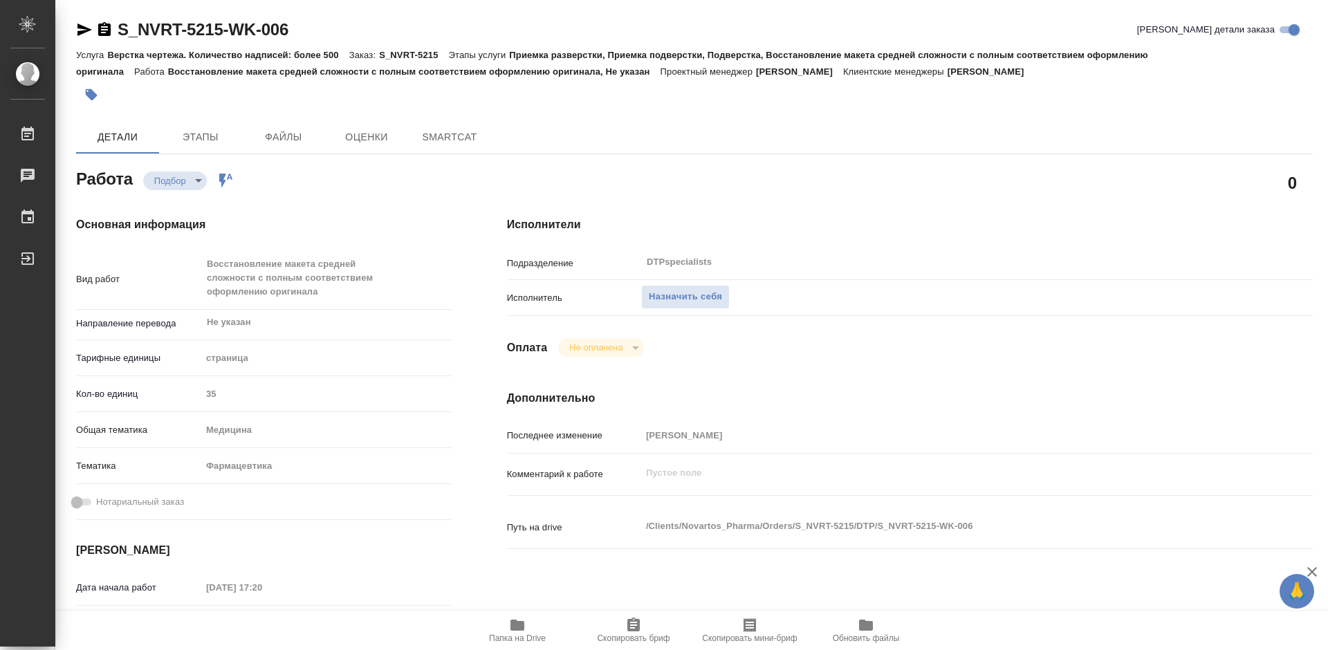
type textarea "x"
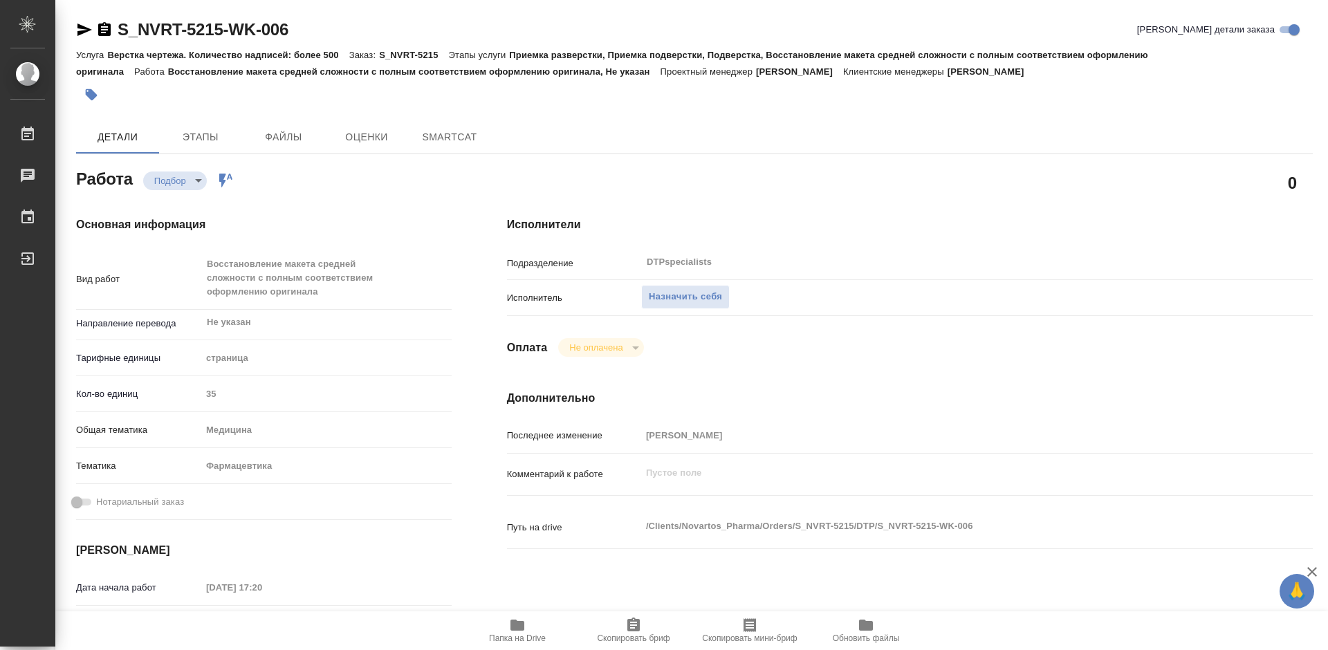
type textarea "x"
click at [512, 633] on icon "button" at bounding box center [517, 625] width 17 height 17
type textarea "x"
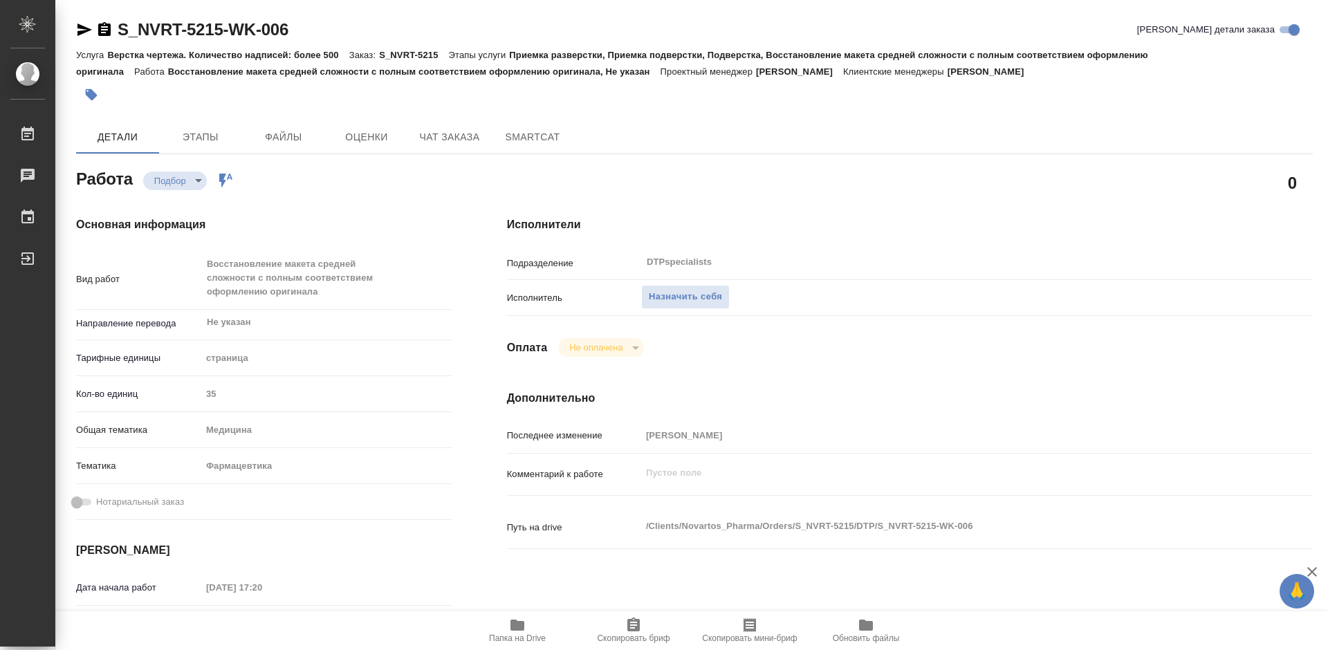
type textarea "x"
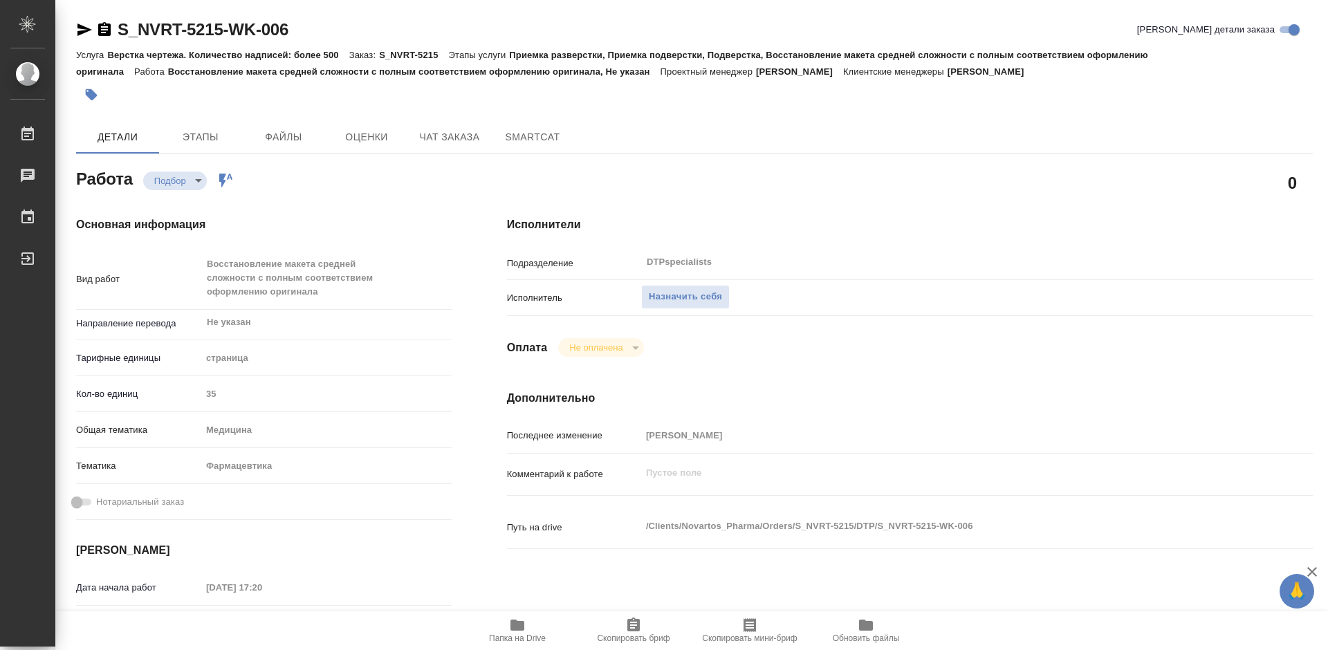
type textarea "x"
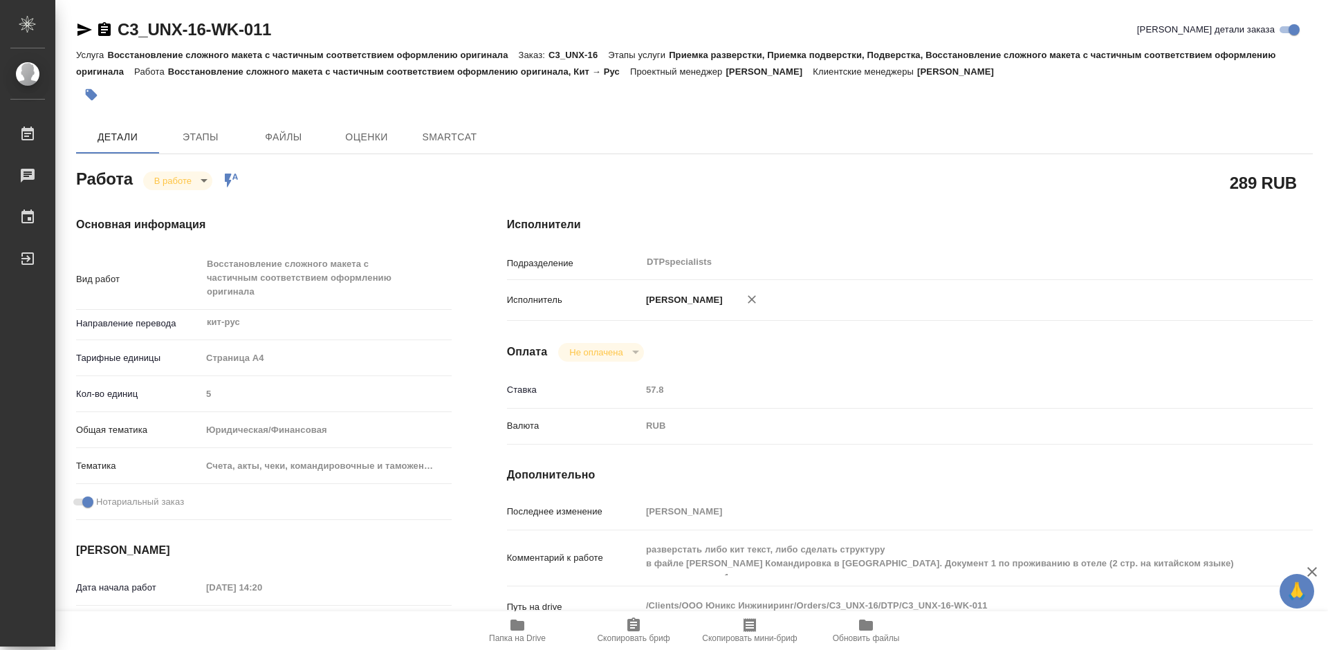
type textarea "x"
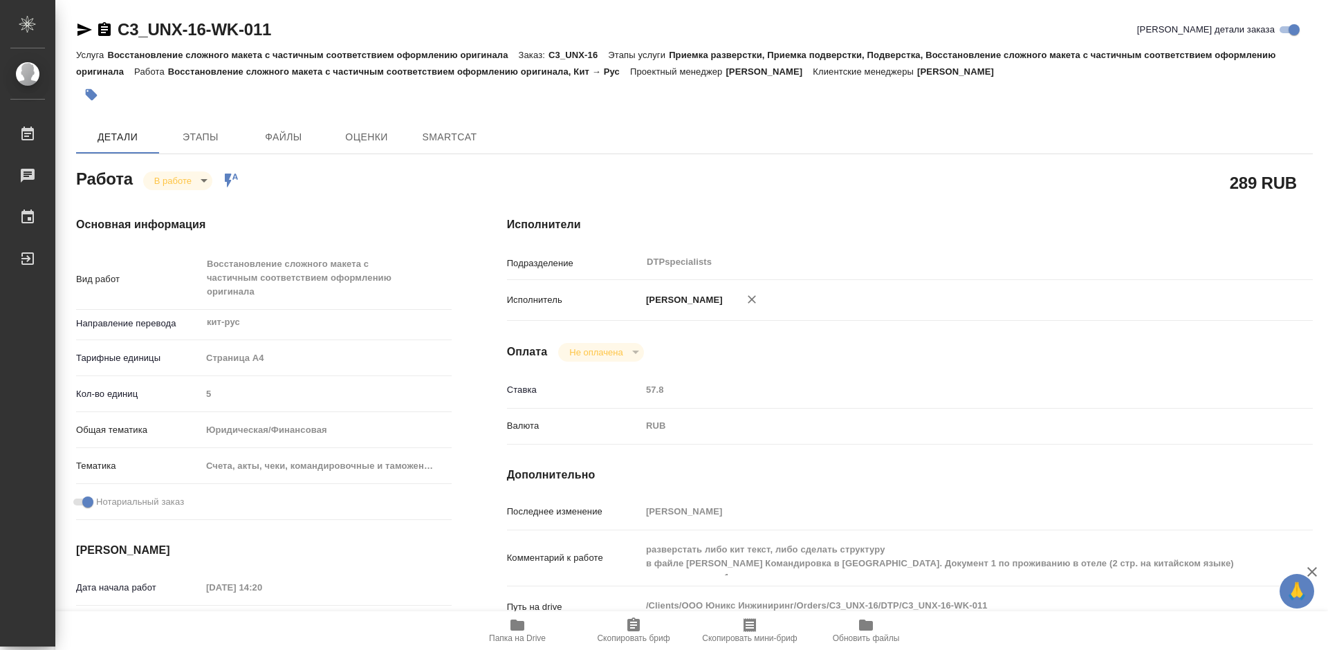
type textarea "x"
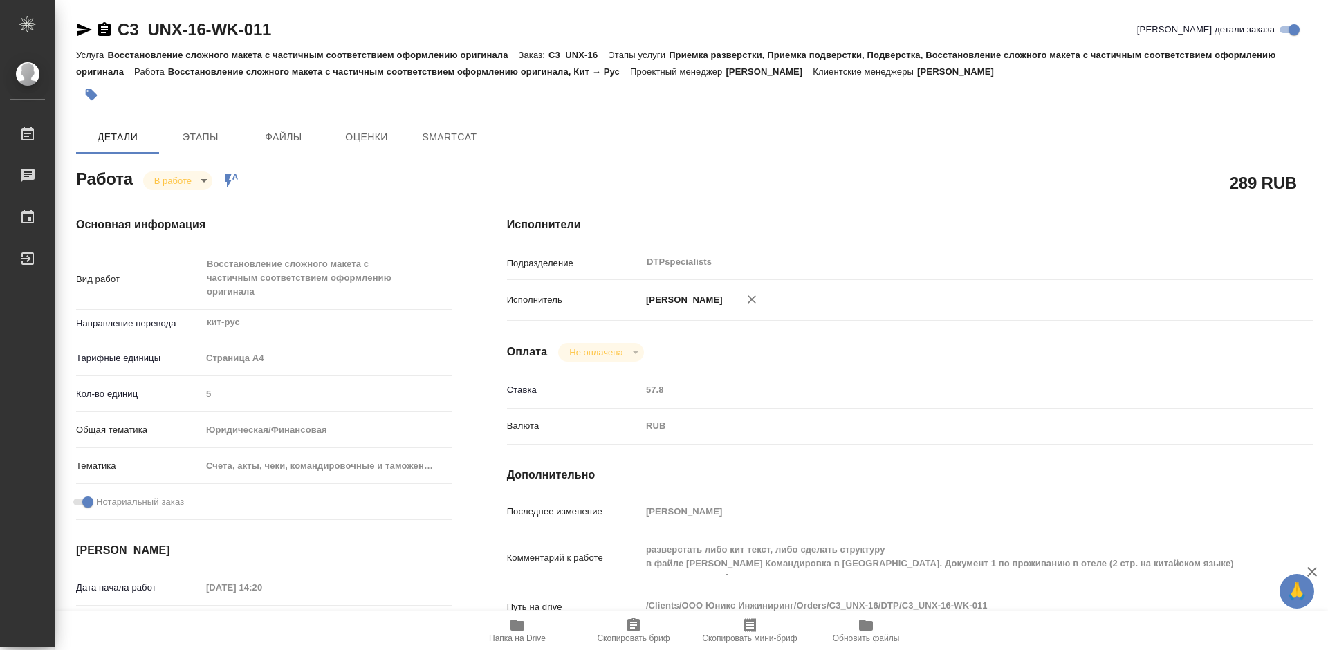
type textarea "x"
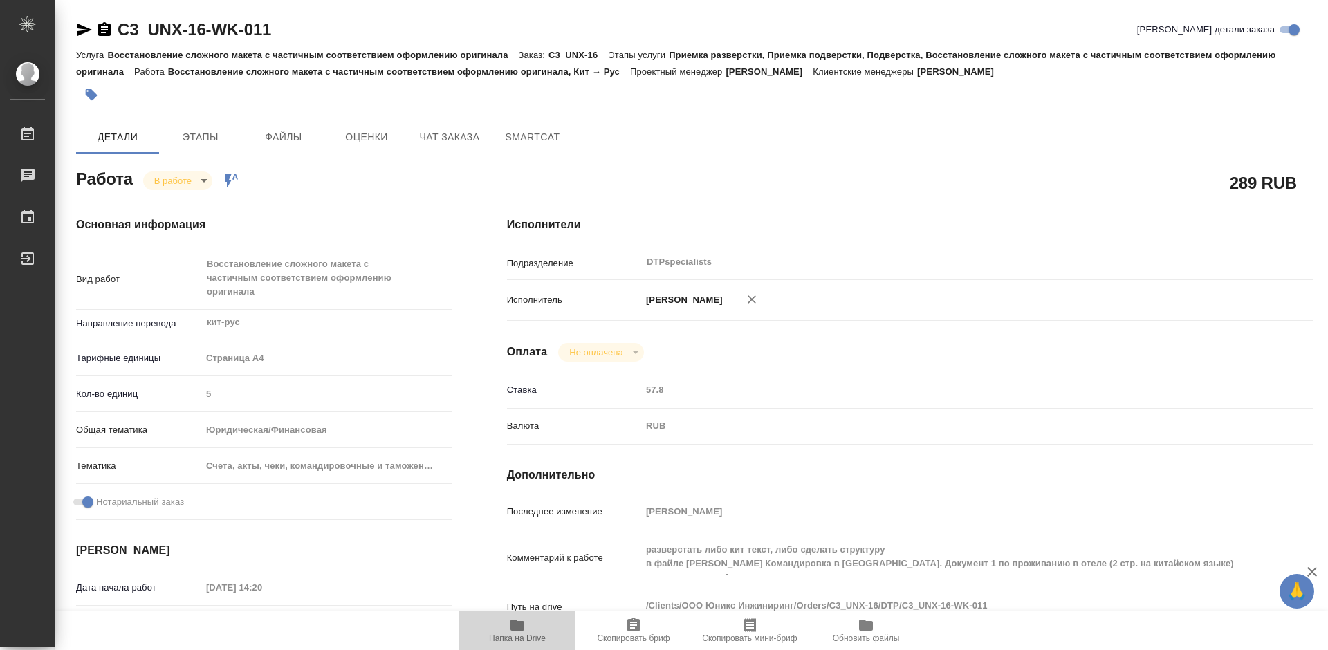
click at [531, 629] on span "Папка на Drive" at bounding box center [518, 630] width 100 height 26
type textarea "x"
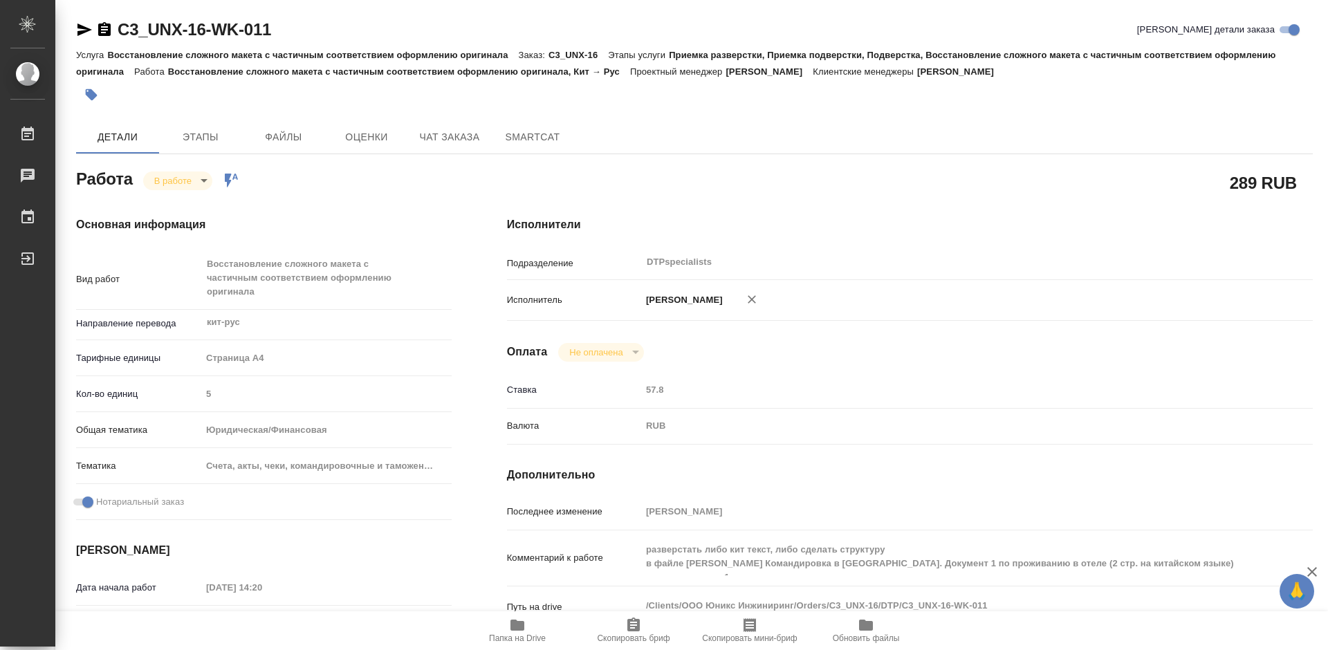
type textarea "x"
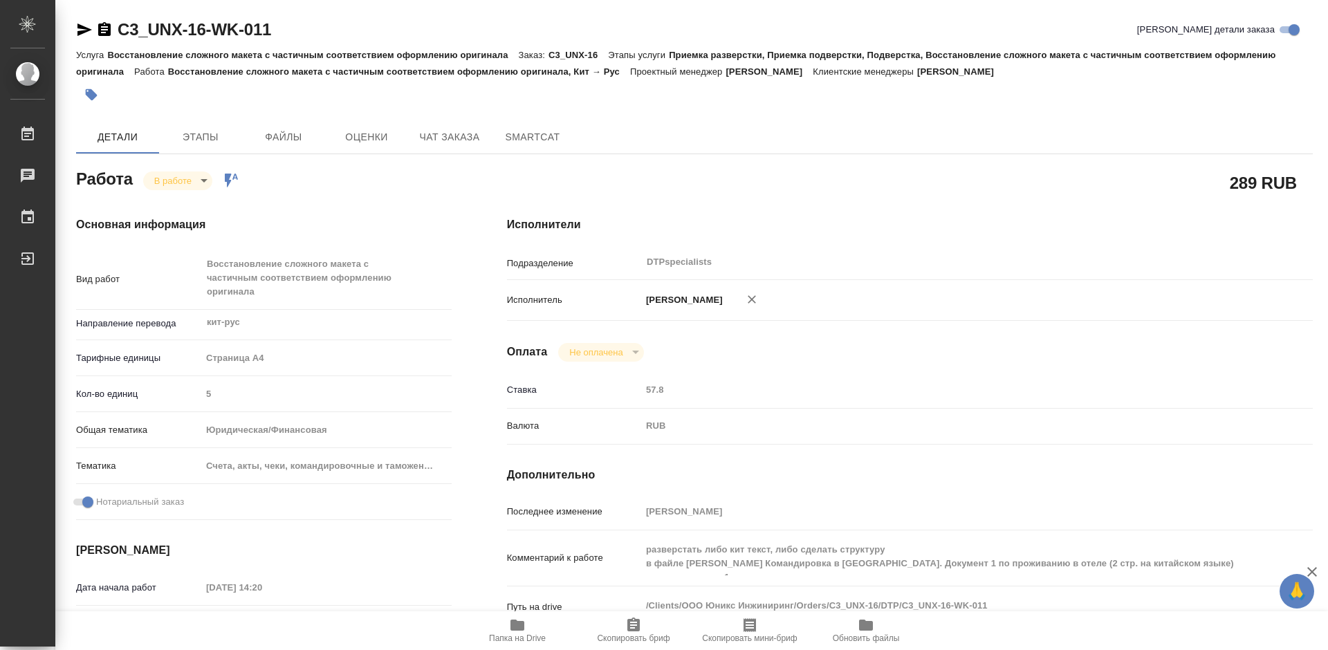
type textarea "x"
click at [183, 175] on body "🙏 .cls-1 fill:#fff; AWATERA Работы 0 Чаты График Выйти C3_UNX-16-WK-011 Кратко …" at bounding box center [664, 325] width 1328 height 650
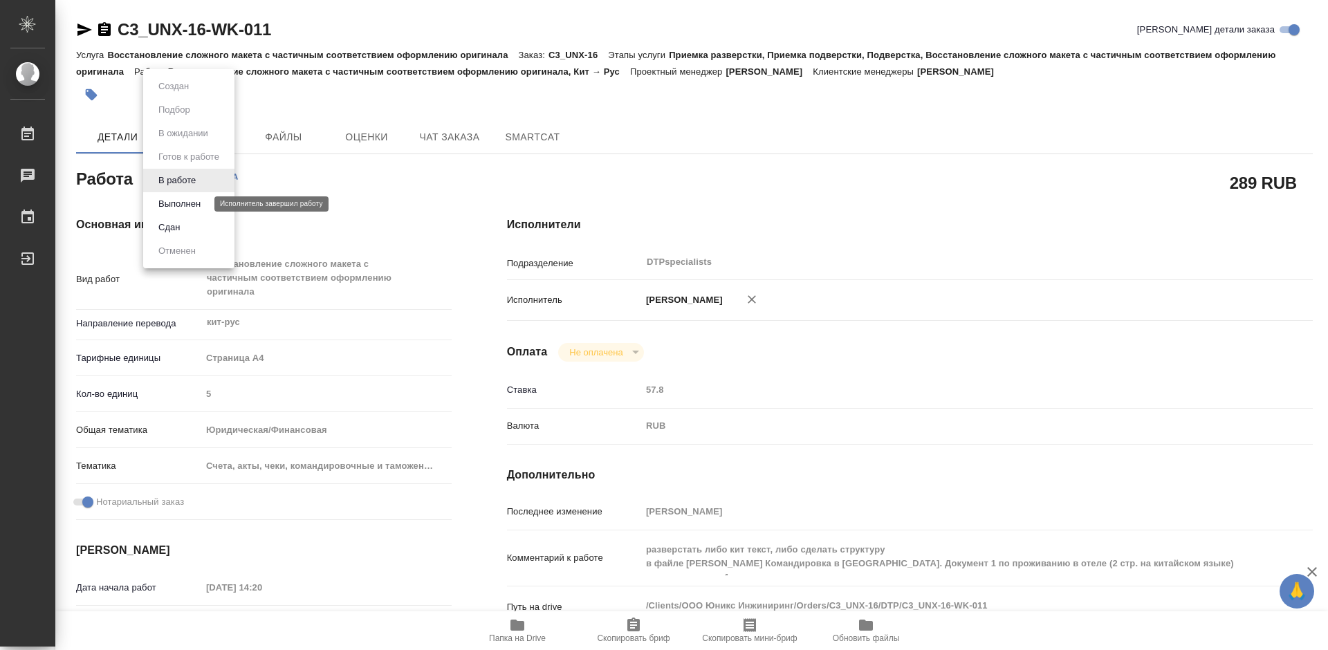
click at [175, 199] on button "Выполнен" at bounding box center [179, 203] width 50 height 15
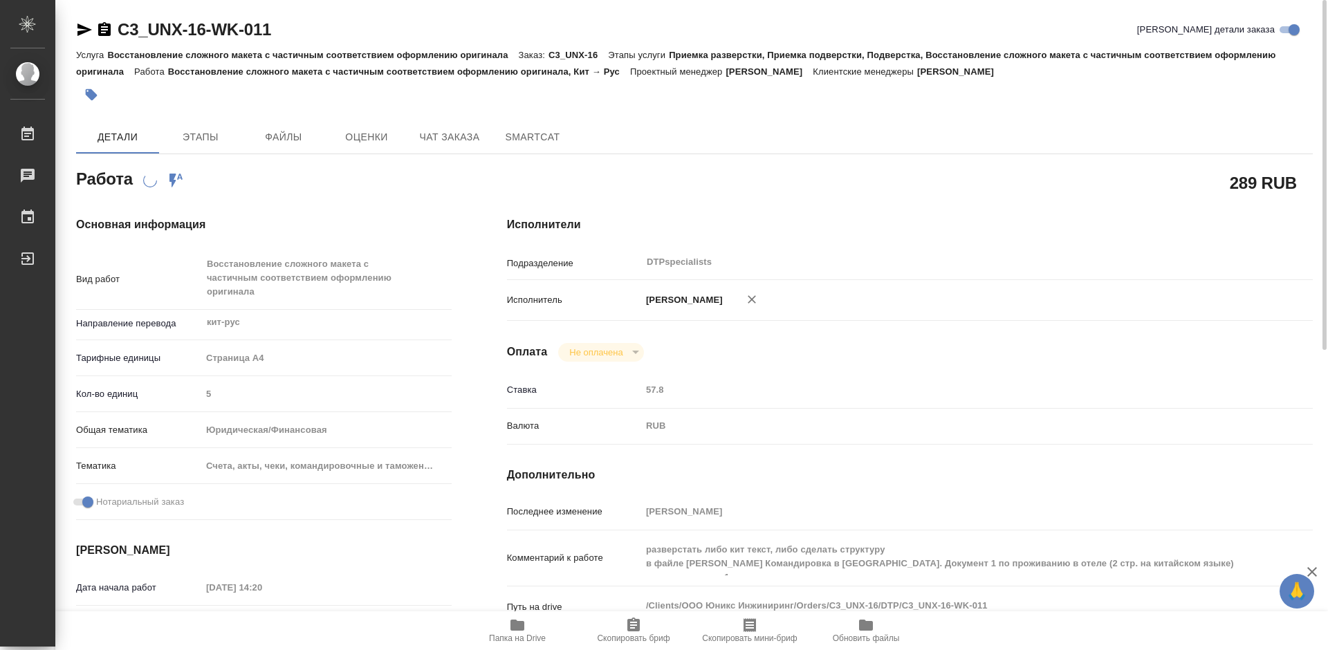
click at [72, 30] on div "C3_UNX-16-WK-011 Кратко детали заказа Услуга Восстановление сложного макета с ч…" at bounding box center [694, 610] width 1252 height 1221
type textarea "x"
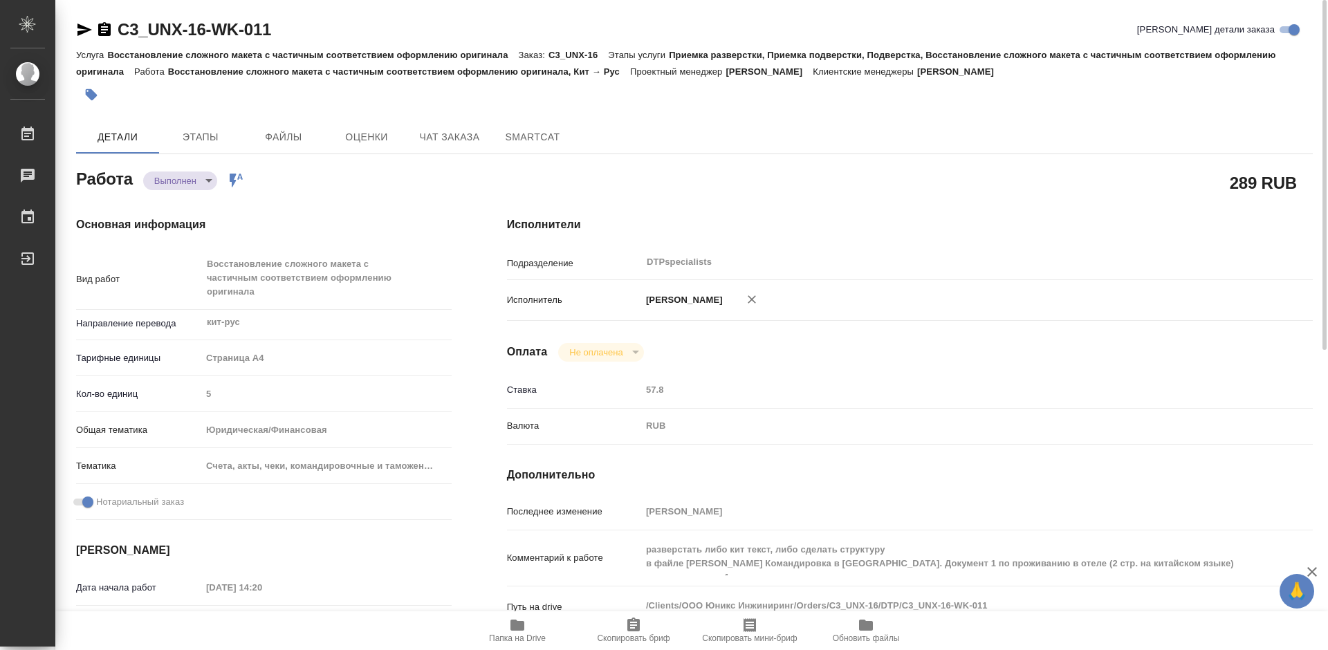
type textarea "x"
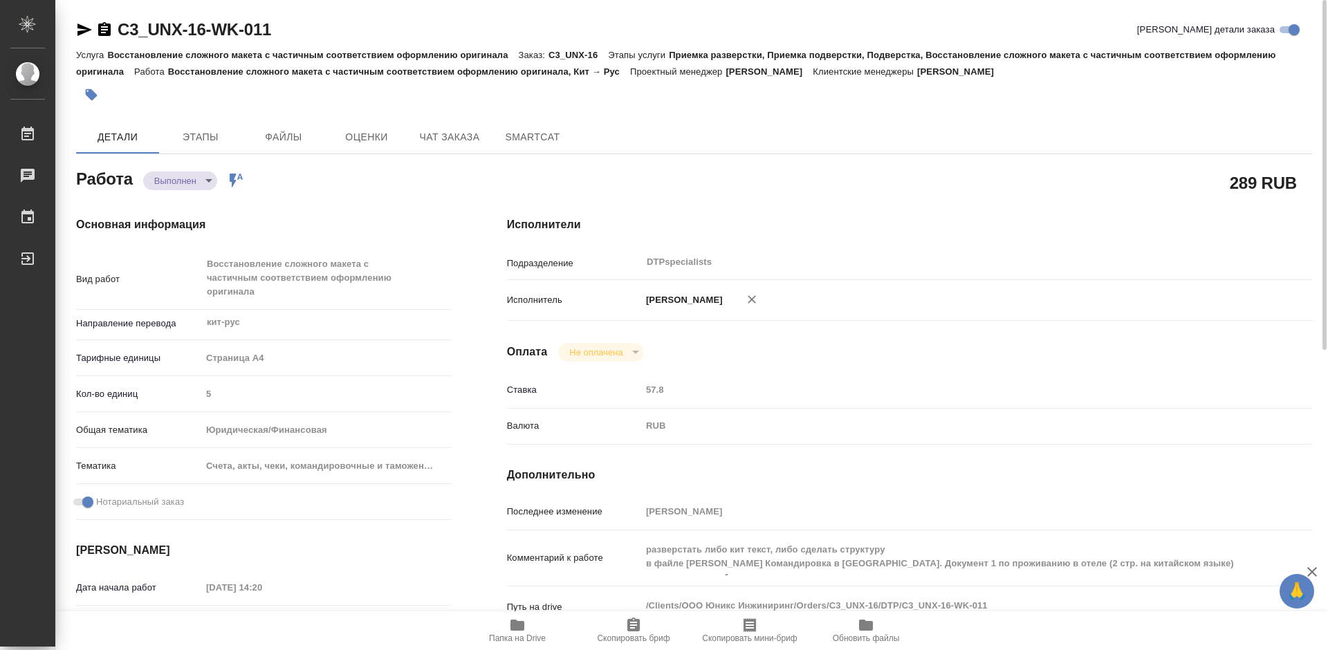
type textarea "x"
click at [78, 30] on icon "button" at bounding box center [84, 29] width 17 height 17
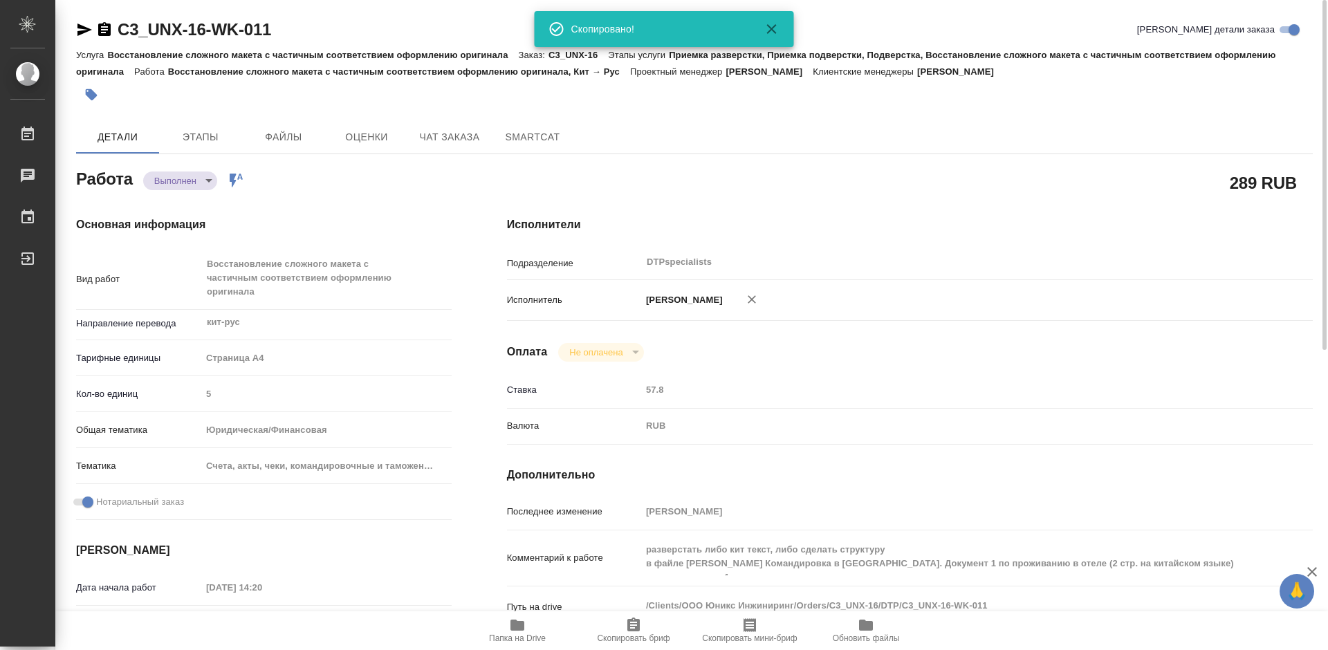
type textarea "x"
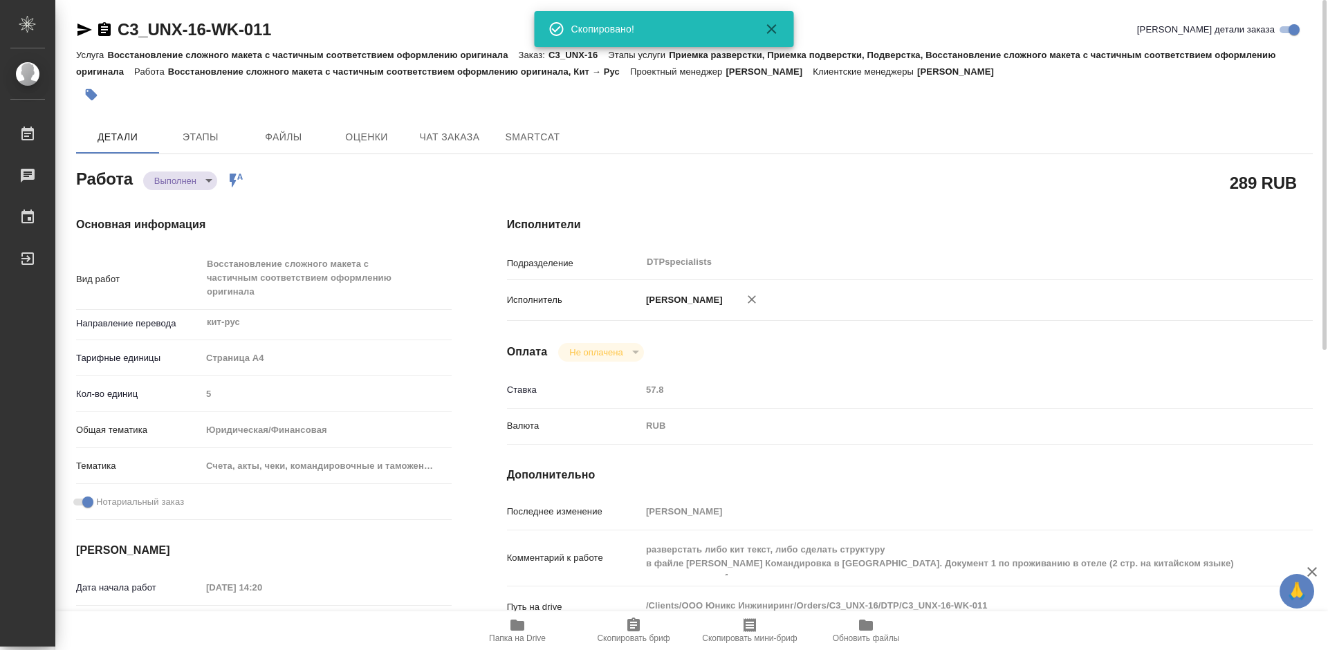
click at [78, 29] on icon "button" at bounding box center [84, 29] width 17 height 17
